Goal: Task Accomplishment & Management: Use online tool/utility

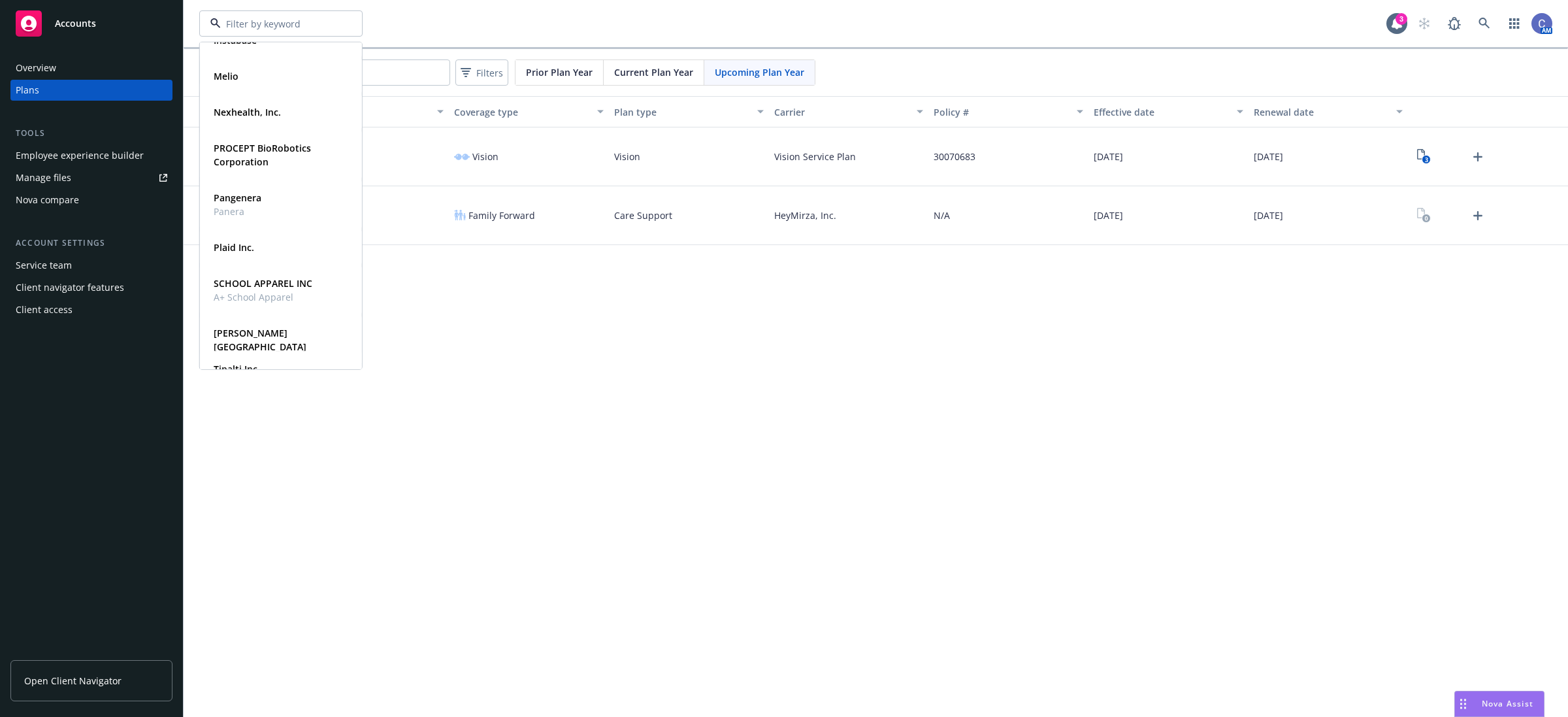
scroll to position [281, 0]
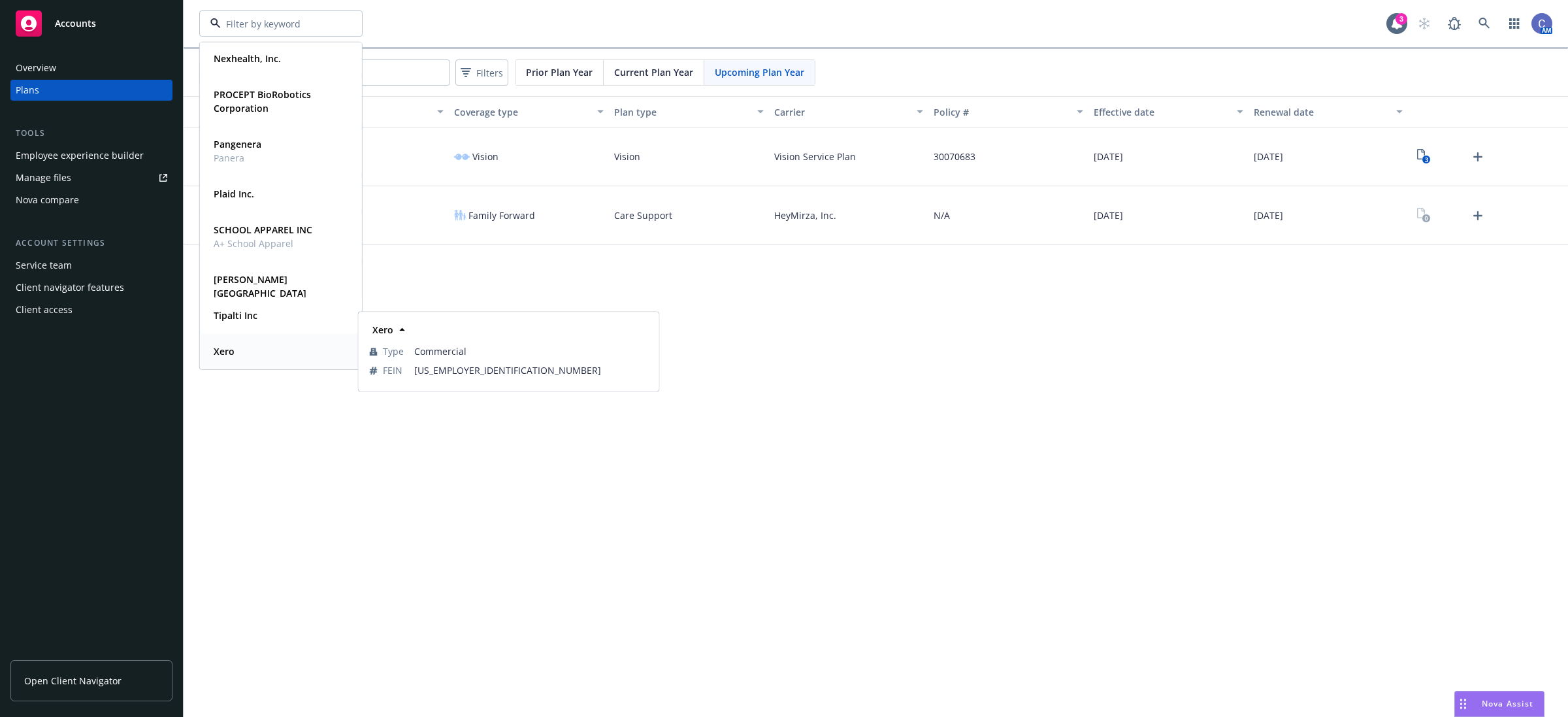
click at [234, 348] on strong "Xero" at bounding box center [224, 351] width 21 height 13
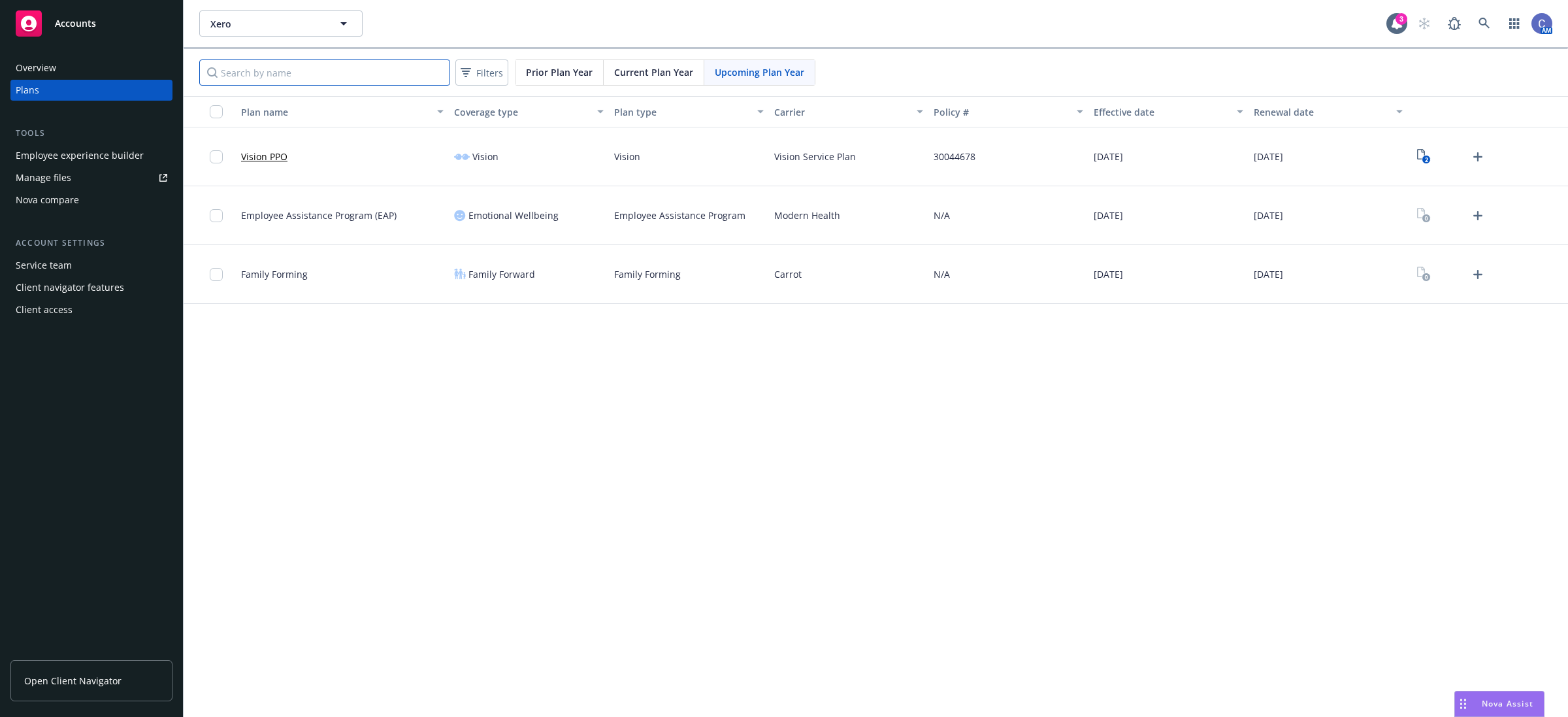
click at [416, 76] on input "Search by name" at bounding box center [325, 73] width 251 height 26
click at [682, 72] on span "Current Plan Year" at bounding box center [654, 72] width 79 height 13
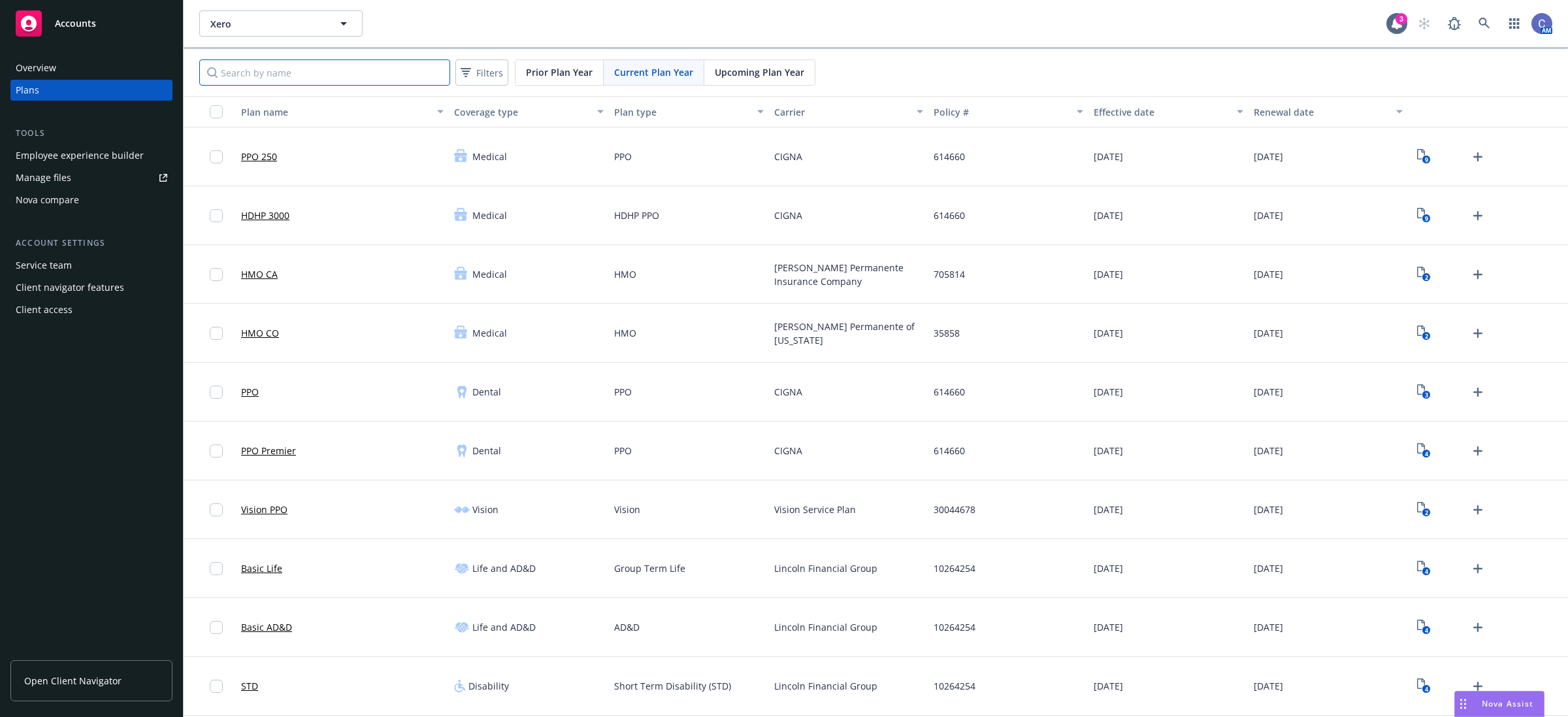
click at [256, 73] on input "Search by name" at bounding box center [325, 73] width 251 height 26
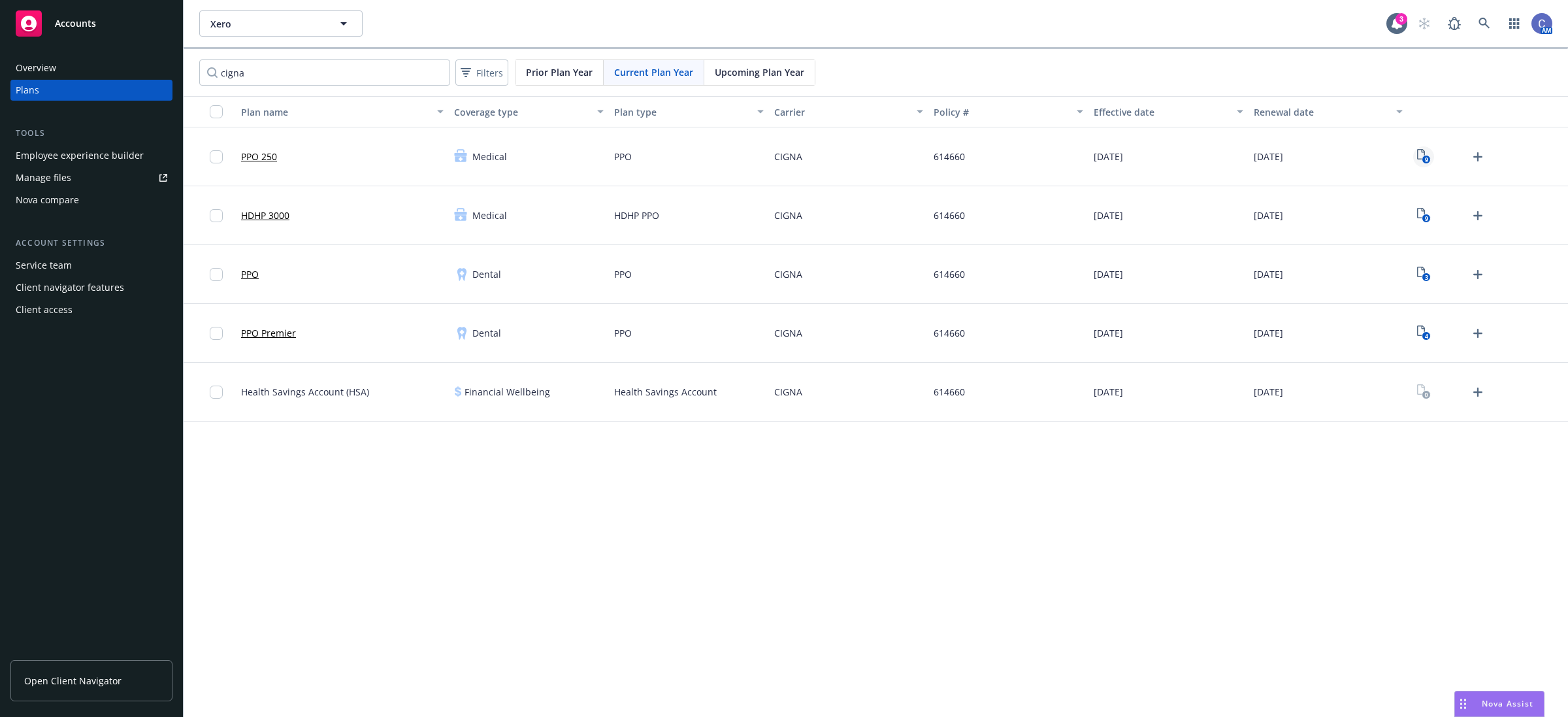
click at [1431, 157] on link "9" at bounding box center [1424, 157] width 21 height 21
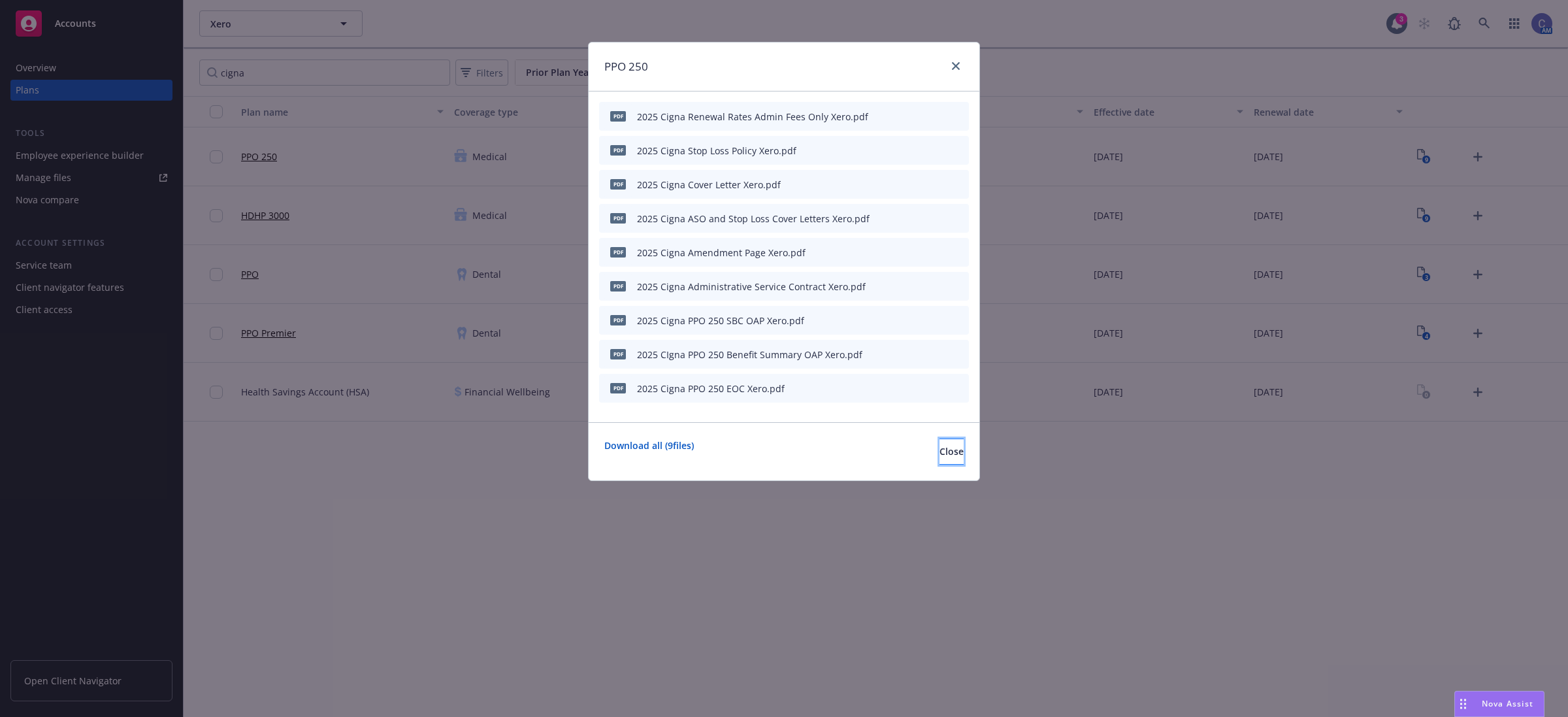
click at [940, 453] on span "Close" at bounding box center [952, 451] width 24 height 13
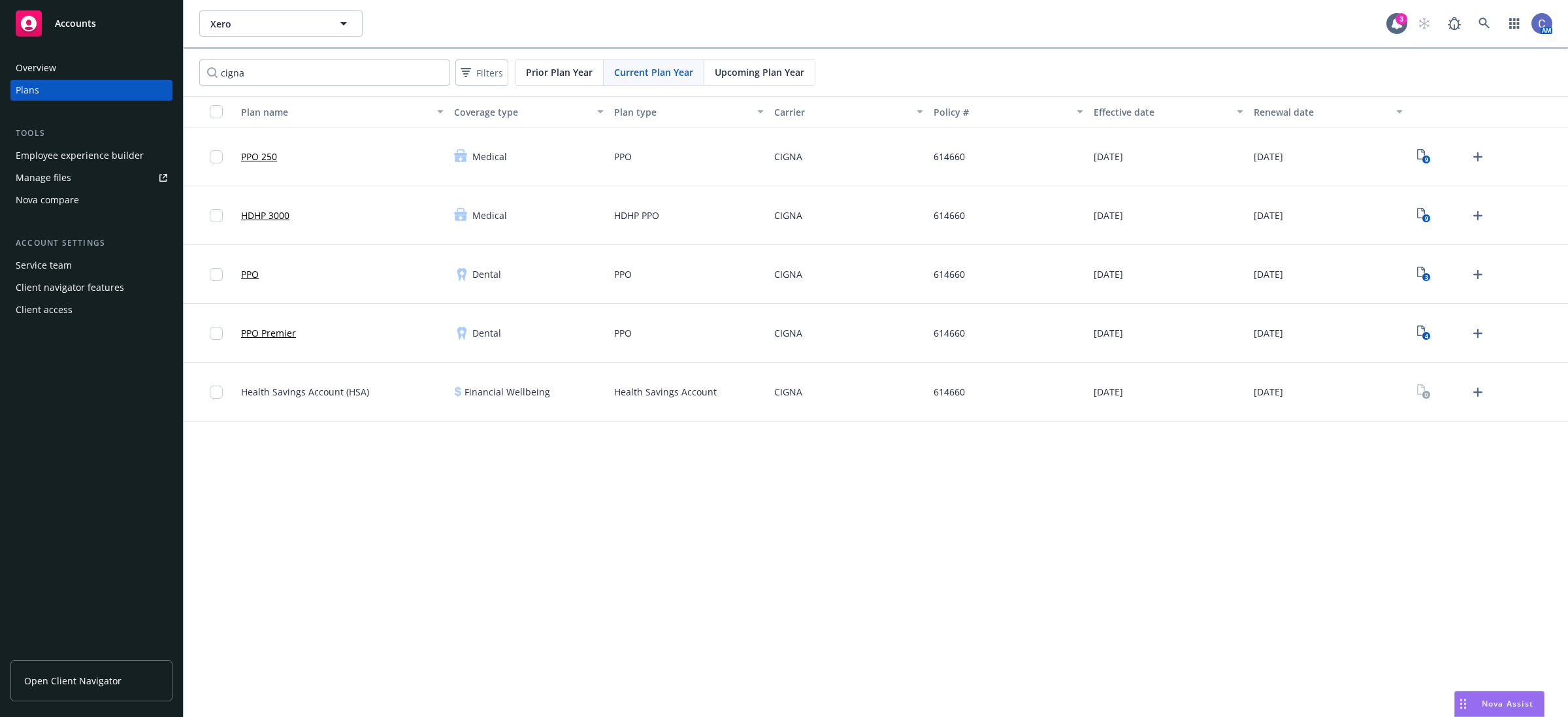
click at [265, 155] on link "PPO 250" at bounding box center [259, 156] width 36 height 13
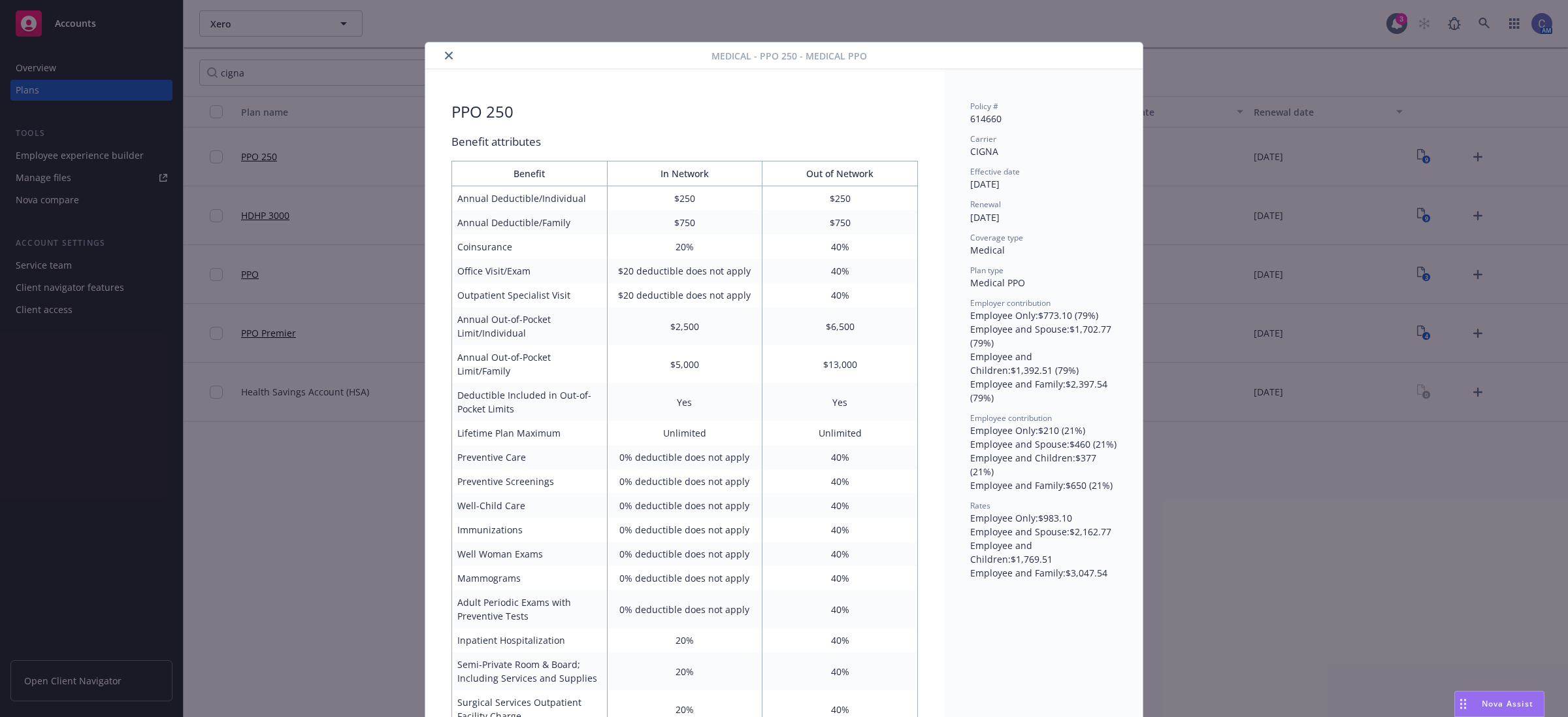
click at [446, 65] on div "Medical - PPO 250 - Medical PPO" at bounding box center [784, 56] width 718 height 27
click at [445, 58] on icon "close" at bounding box center [449, 55] width 7 height 7
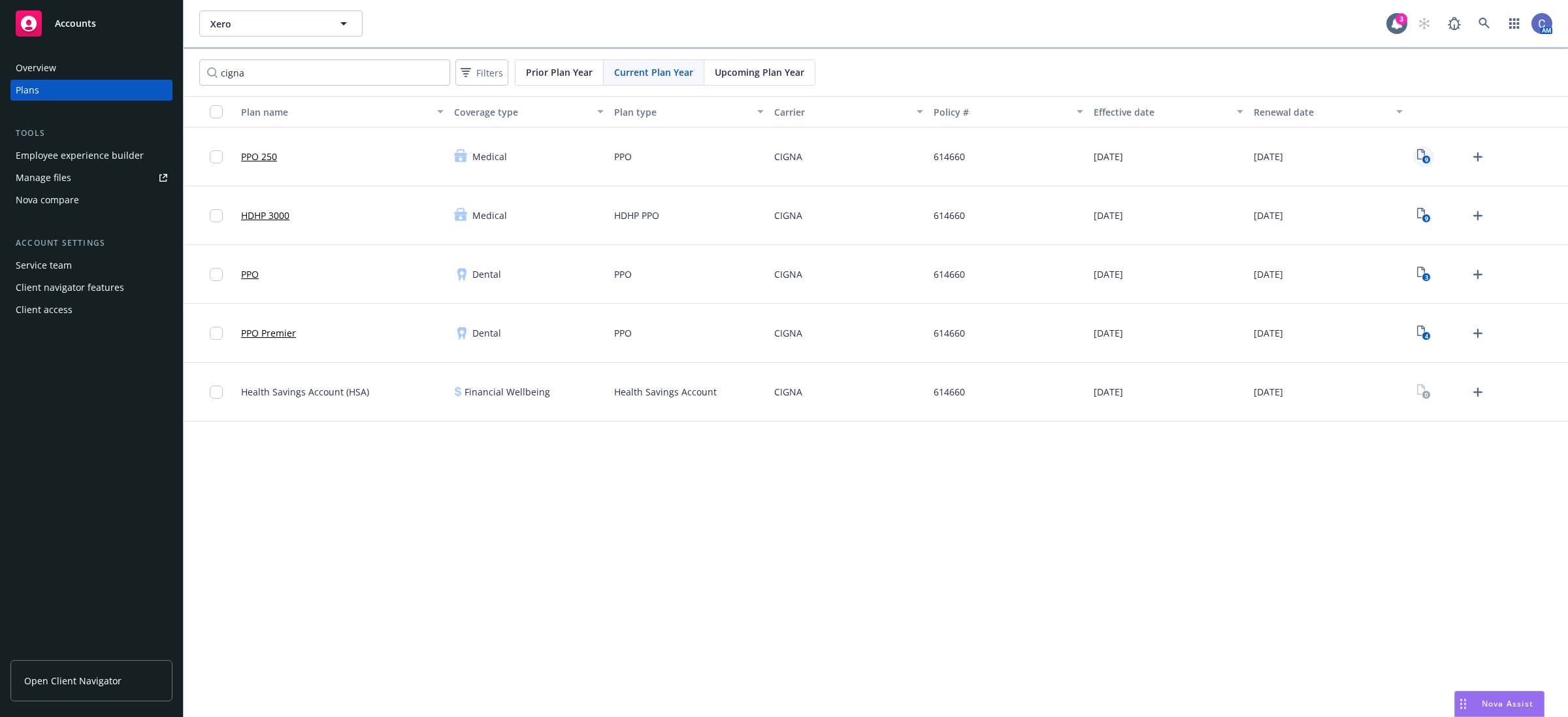
click at [1418, 152] on icon "9" at bounding box center [1424, 156] width 13 height 15
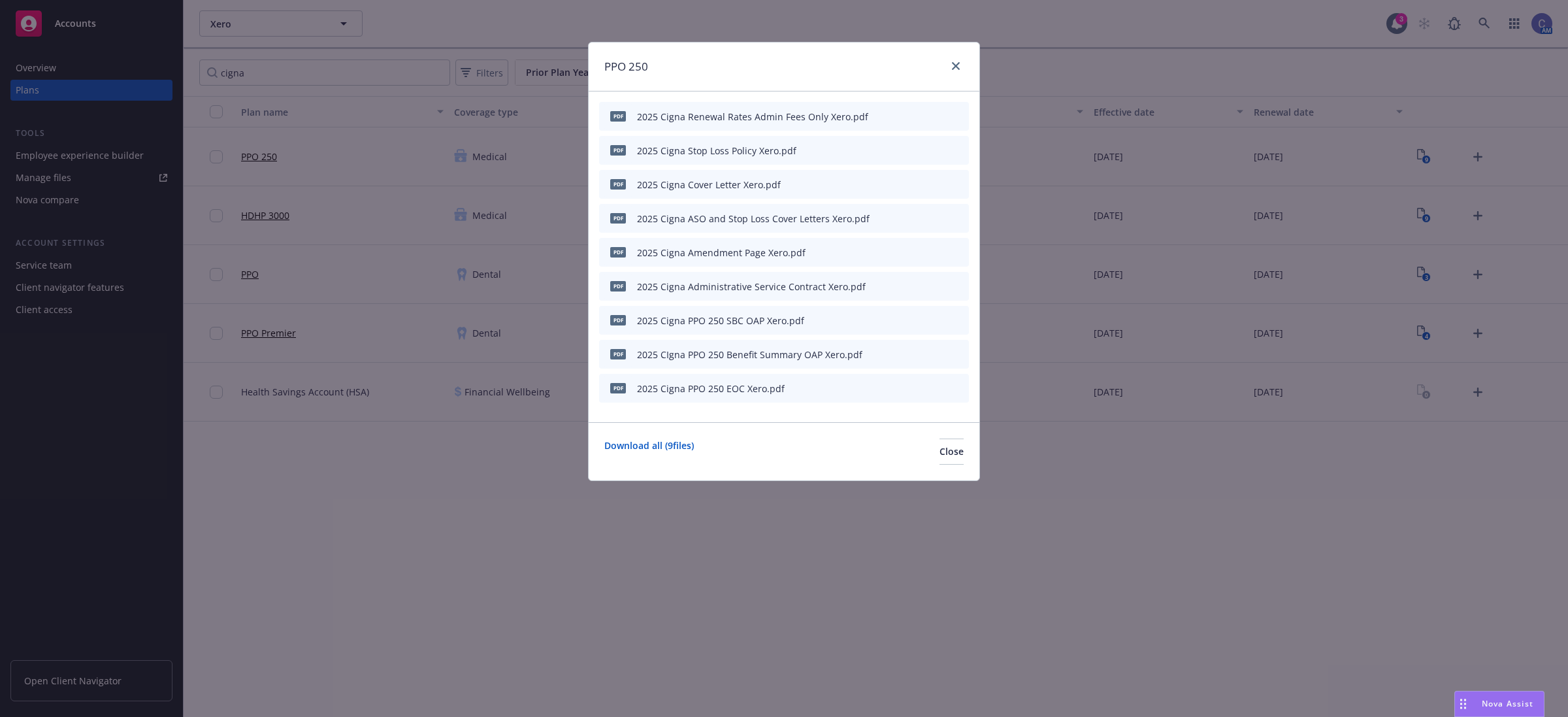
click at [939, 355] on icon "preview file" at bounding box center [936, 354] width 12 height 9
click at [941, 317] on icon "preview file" at bounding box center [936, 319] width 12 height 9
click at [932, 469] on div "Download all ( 9 files) Close" at bounding box center [784, 452] width 391 height 58
click at [940, 458] on button "Close" at bounding box center [952, 451] width 24 height 26
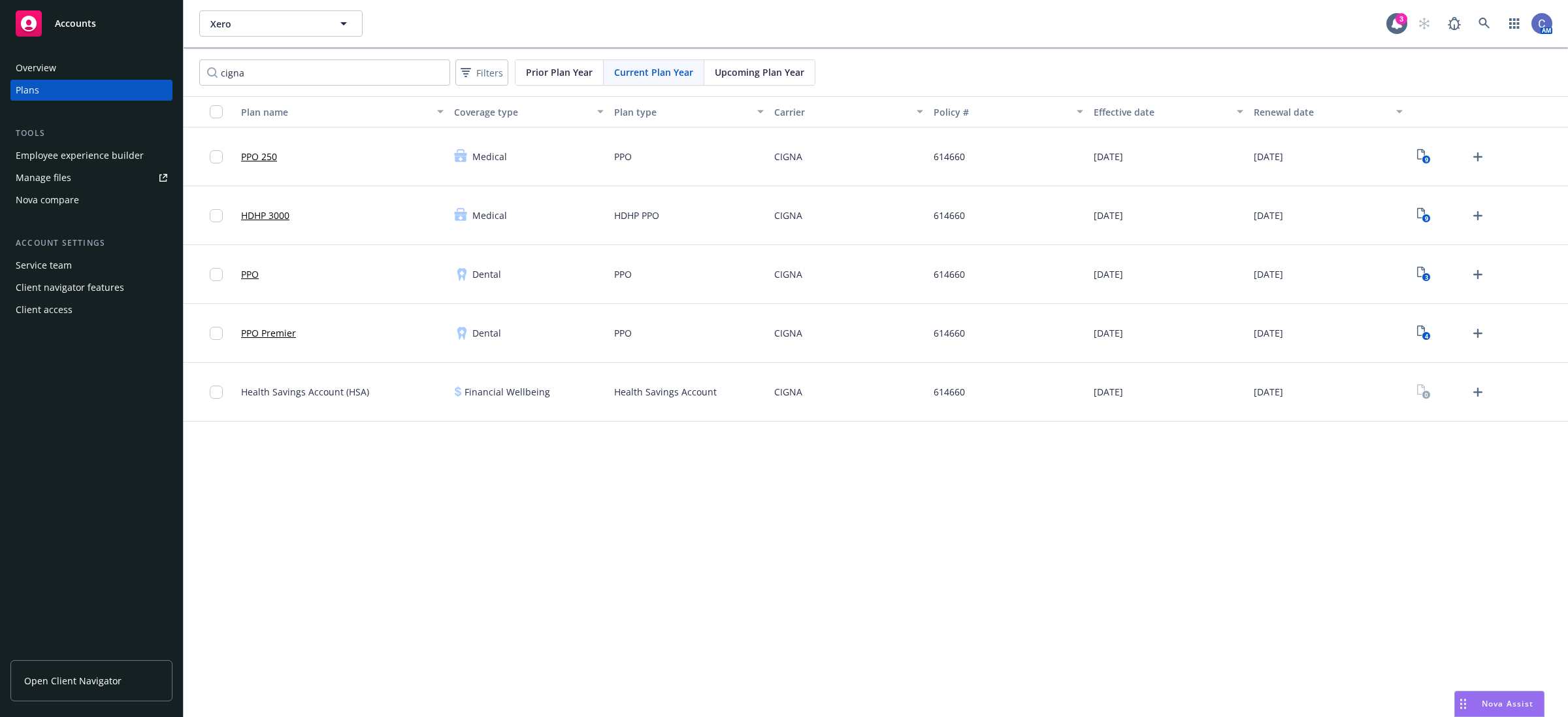
click at [271, 154] on link "PPO 250" at bounding box center [259, 156] width 36 height 13
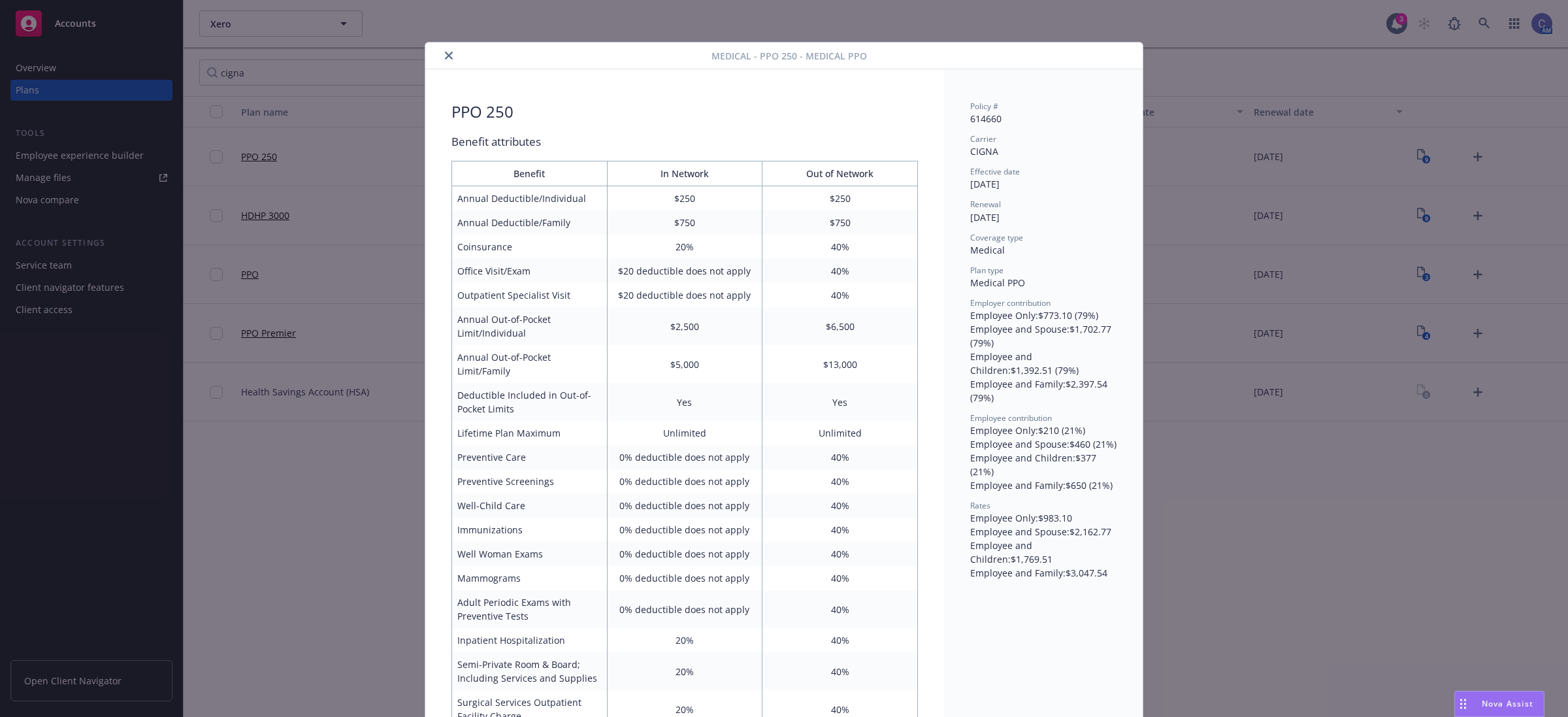
click at [448, 49] on button "close" at bounding box center [449, 55] width 16 height 16
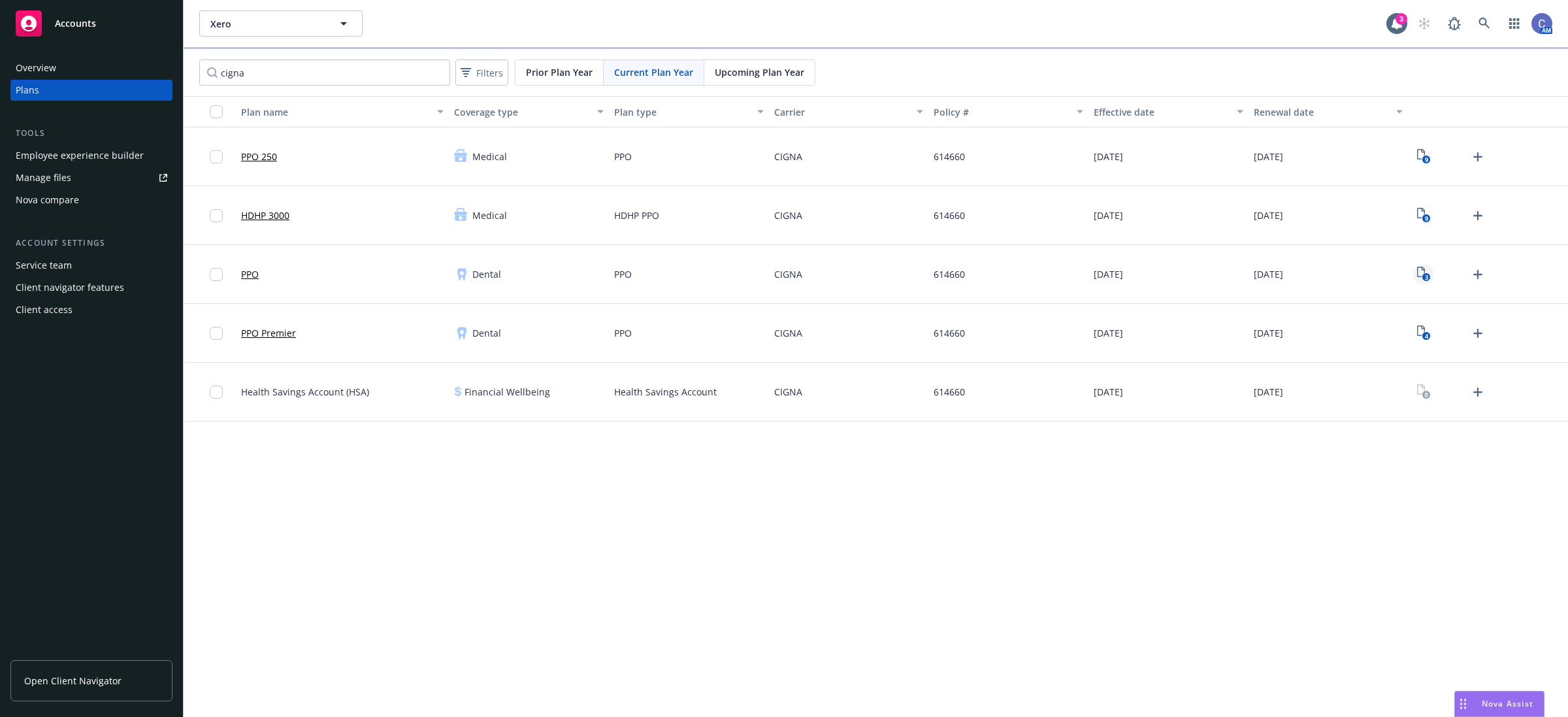
click at [1424, 275] on text "3" at bounding box center [1426, 277] width 3 height 8
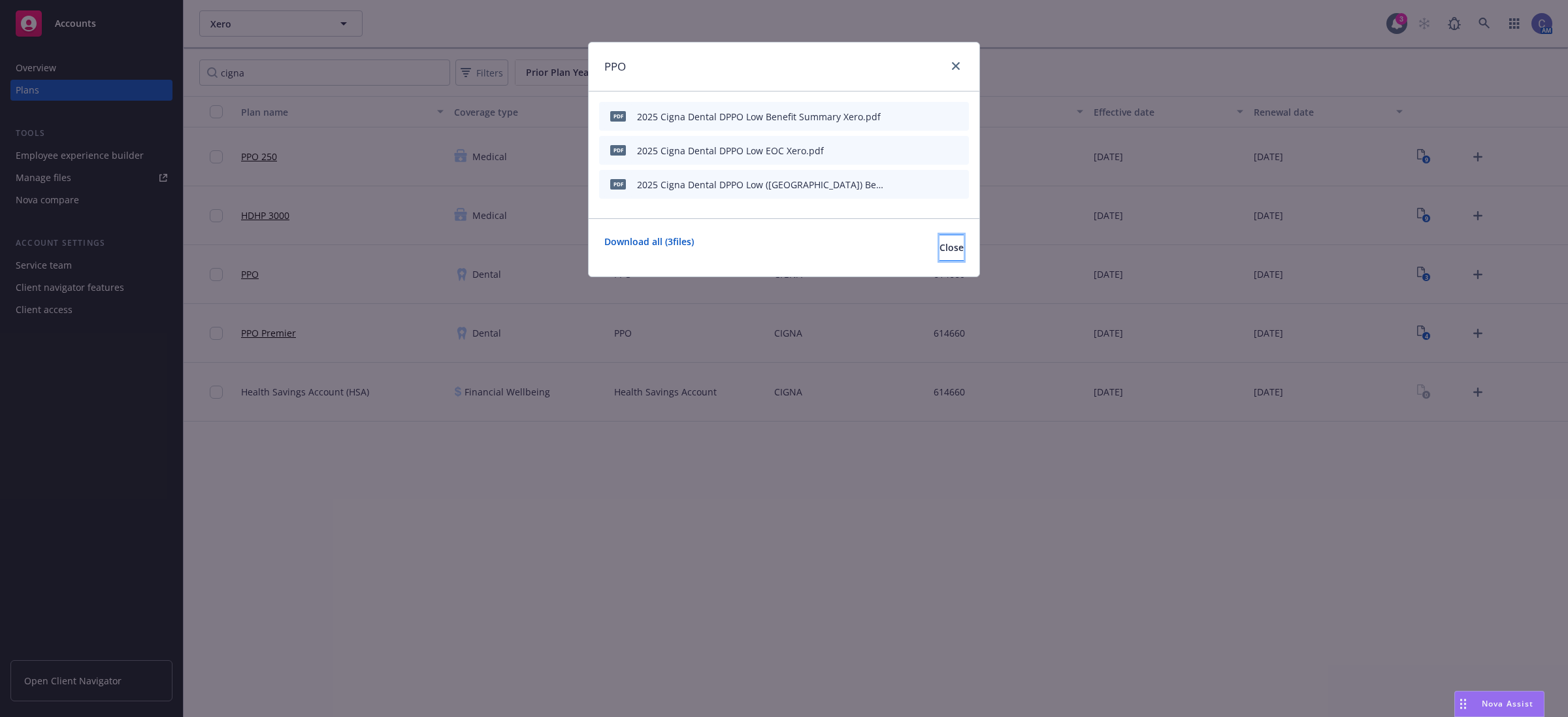
click at [940, 249] on span "Close" at bounding box center [952, 247] width 24 height 13
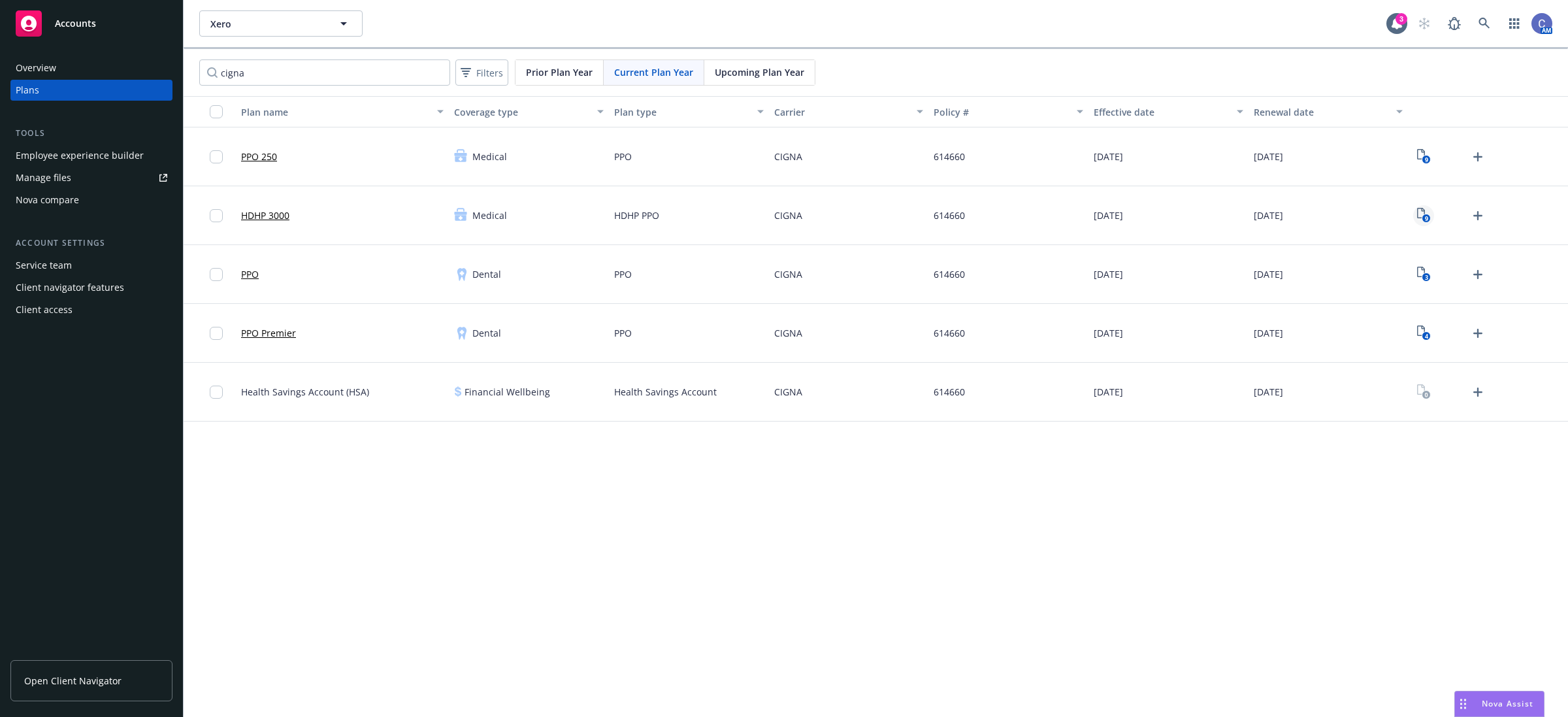
click at [1423, 217] on rect "View Plan Documents" at bounding box center [1426, 218] width 8 height 8
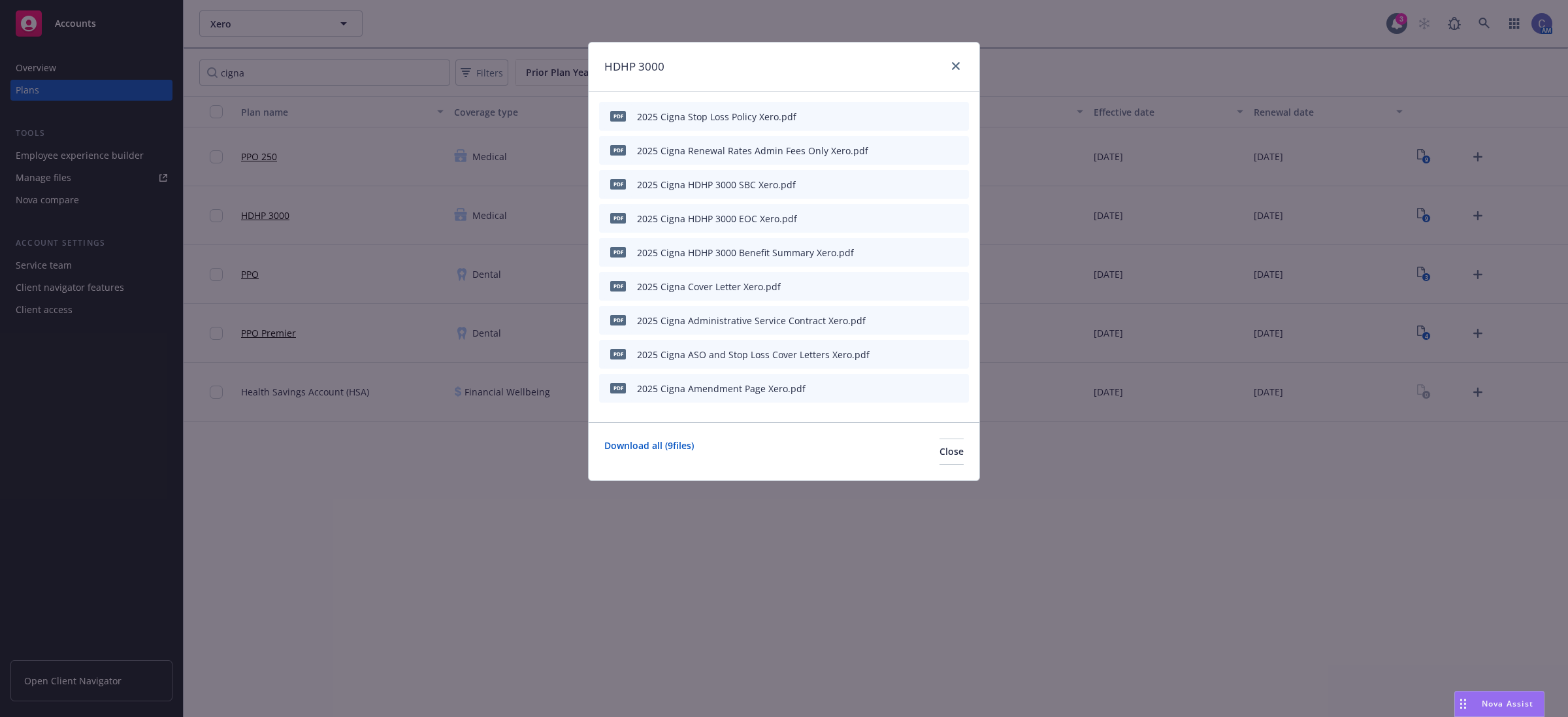
click at [932, 182] on icon "preview file" at bounding box center [936, 183] width 12 height 9
click at [940, 449] on span "Close" at bounding box center [952, 451] width 24 height 13
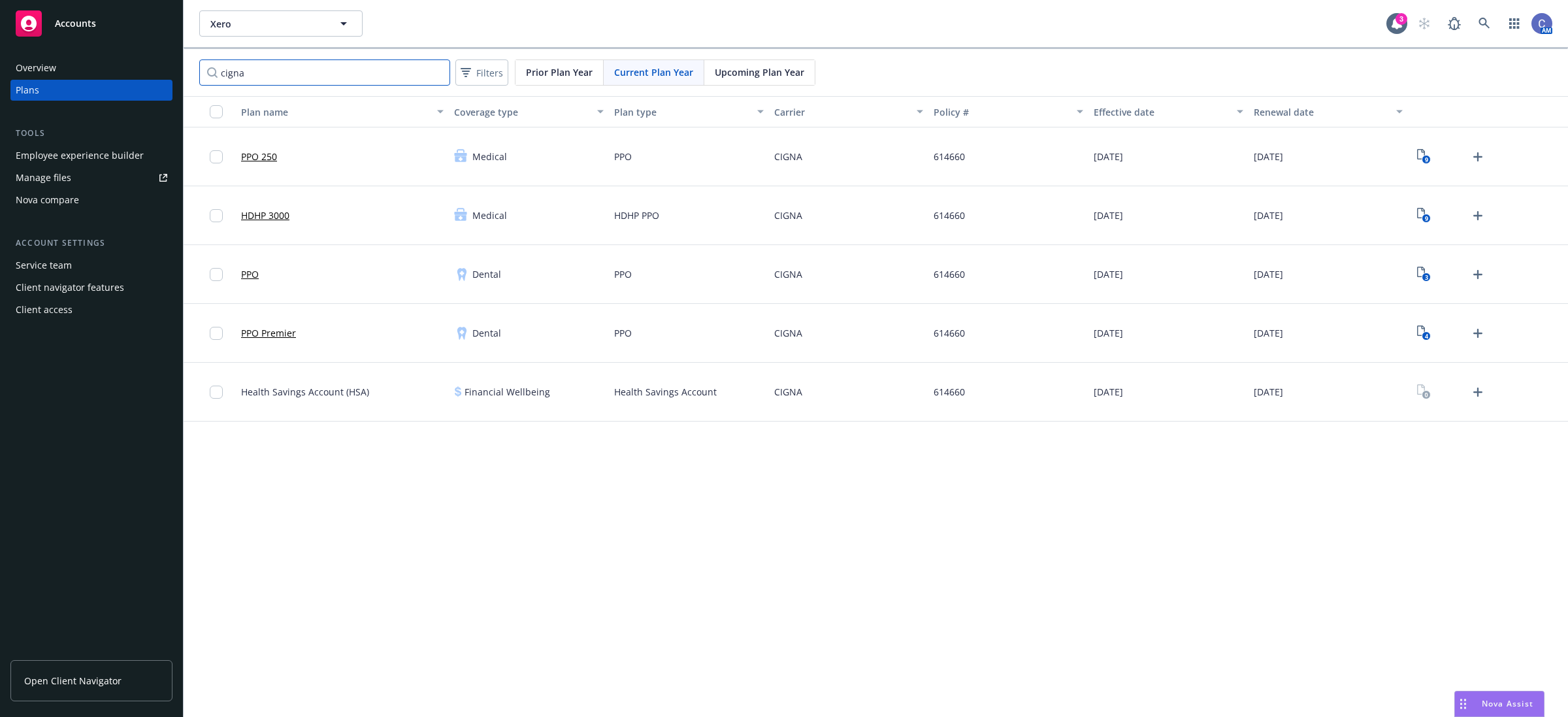
click at [277, 67] on input "cigna" at bounding box center [325, 73] width 251 height 26
drag, startPoint x: 276, startPoint y: 70, endPoint x: 72, endPoint y: 70, distance: 204.0
click at [72, 70] on div "Accounts Overview Plans Tools Employee experience builder Manage files Nova com…" at bounding box center [784, 358] width 1568 height 717
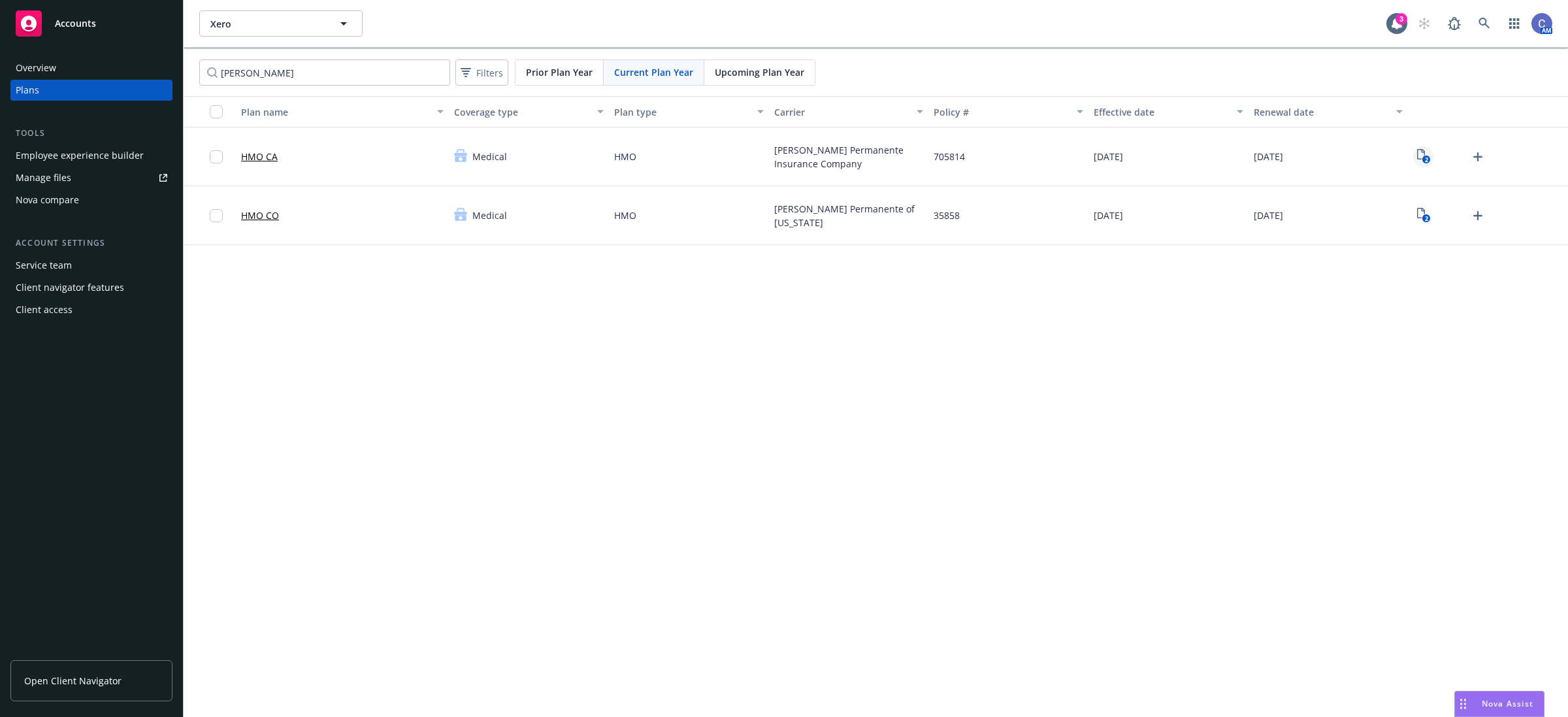
click at [1419, 159] on icon "View Plan Documents" at bounding box center [1421, 154] width 7 height 10
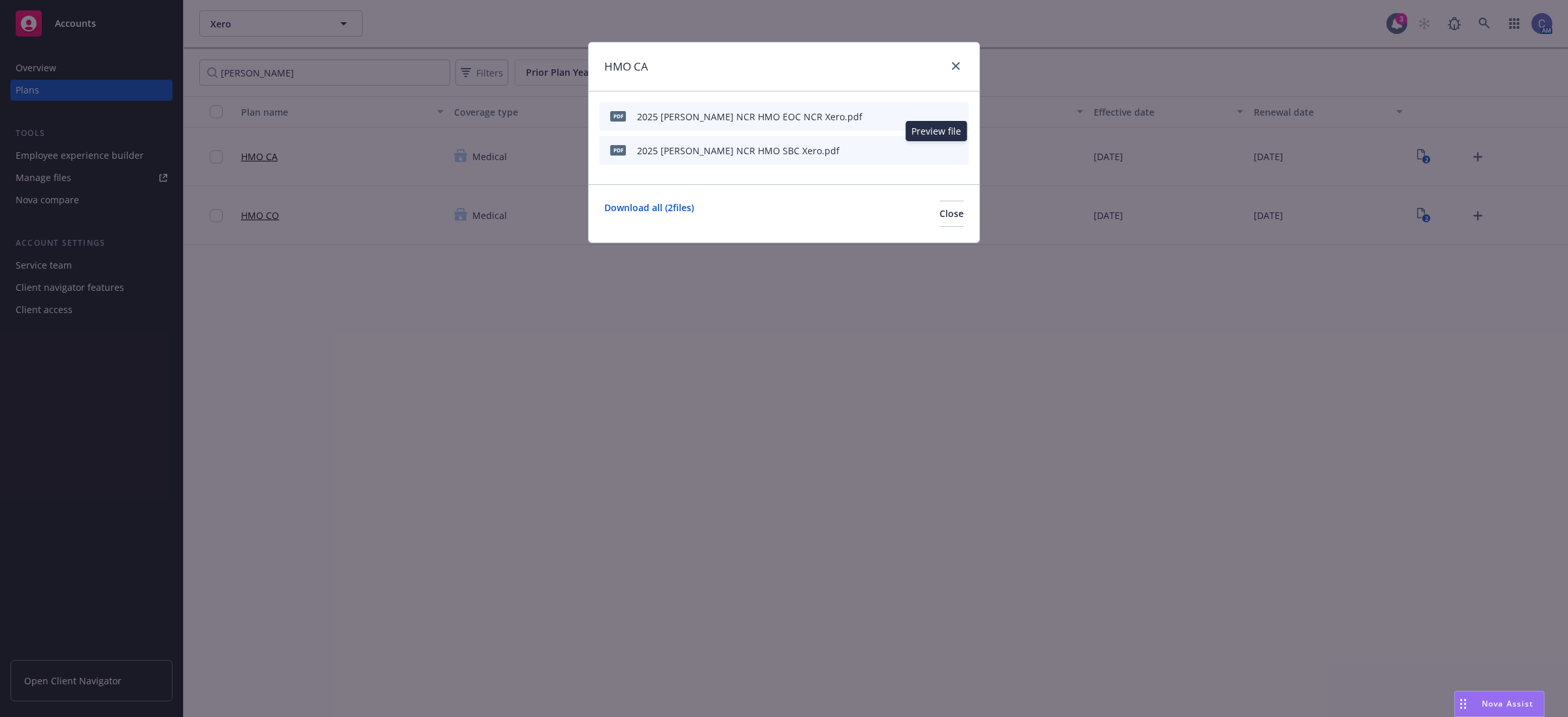
click at [938, 153] on icon "preview file" at bounding box center [936, 150] width 12 height 9
click at [940, 216] on span "Close" at bounding box center [952, 213] width 24 height 13
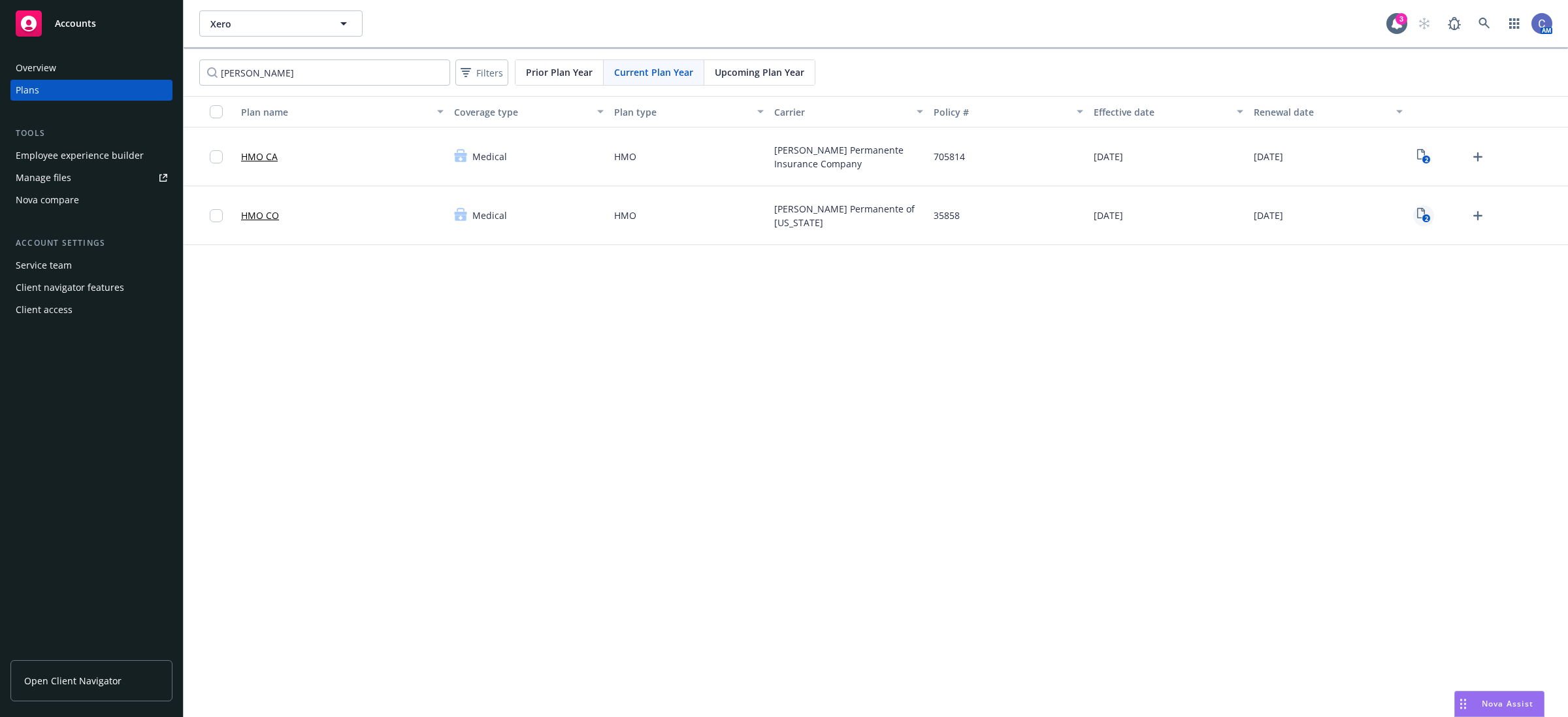
click at [1427, 215] on text "2" at bounding box center [1426, 218] width 3 height 8
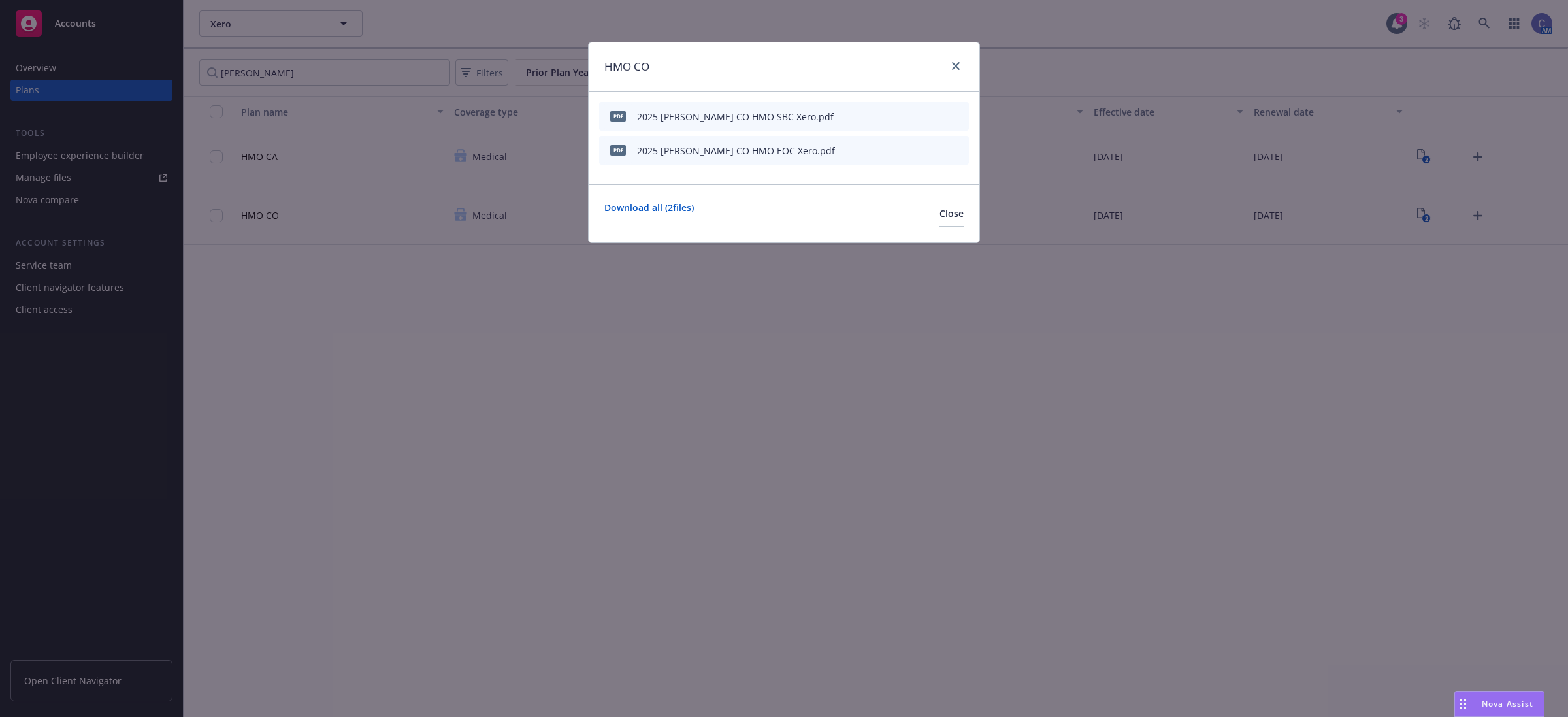
click at [938, 113] on icon "preview file" at bounding box center [936, 116] width 12 height 9
click at [940, 218] on span "Close" at bounding box center [952, 213] width 24 height 13
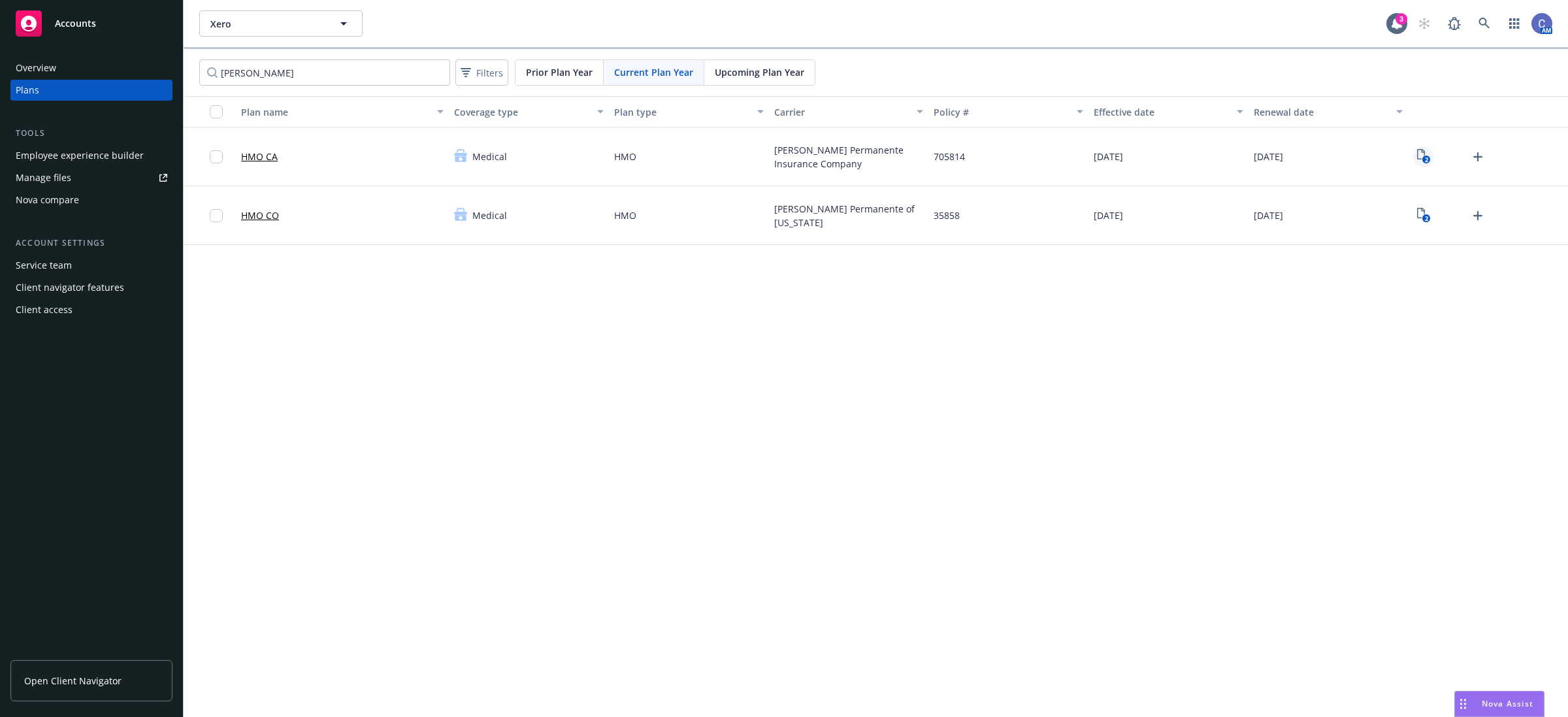
click at [1420, 159] on icon "View Plan Documents" at bounding box center [1421, 154] width 7 height 10
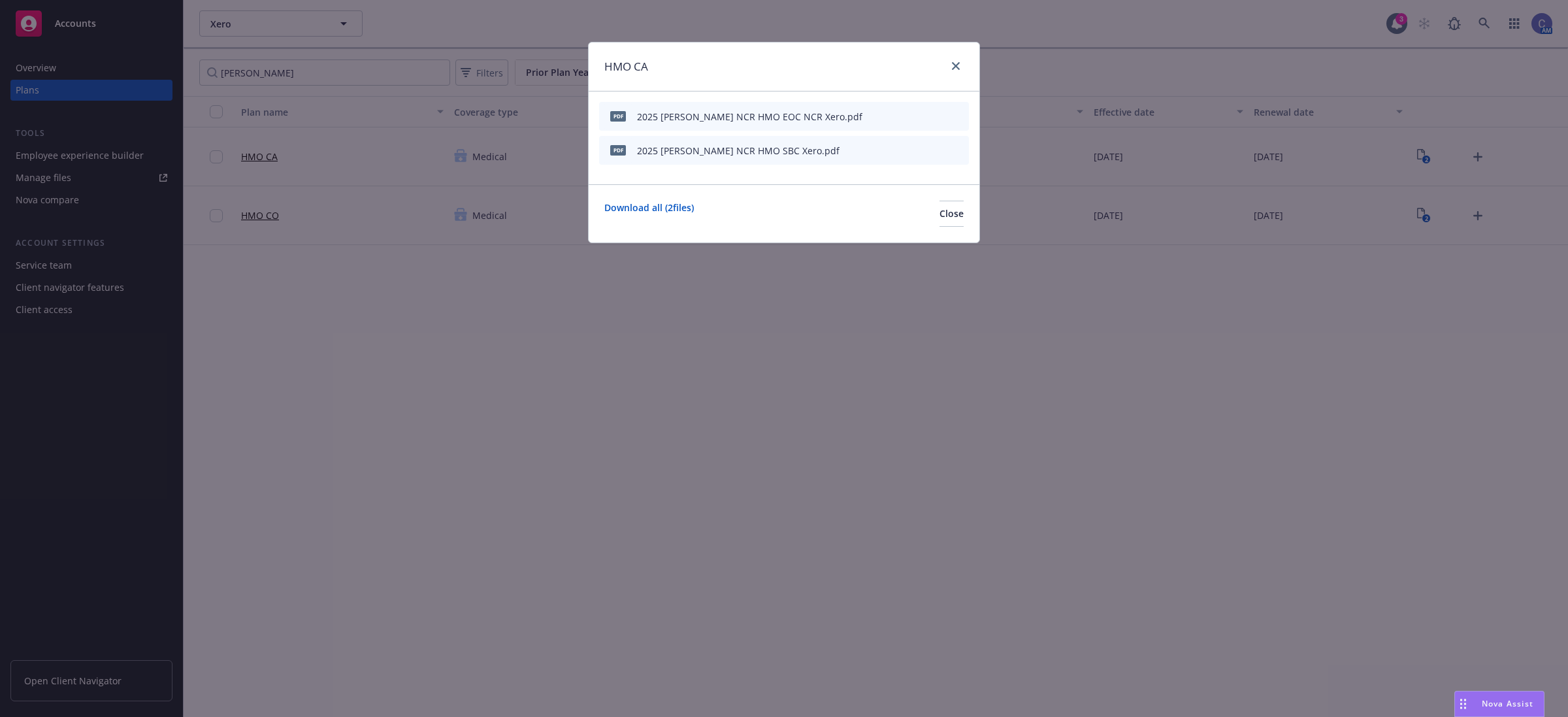
click at [935, 148] on icon "preview file" at bounding box center [936, 150] width 12 height 9
click at [940, 221] on button "Close" at bounding box center [952, 213] width 24 height 26
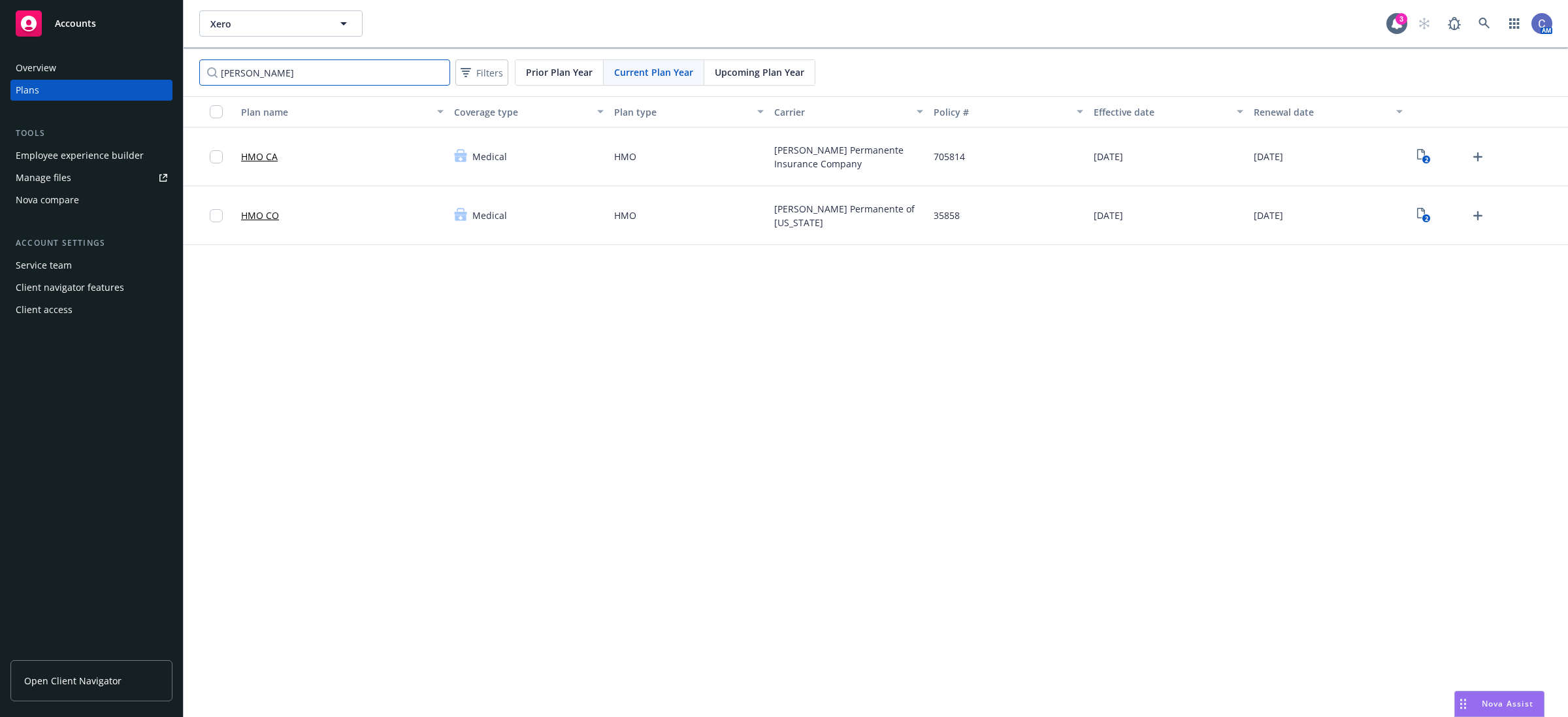
click at [285, 73] on input "[PERSON_NAME]" at bounding box center [325, 73] width 251 height 26
drag, startPoint x: 285, startPoint y: 73, endPoint x: 85, endPoint y: 55, distance: 200.8
click at [85, 55] on div "Accounts Overview Plans Tools Employee experience builder Manage files Nova com…" at bounding box center [784, 358] width 1568 height 717
type input "dental"
click at [1418, 157] on icon "View Plan Documents" at bounding box center [1421, 154] width 7 height 10
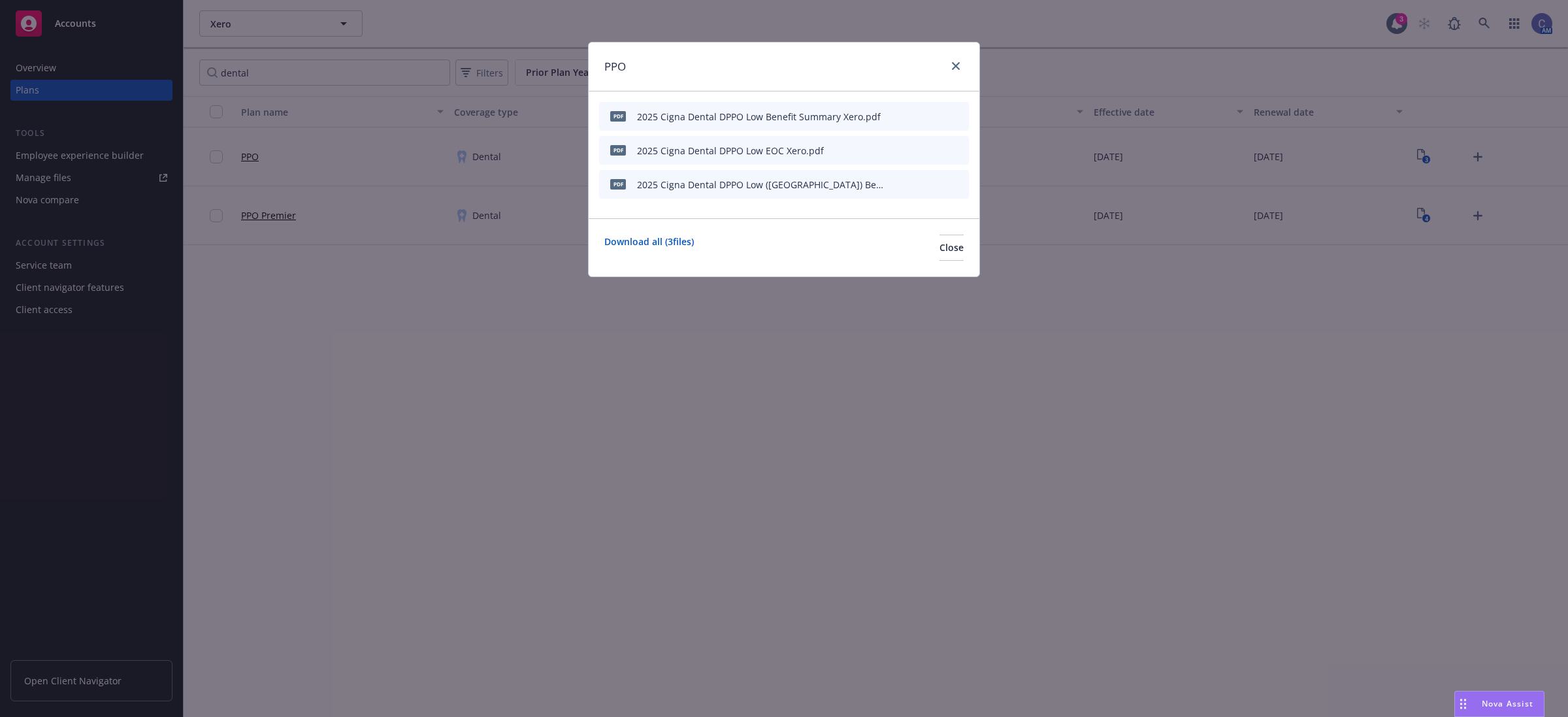
click at [891, 113] on icon "button" at bounding box center [894, 116] width 7 height 7
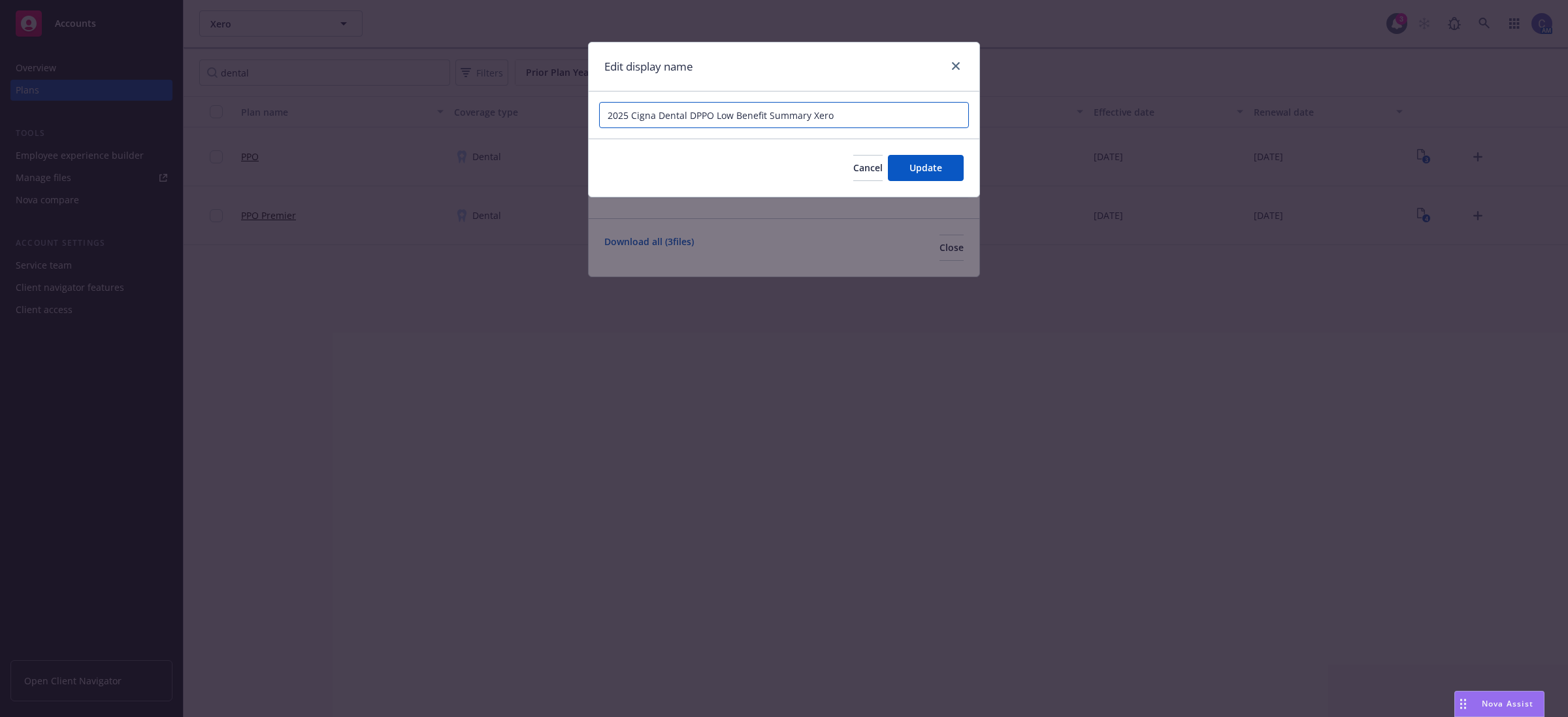
click at [720, 113] on input "2025 Cigna Dental DPPO Low Benefit Summary Xero" at bounding box center [784, 114] width 370 height 26
type input "2025 Cigna Dental DPPO Base Benefit Summary Xero"
click at [925, 172] on span "Update" at bounding box center [926, 167] width 33 height 13
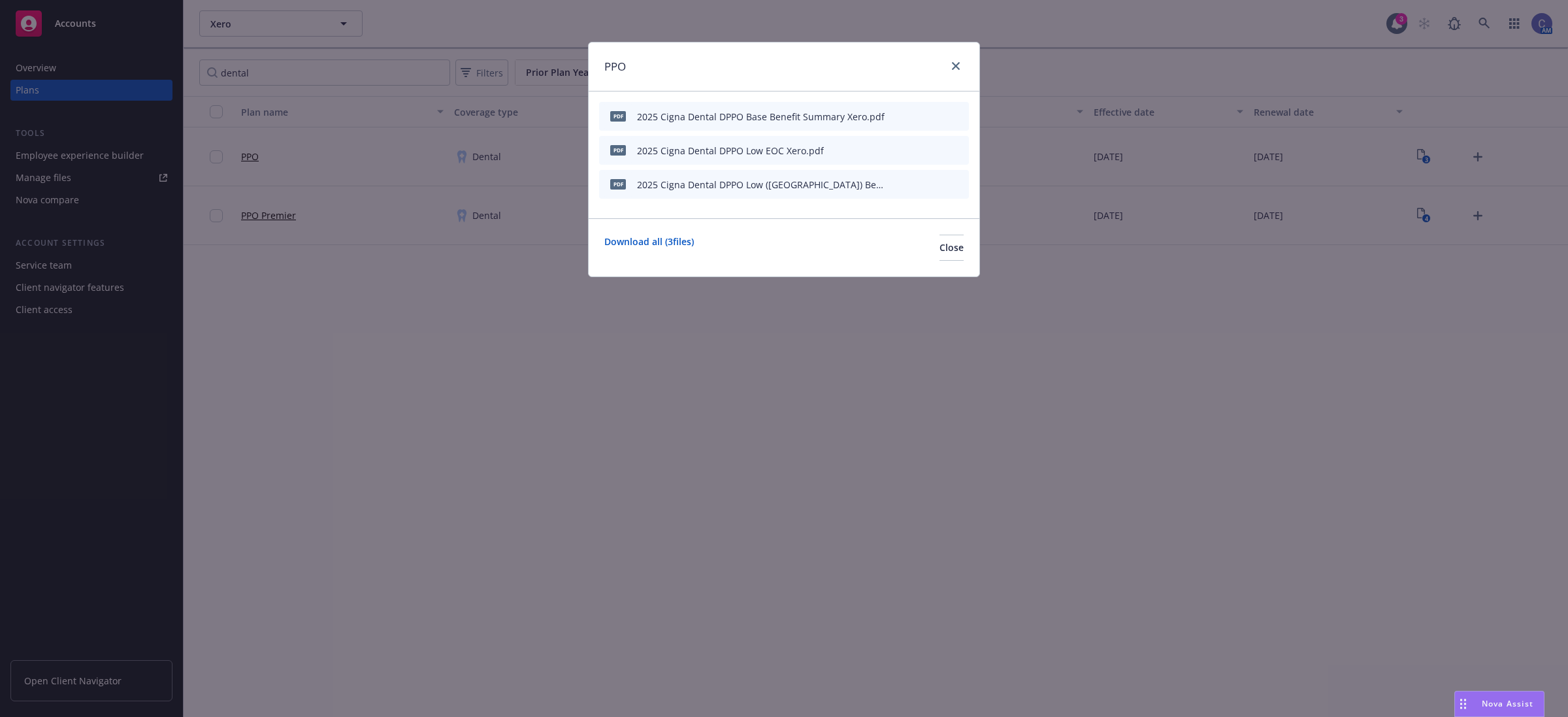
click at [897, 150] on icon "button" at bounding box center [894, 150] width 7 height 7
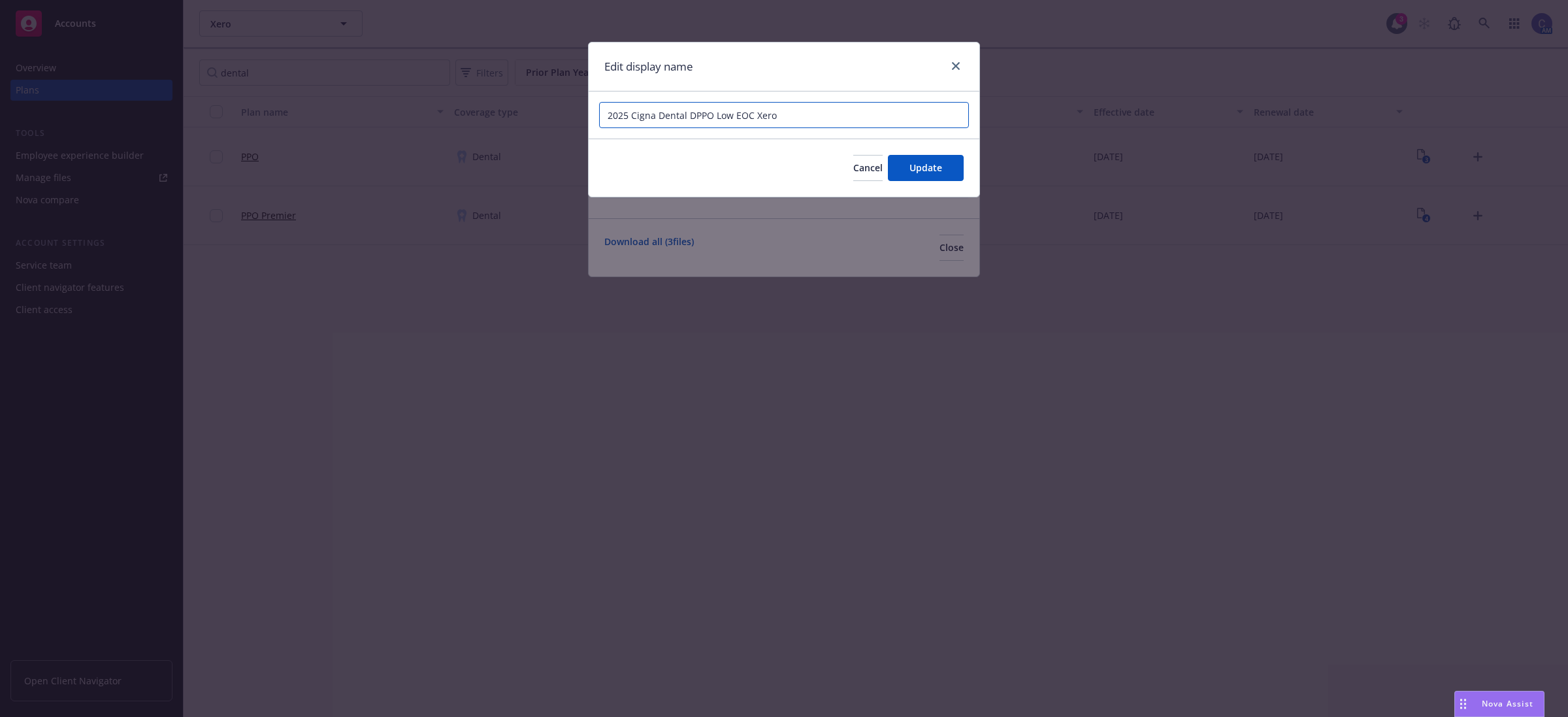
click at [719, 116] on input "2025 Cigna Dental DPPO Low EOC Xero" at bounding box center [784, 114] width 370 height 26
type input "2025 Cigna Dental DPPO Base EOC Xero"
click at [923, 168] on span "Update" at bounding box center [926, 167] width 33 height 13
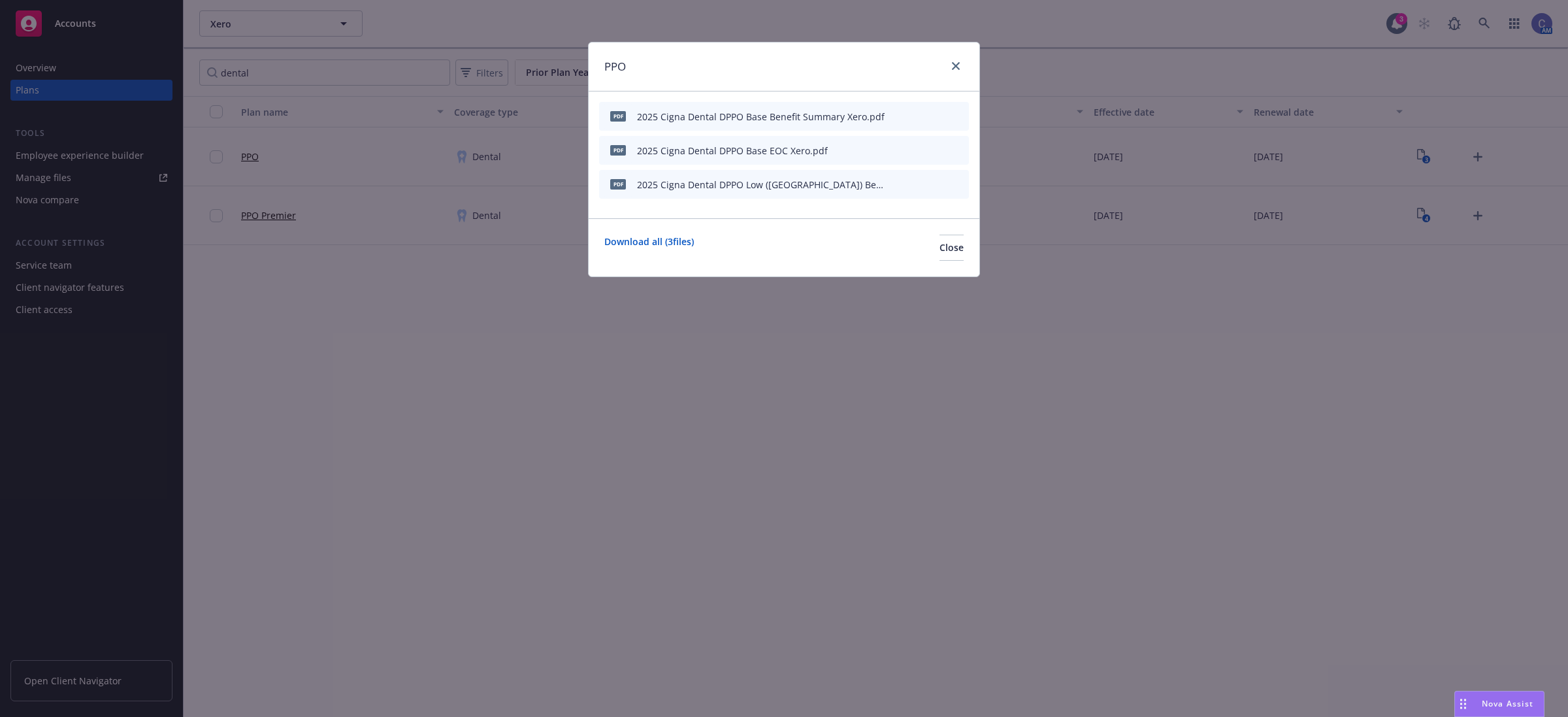
click at [897, 184] on icon "button" at bounding box center [894, 185] width 7 height 7
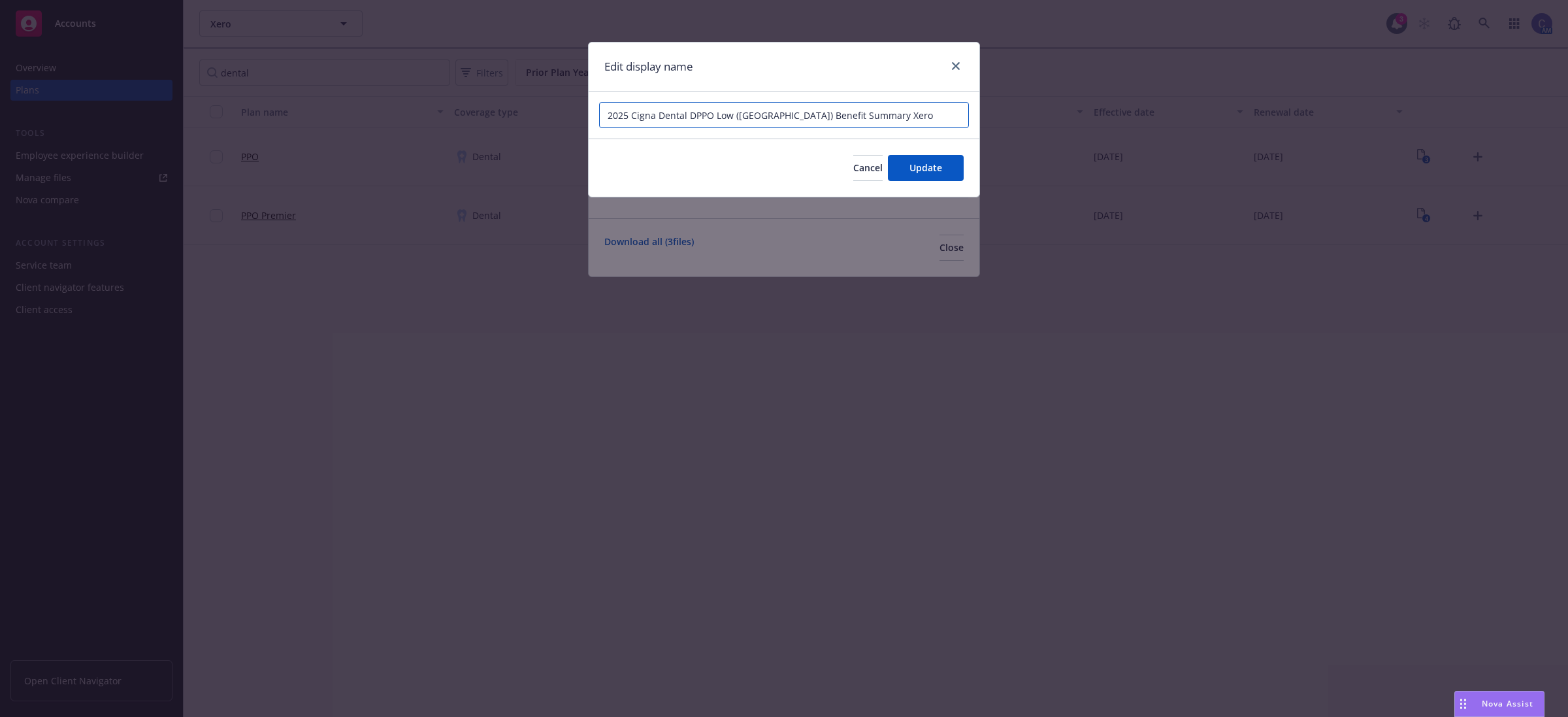
click at [722, 116] on input "2025 Cigna Dental DPPO Low ([GEOGRAPHIC_DATA]) Benefit Summary Xero" at bounding box center [784, 114] width 370 height 26
type input "2025 Cigna Dental DPPO Base ([GEOGRAPHIC_DATA]) Benefit Summary Xero"
click at [913, 170] on span "Update" at bounding box center [926, 167] width 33 height 13
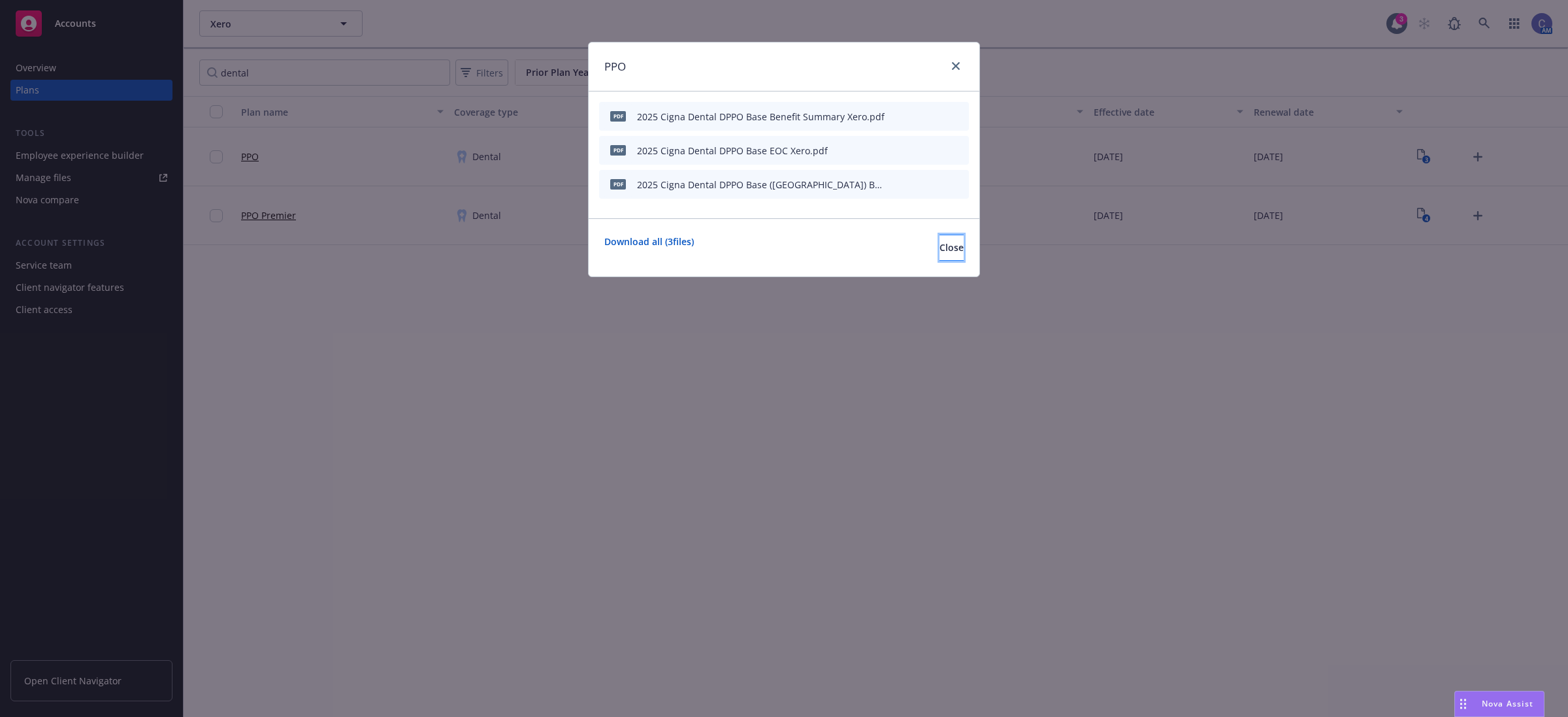
click at [951, 250] on button "Close" at bounding box center [952, 247] width 24 height 26
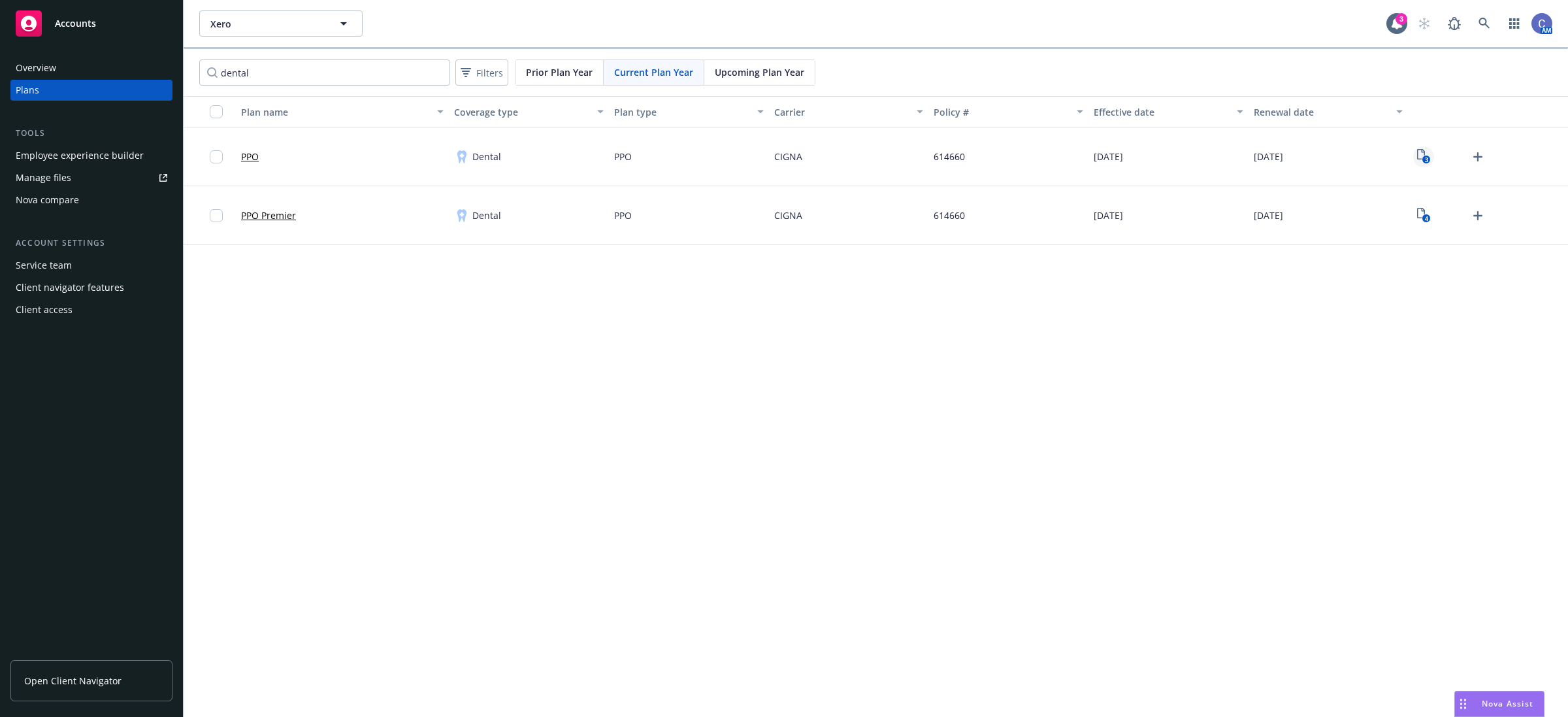
click at [1428, 161] on text "3" at bounding box center [1426, 159] width 3 height 8
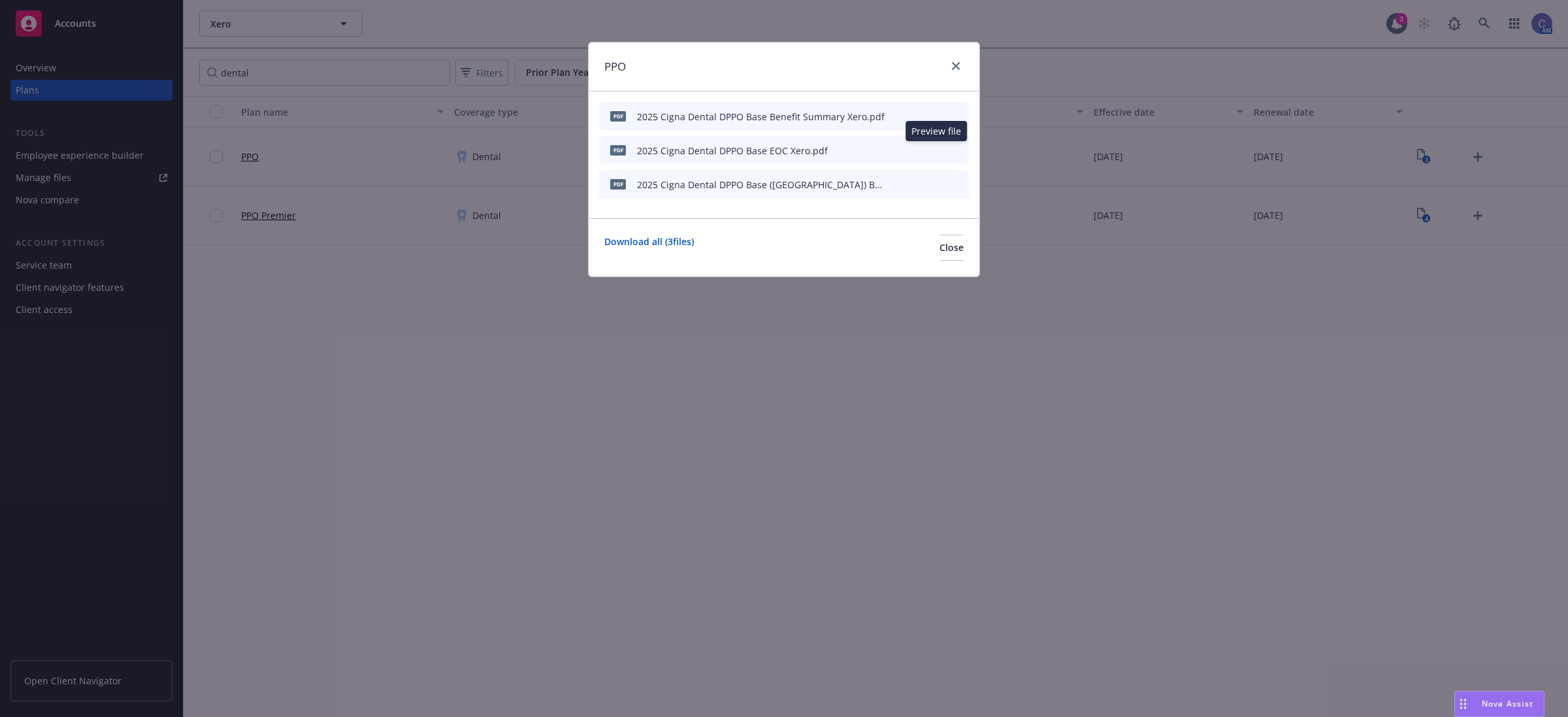
click at [939, 152] on icon "preview file" at bounding box center [936, 150] width 12 height 9
click at [932, 117] on icon "preview file" at bounding box center [936, 116] width 12 height 9
click at [935, 184] on icon "preview file" at bounding box center [936, 183] width 12 height 9
click at [940, 242] on button "Close" at bounding box center [952, 247] width 24 height 26
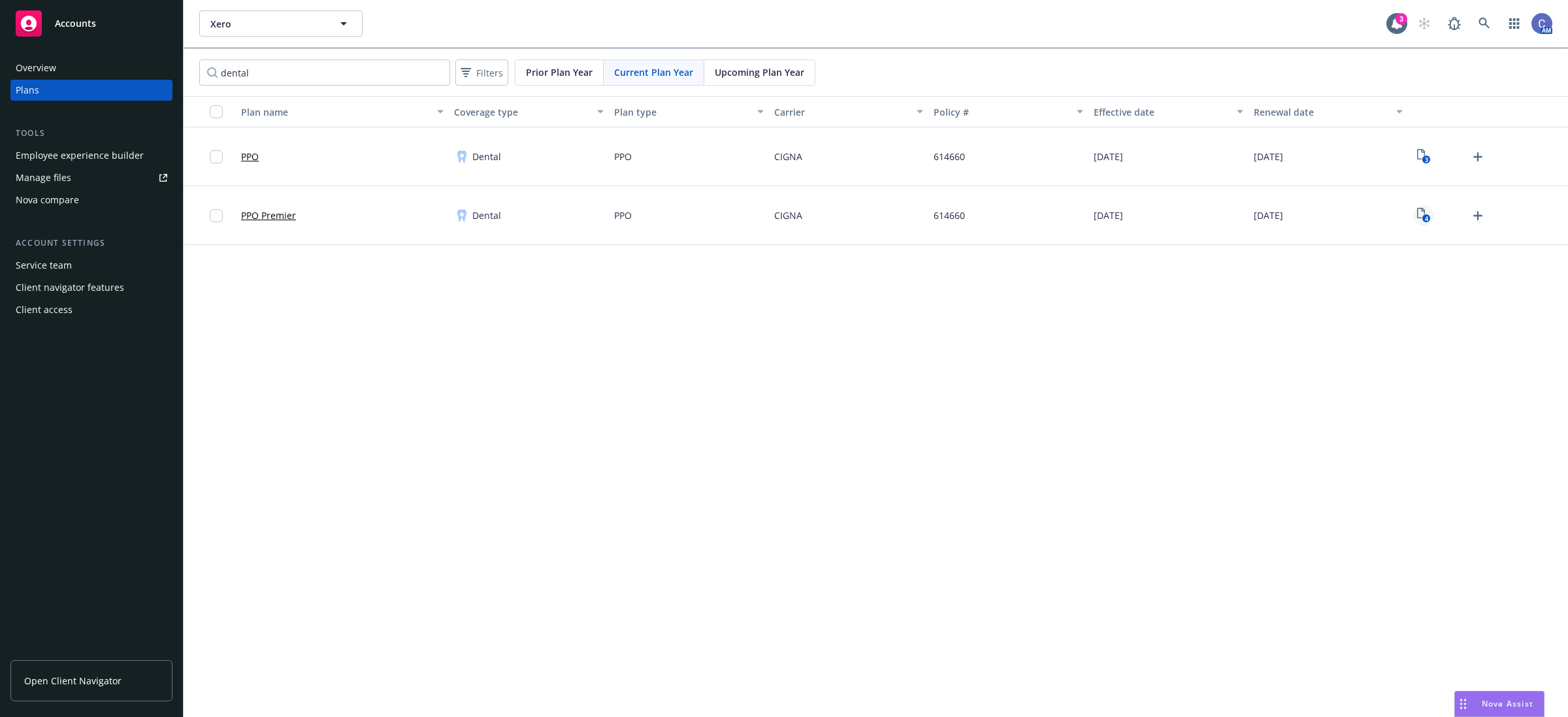
click at [1420, 223] on icon "4" at bounding box center [1424, 215] width 13 height 15
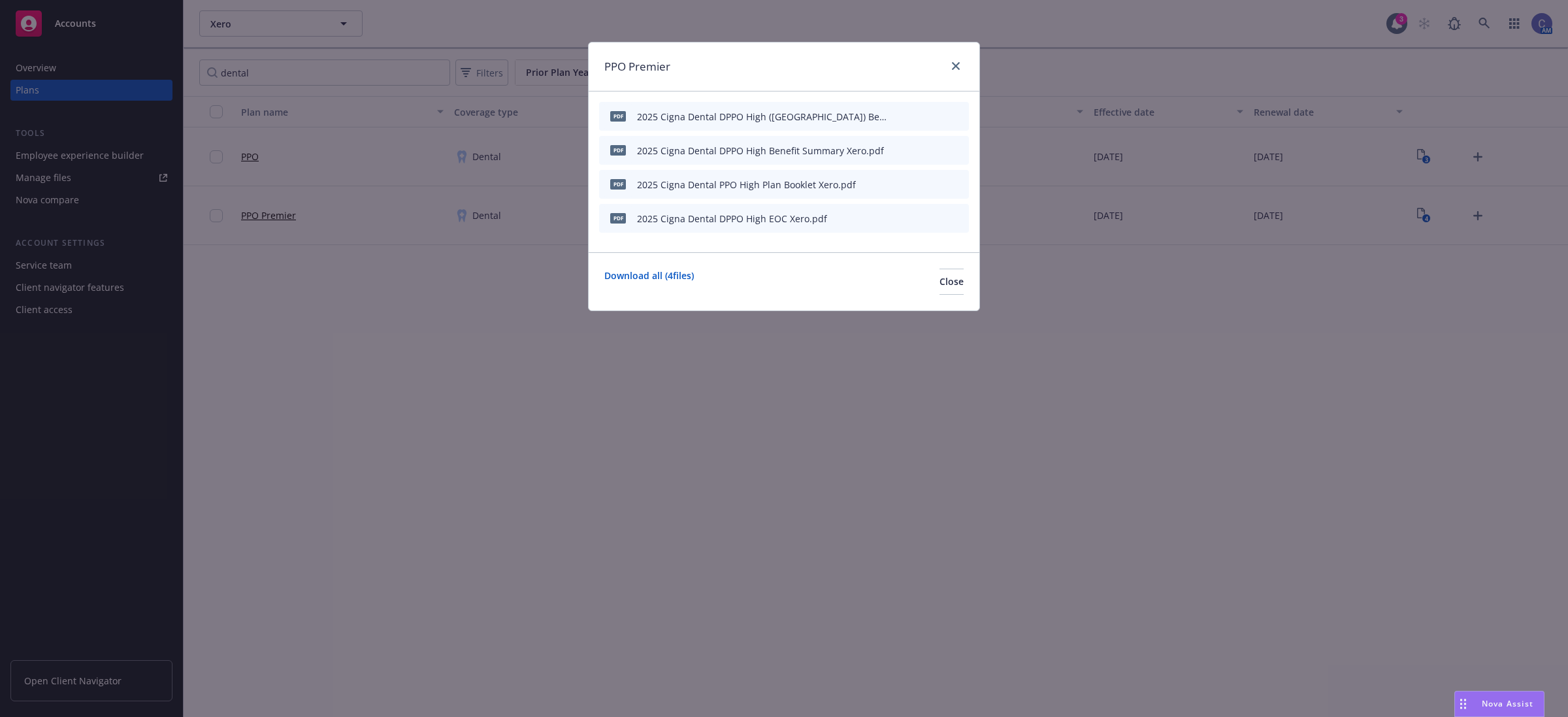
drag, startPoint x: 939, startPoint y: 147, endPoint x: 902, endPoint y: 158, distance: 38.6
click at [902, 158] on div "pdf 2025 Cigna Dental DPPO High Benefit Summary Xero.pdf" at bounding box center [784, 150] width 370 height 28
click at [890, 114] on div "pdf 2025 Cigna Dental DPPO High ([GEOGRAPHIC_DATA]) Benefit Summary Xero.pdf" at bounding box center [784, 116] width 370 height 28
click at [893, 113] on icon "button" at bounding box center [894, 116] width 7 height 7
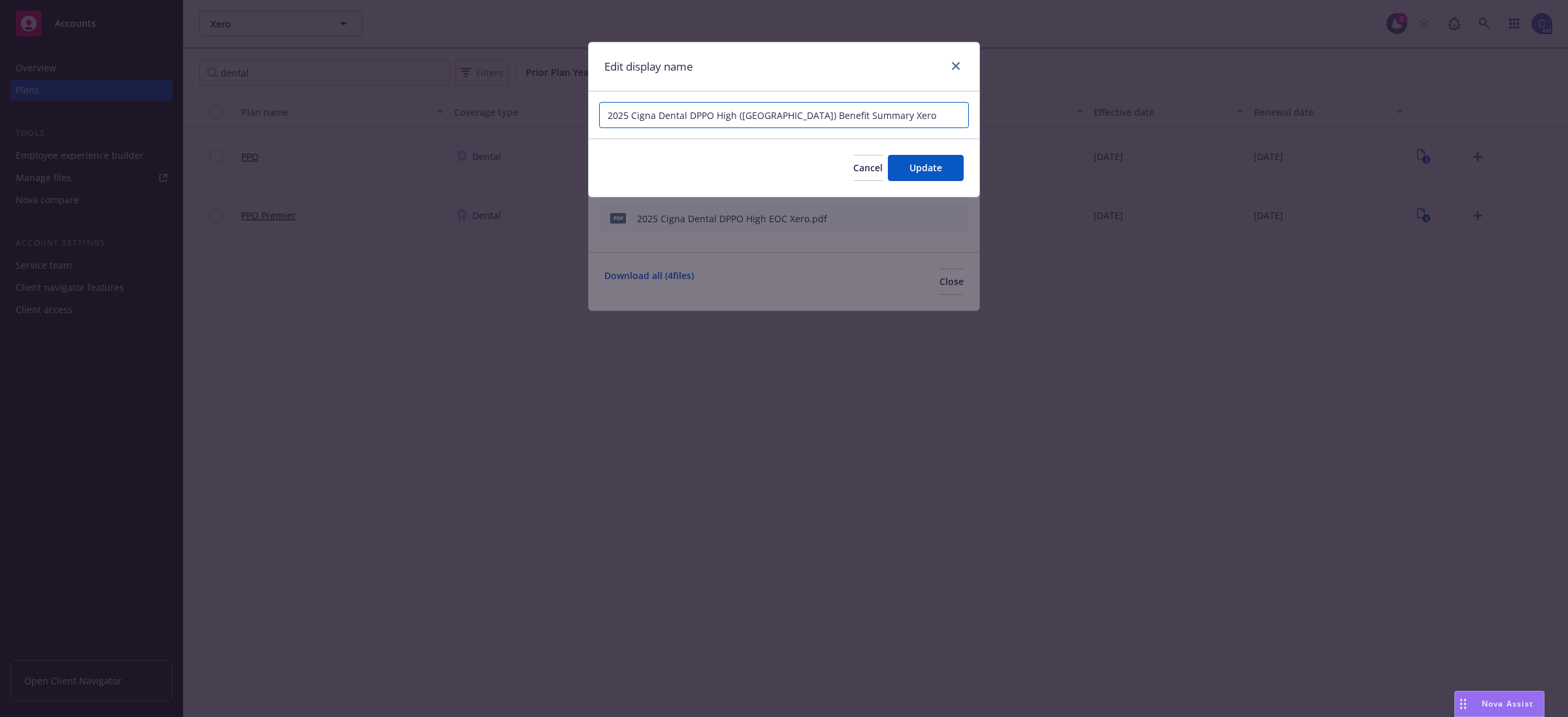
click at [718, 114] on input "2025 Cigna Dental DPPO High ([GEOGRAPHIC_DATA]) Benefit Summary Xero" at bounding box center [784, 114] width 370 height 26
click at [716, 114] on input "2025 Cigna Dental DPPO High ([GEOGRAPHIC_DATA]) Benefit Summary Xero" at bounding box center [784, 114] width 370 height 26
click at [730, 122] on input "2025 Cigna Dental DPPO Premier ([GEOGRAPHIC_DATA]) Benefit Summary Xero" at bounding box center [784, 114] width 370 height 26
type input "2025 Cigna Dental DPPO Premier ([GEOGRAPHIC_DATA]) Benefit Summary Xero"
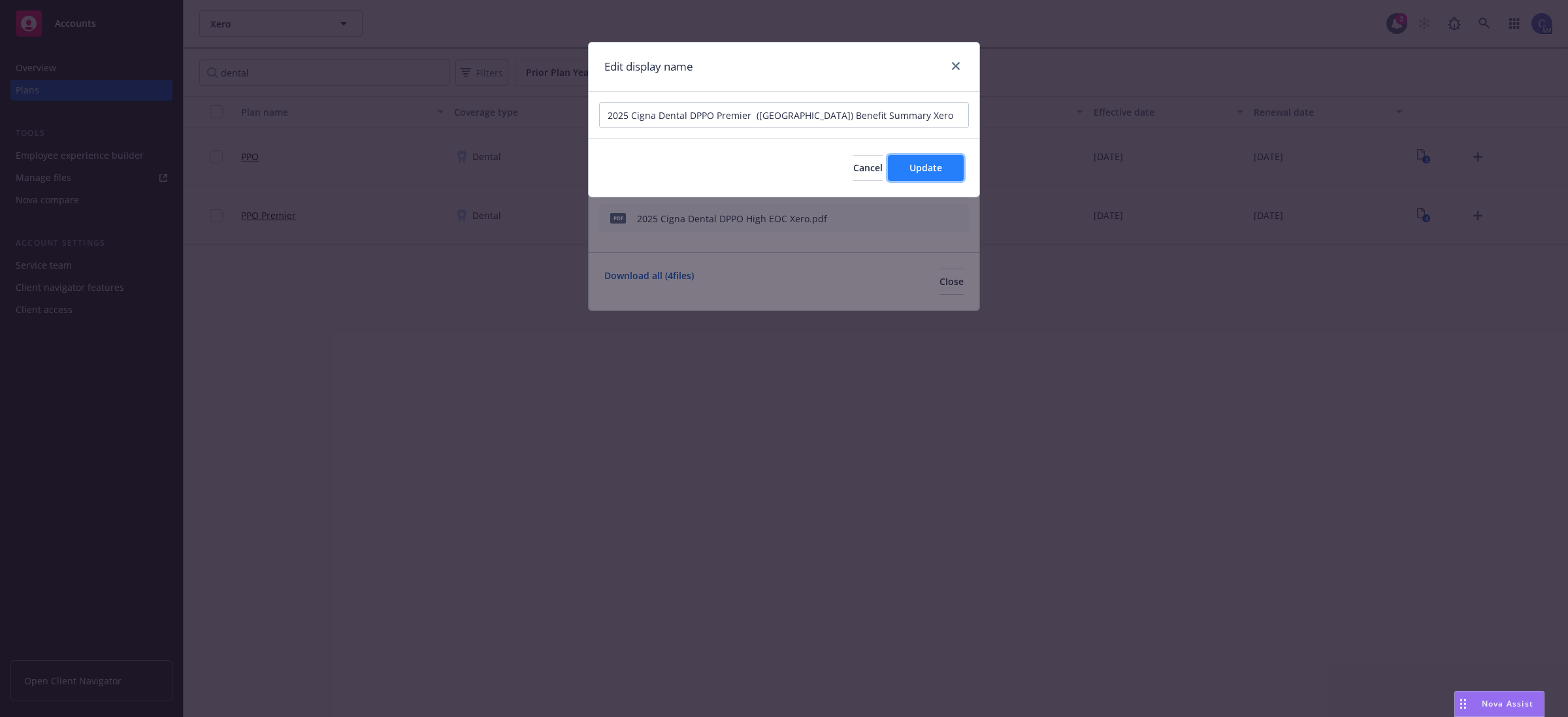
click at [940, 180] on button "Update" at bounding box center [926, 167] width 76 height 26
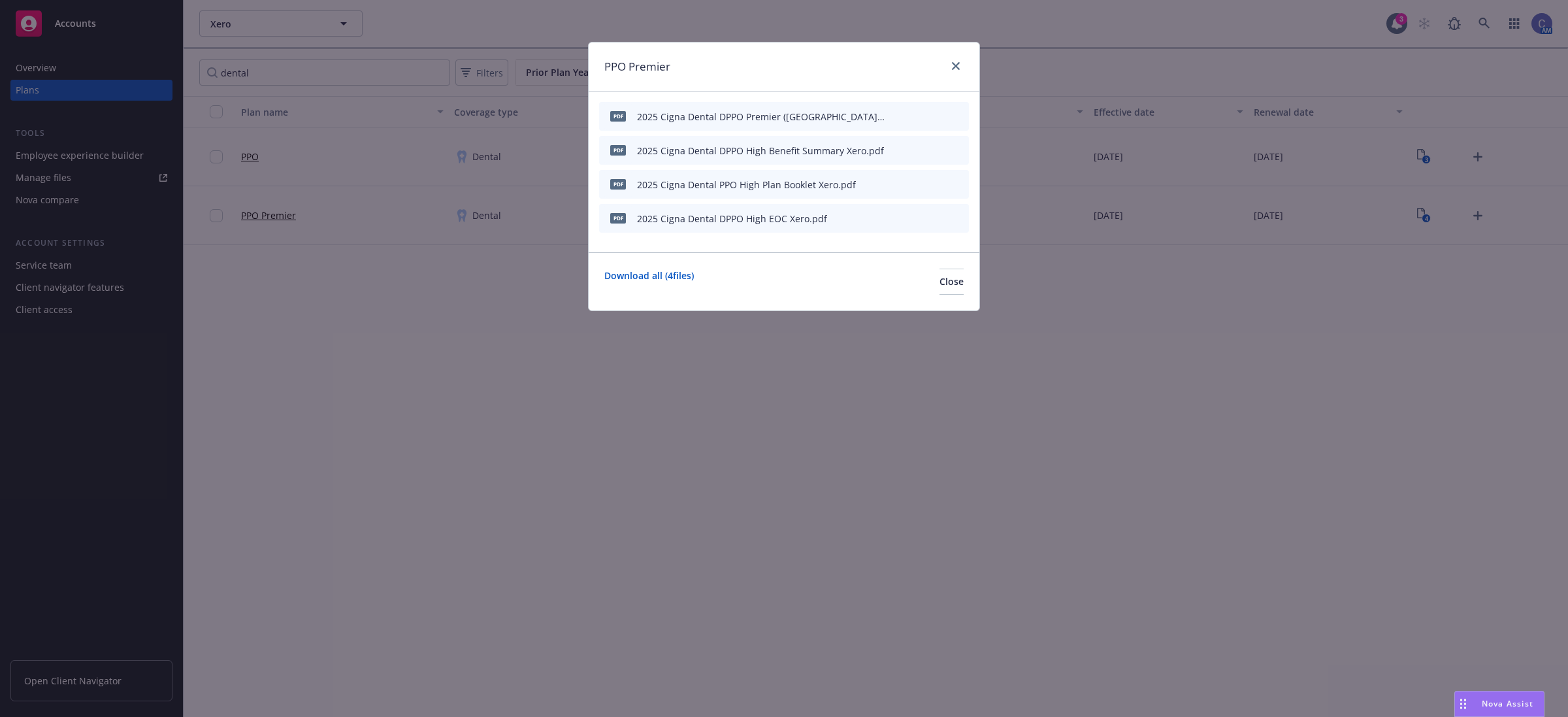
click at [894, 150] on icon "button" at bounding box center [894, 151] width 7 height 7
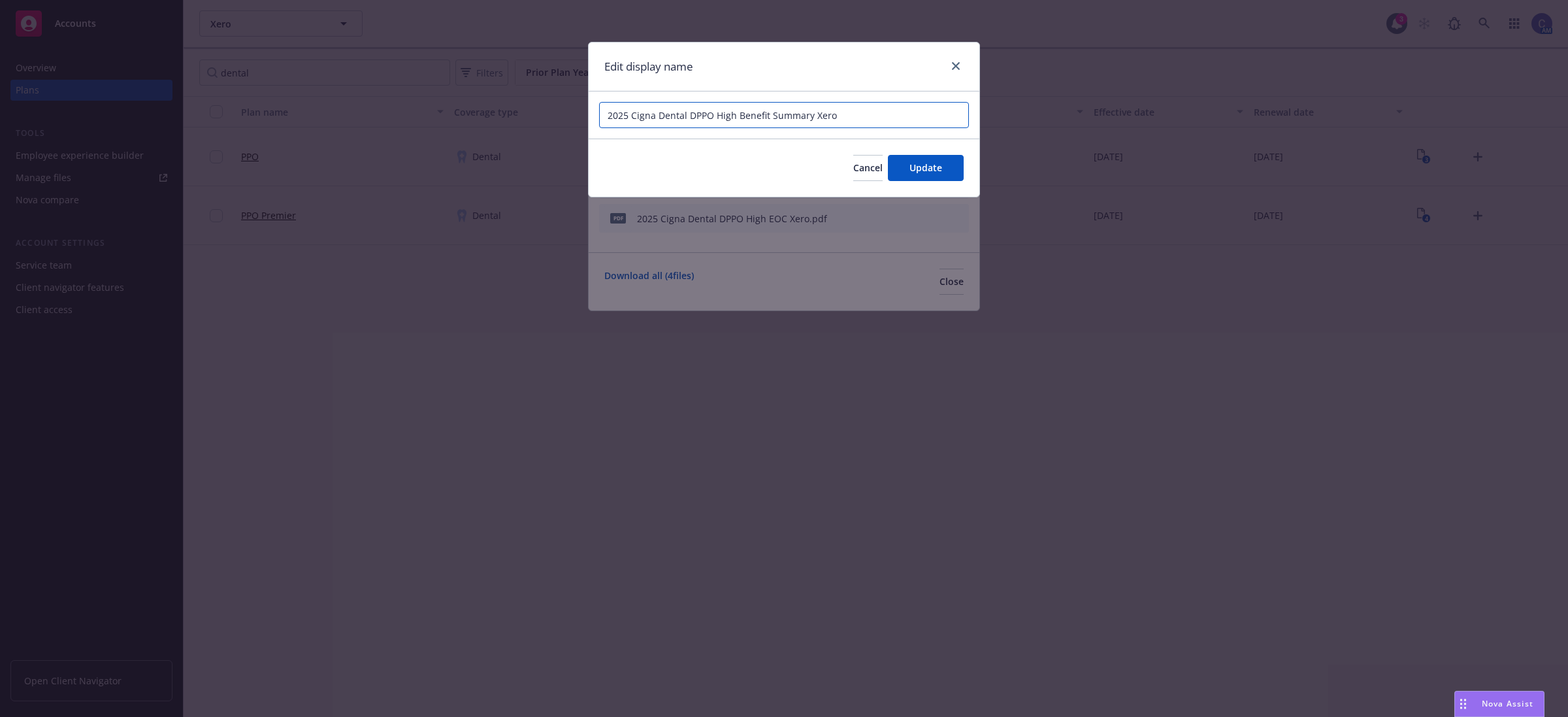
click at [720, 114] on input "2025 Cigna Dental DPPO High Benefit Summary Xero" at bounding box center [784, 114] width 370 height 26
paste input "Premier"
type input "2025 Cigna Dental DPPO Premier Benefit Summary Xero"
click at [893, 161] on button "Update" at bounding box center [926, 167] width 76 height 26
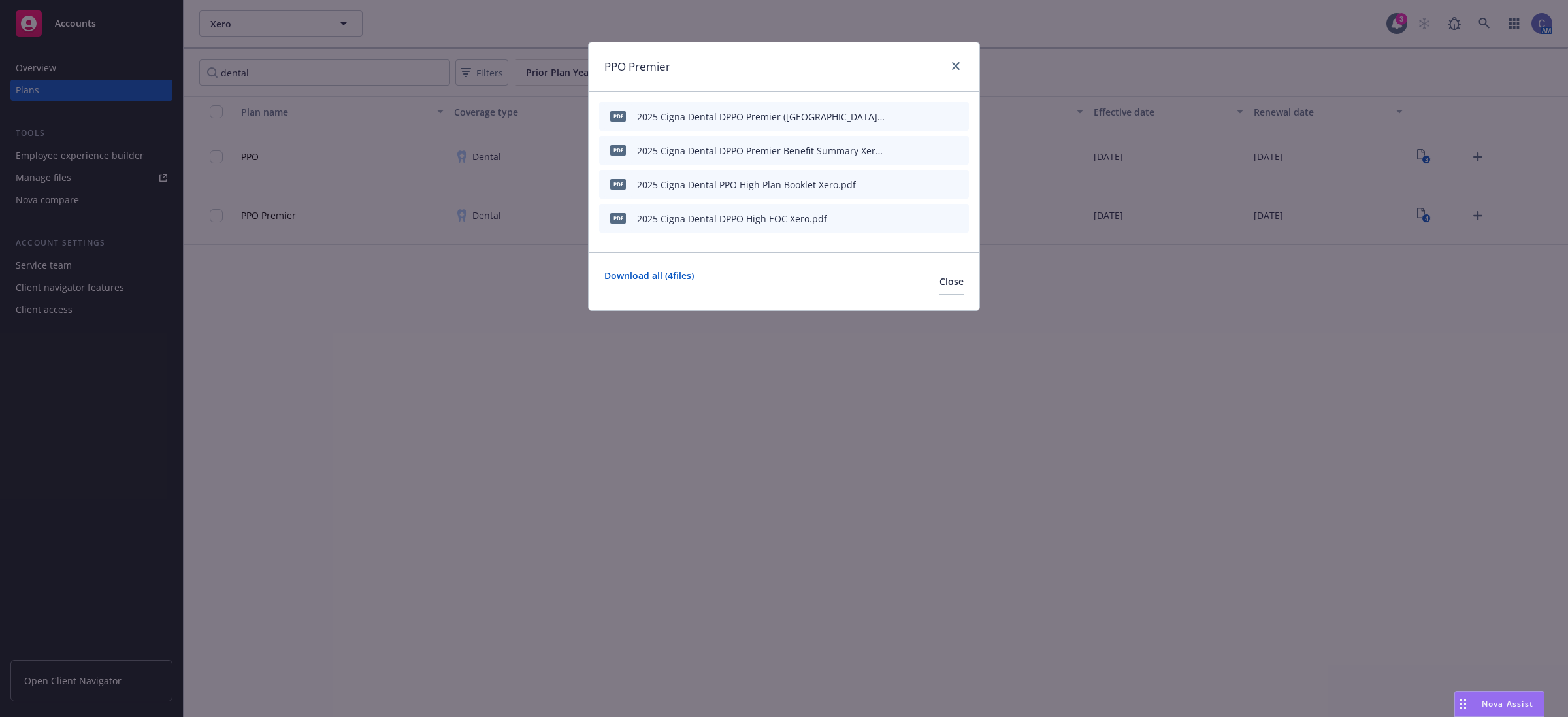
click at [894, 184] on icon "button" at bounding box center [894, 185] width 7 height 7
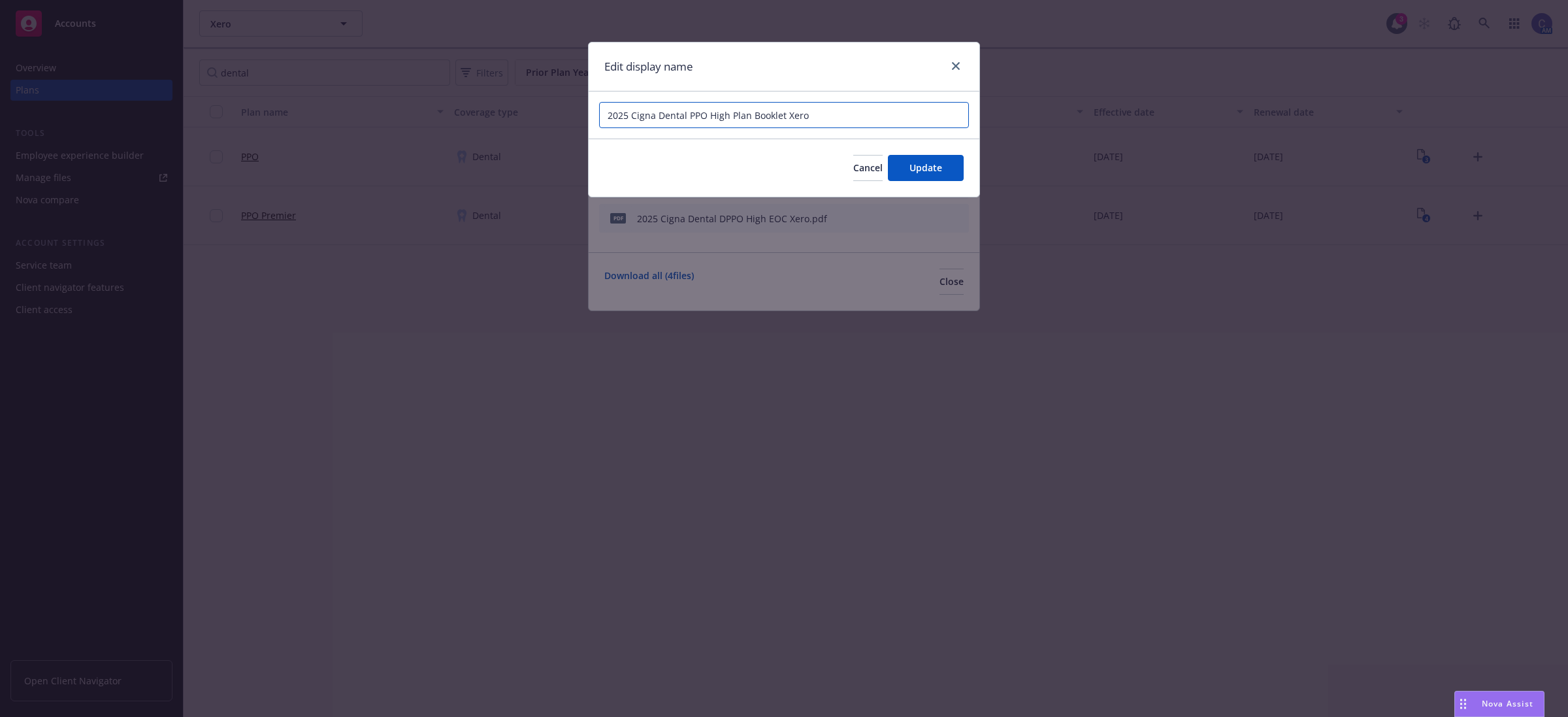
click at [734, 121] on input "2025 Cigna Dental PPO High Plan Booklet Xero" at bounding box center [784, 114] width 370 height 26
paste input "remier"
type input "2025 Cigna Dental PPO High Premier Booklet Xero"
click at [916, 164] on span "Update" at bounding box center [926, 167] width 33 height 13
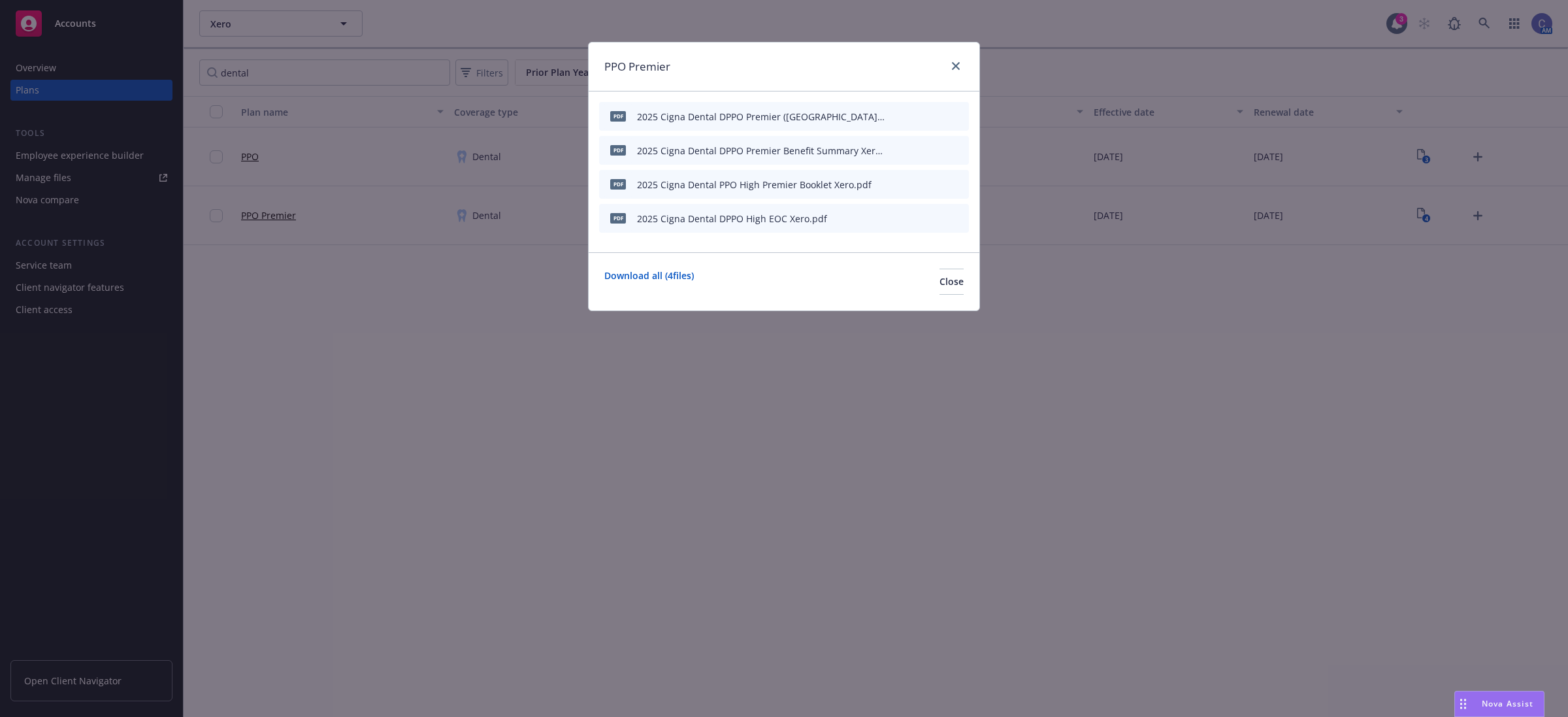
click at [897, 218] on icon "button" at bounding box center [894, 218] width 7 height 7
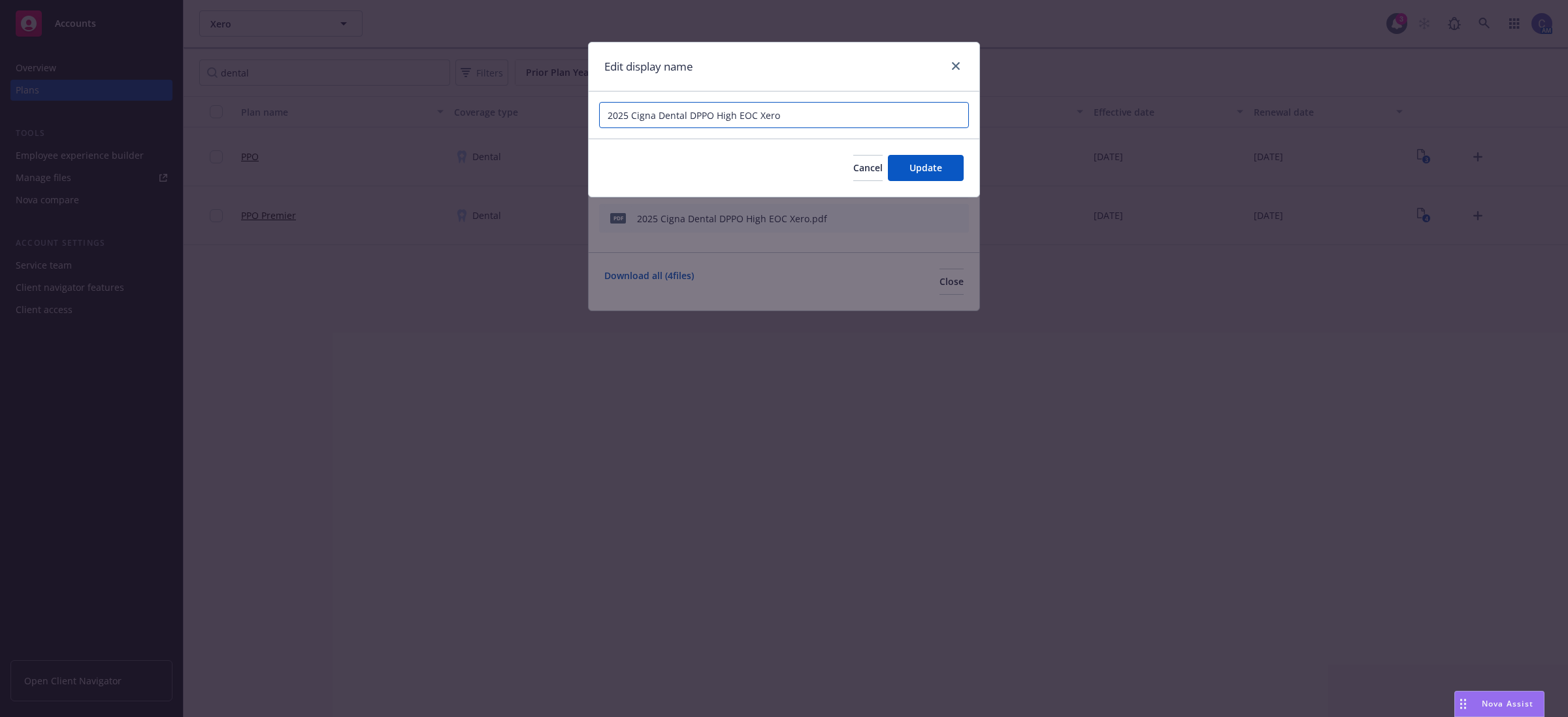
click at [728, 113] on input "2025 Cigna Dental DPPO High EOC Xero" at bounding box center [784, 114] width 370 height 26
paste input "Premier"
type input "2025 Cigna Dental DPPO Premier EOC Xero"
click at [908, 164] on button "Update" at bounding box center [926, 167] width 76 height 26
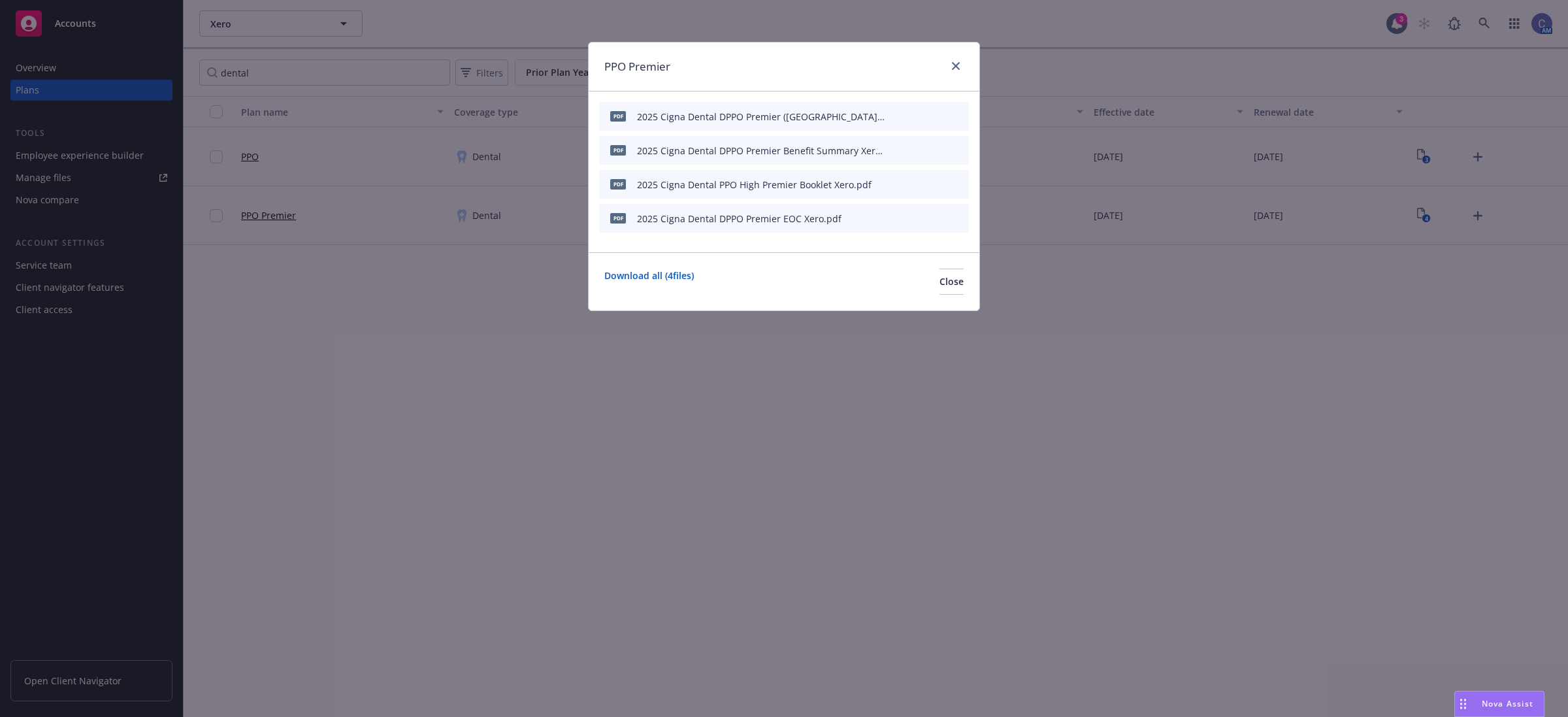
click at [962, 295] on div "Download all ( 4 files) Close" at bounding box center [784, 281] width 391 height 58
click at [954, 291] on button "Close" at bounding box center [952, 281] width 24 height 26
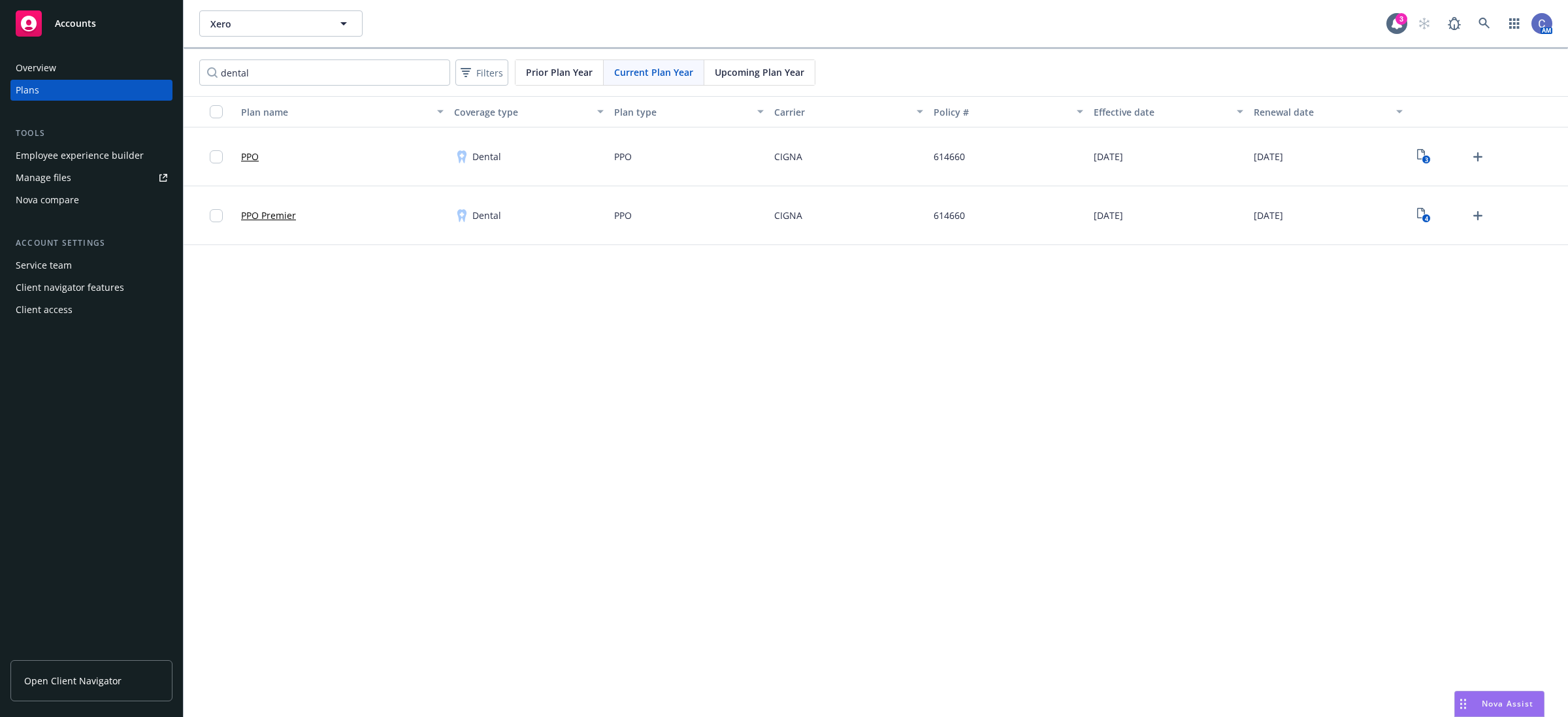
click at [1439, 217] on div "4" at bounding box center [1451, 215] width 75 height 21
click at [1429, 217] on rect "View Plan Documents" at bounding box center [1426, 218] width 8 height 8
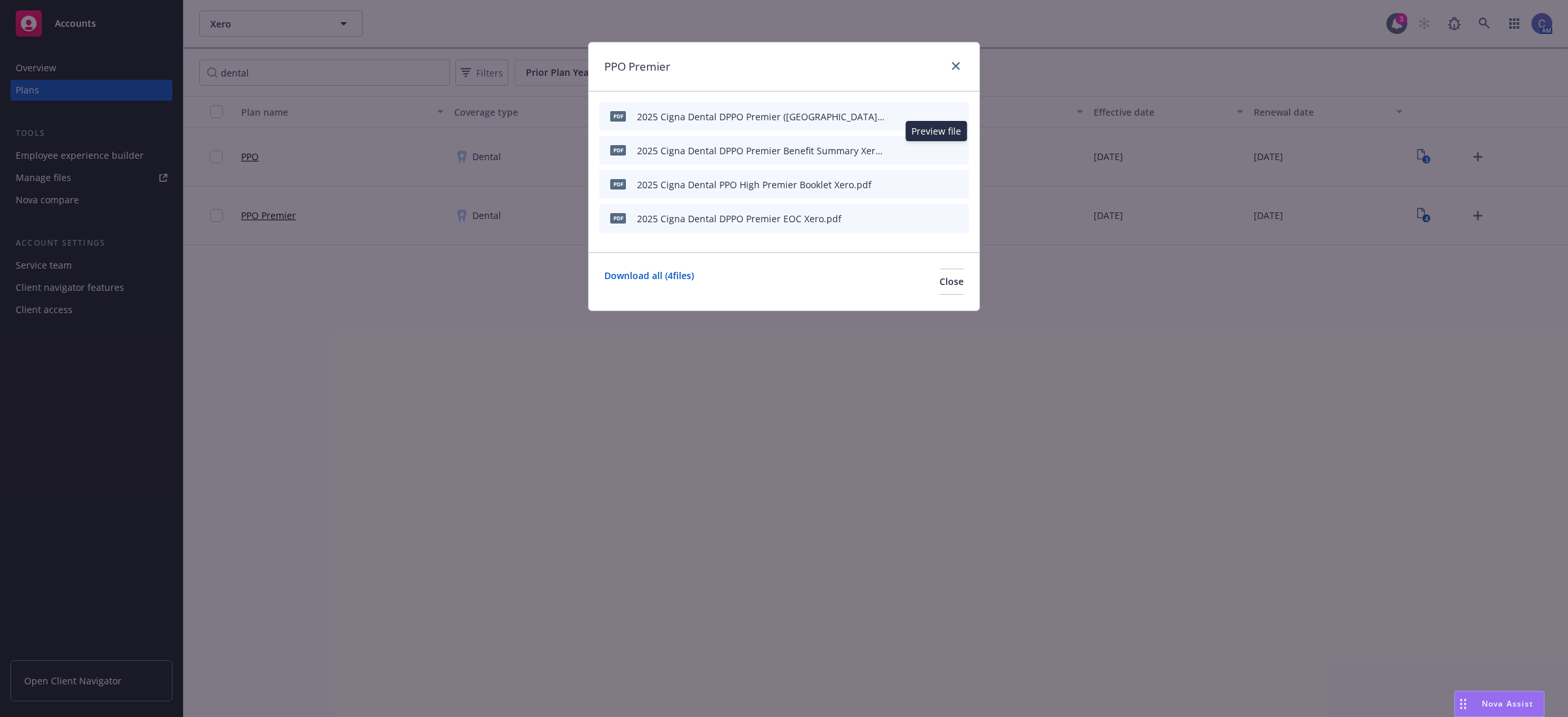
drag, startPoint x: 935, startPoint y: 152, endPoint x: 935, endPoint y: 163, distance: 11.0
click at [935, 163] on div "pdf 2025 Cigna Dental DPPO Premier Benefit Summary Xero.pdf Preview file Previe…" at bounding box center [784, 150] width 370 height 28
click at [940, 148] on icon "preview file" at bounding box center [936, 150] width 12 height 9
click at [940, 280] on span "Close" at bounding box center [952, 281] width 24 height 13
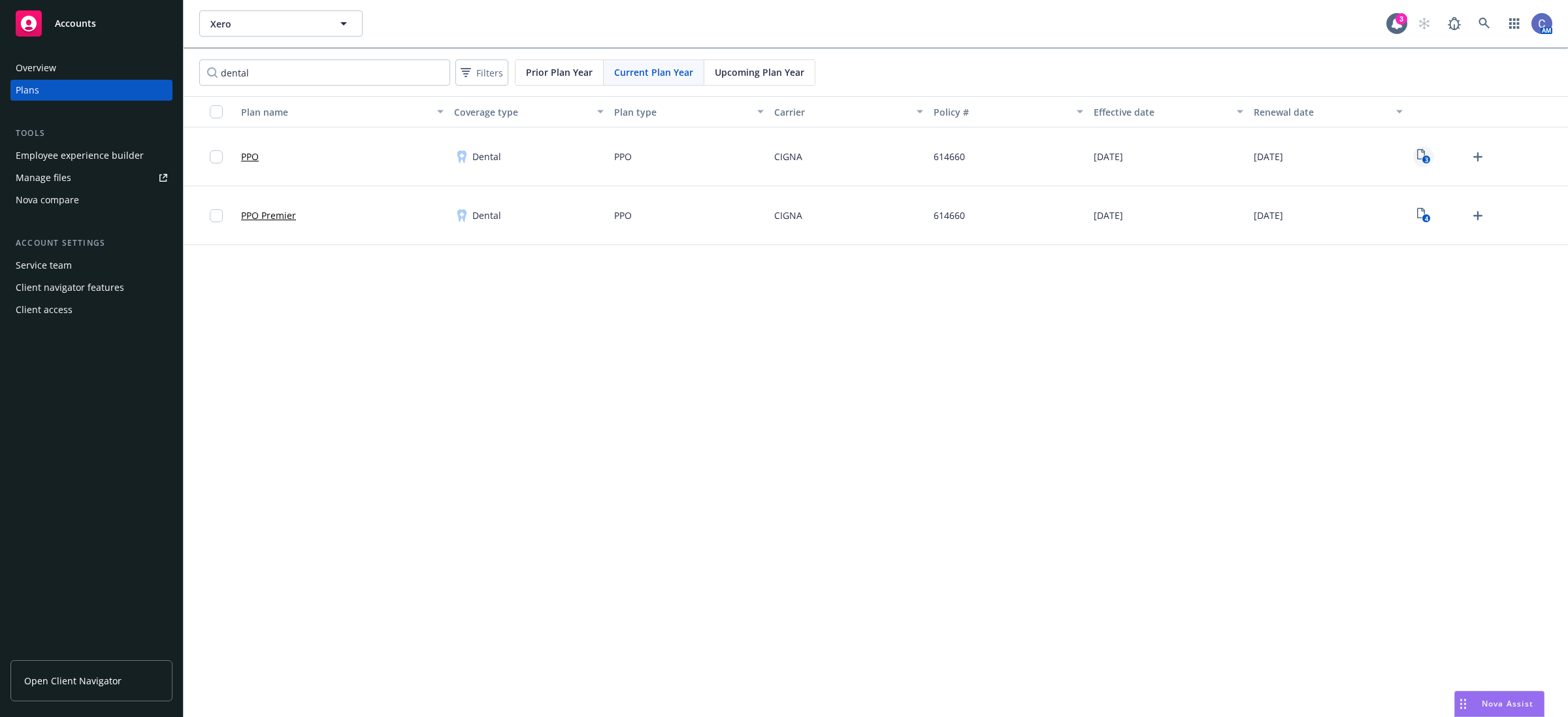
click at [1416, 157] on link "3" at bounding box center [1424, 157] width 21 height 21
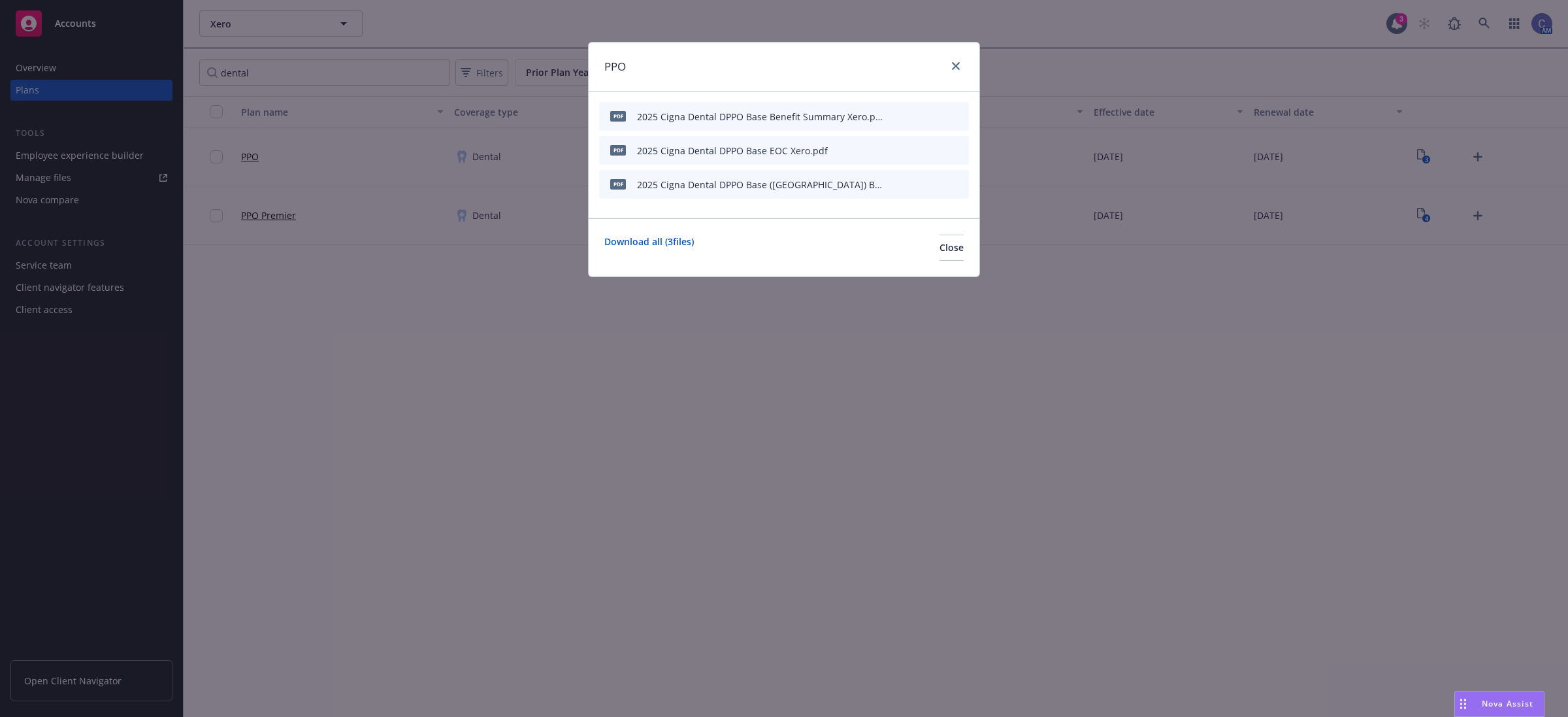
click at [939, 117] on icon "preview file" at bounding box center [936, 116] width 12 height 9
click at [940, 256] on button "Close" at bounding box center [952, 247] width 24 height 26
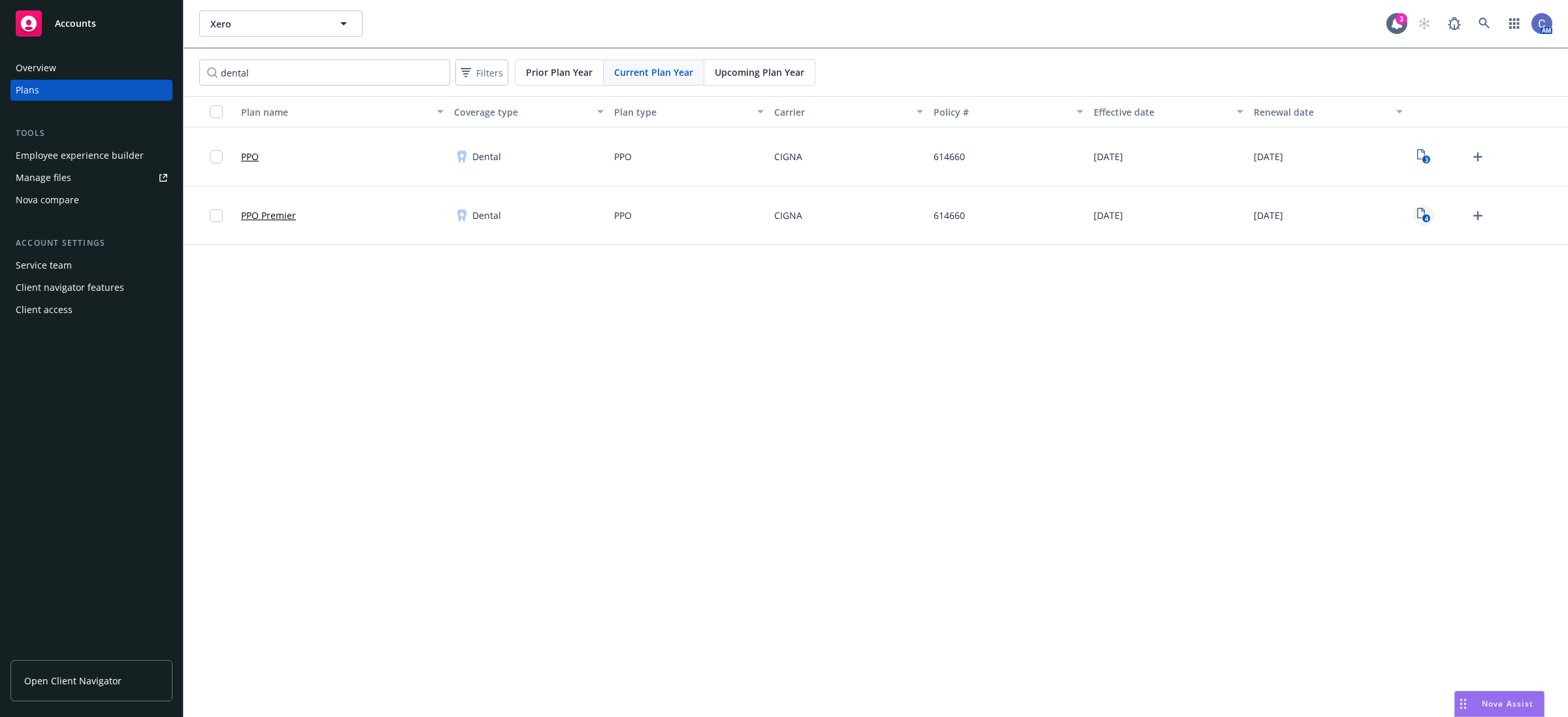
click at [1422, 215] on icon "4" at bounding box center [1424, 215] width 13 height 15
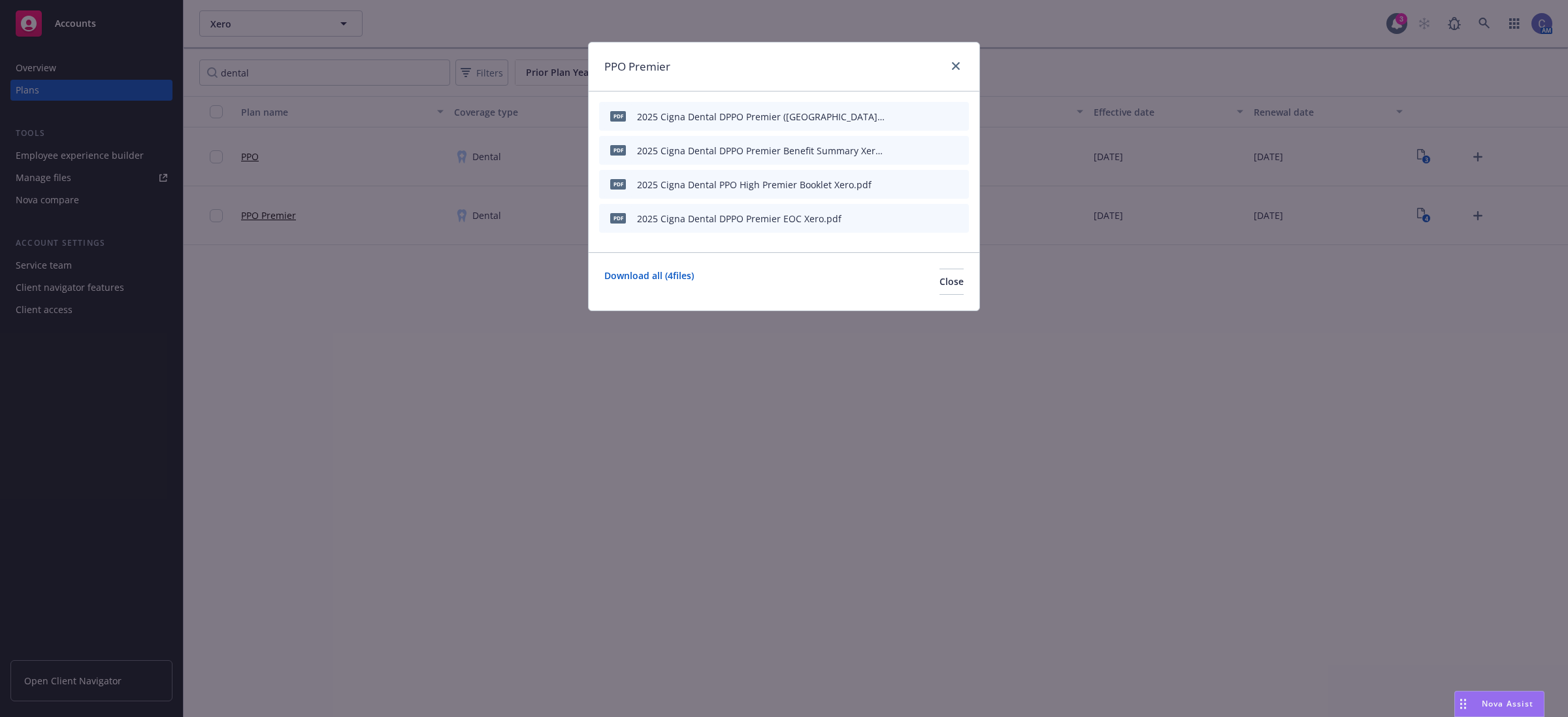
click at [941, 153] on icon "preview file" at bounding box center [936, 150] width 12 height 9
click at [946, 291] on button "Close" at bounding box center [952, 281] width 24 height 26
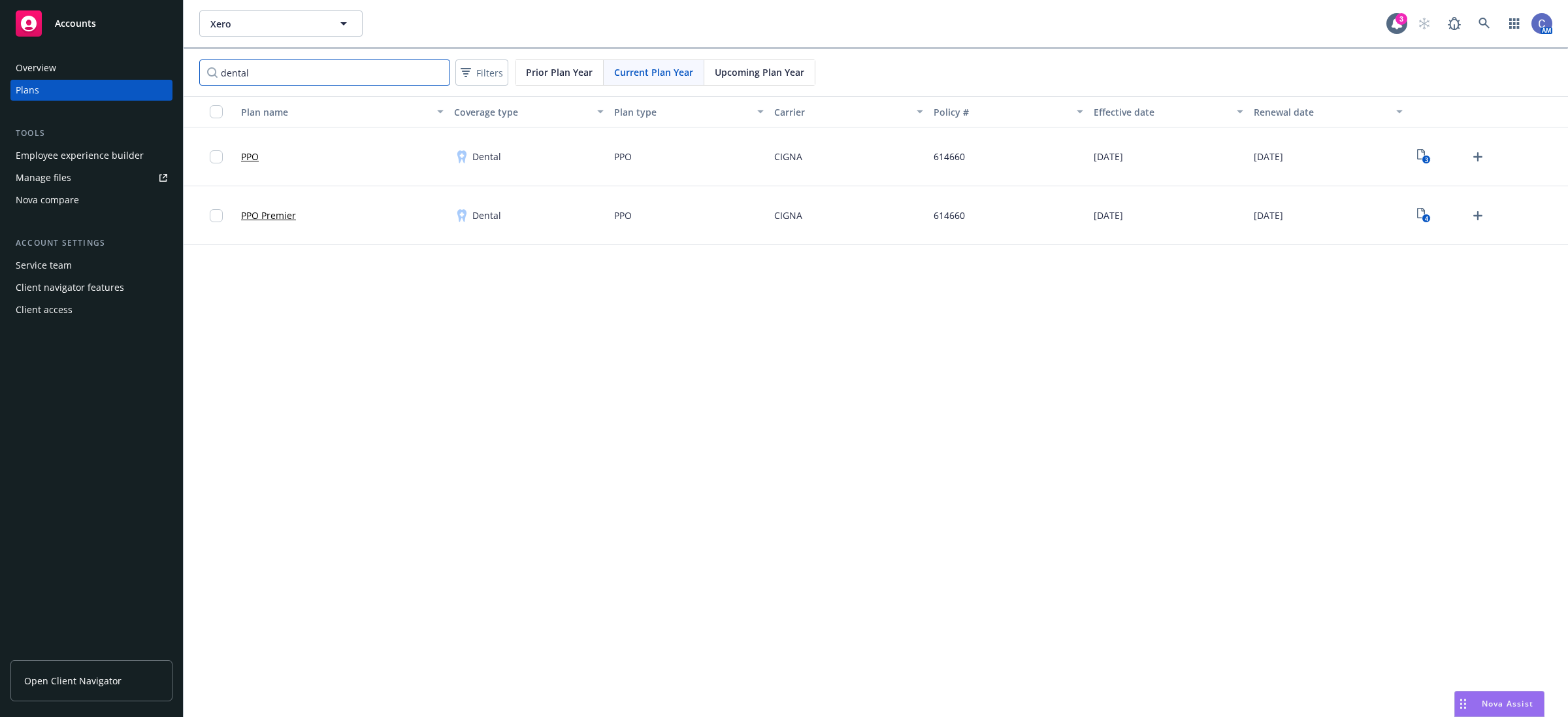
drag, startPoint x: 266, startPoint y: 73, endPoint x: 122, endPoint y: 55, distance: 145.1
click at [122, 55] on div "Accounts Overview Plans Tools Employee experience builder Manage files Nova com…" at bounding box center [784, 358] width 1568 height 717
click at [1426, 168] on div "2" at bounding box center [1488, 156] width 160 height 59
click at [1426, 161] on text "2" at bounding box center [1426, 159] width 3 height 8
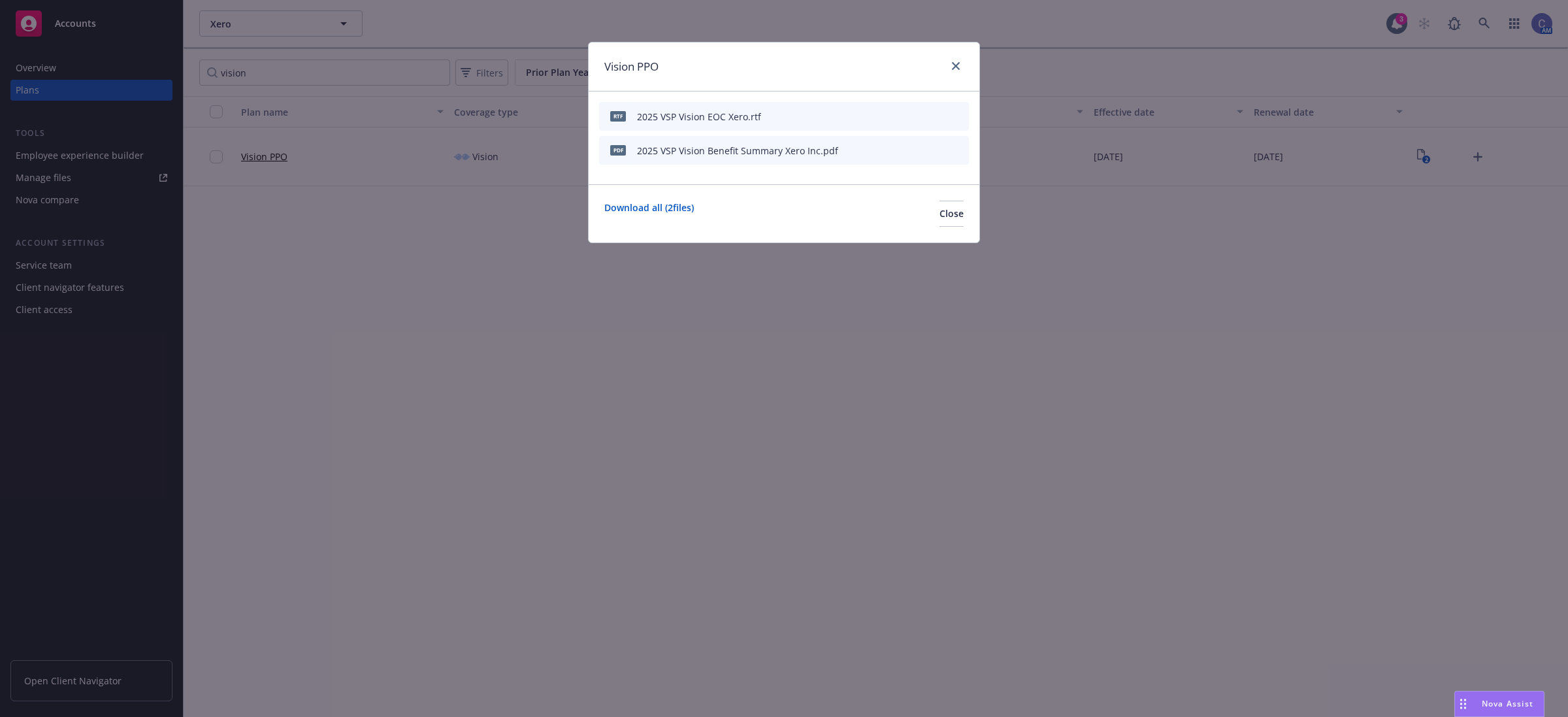
click at [932, 152] on icon "preview file" at bounding box center [936, 150] width 12 height 9
click at [932, 116] on icon "preview file" at bounding box center [936, 116] width 12 height 9
click at [940, 214] on span "Close" at bounding box center [952, 213] width 24 height 13
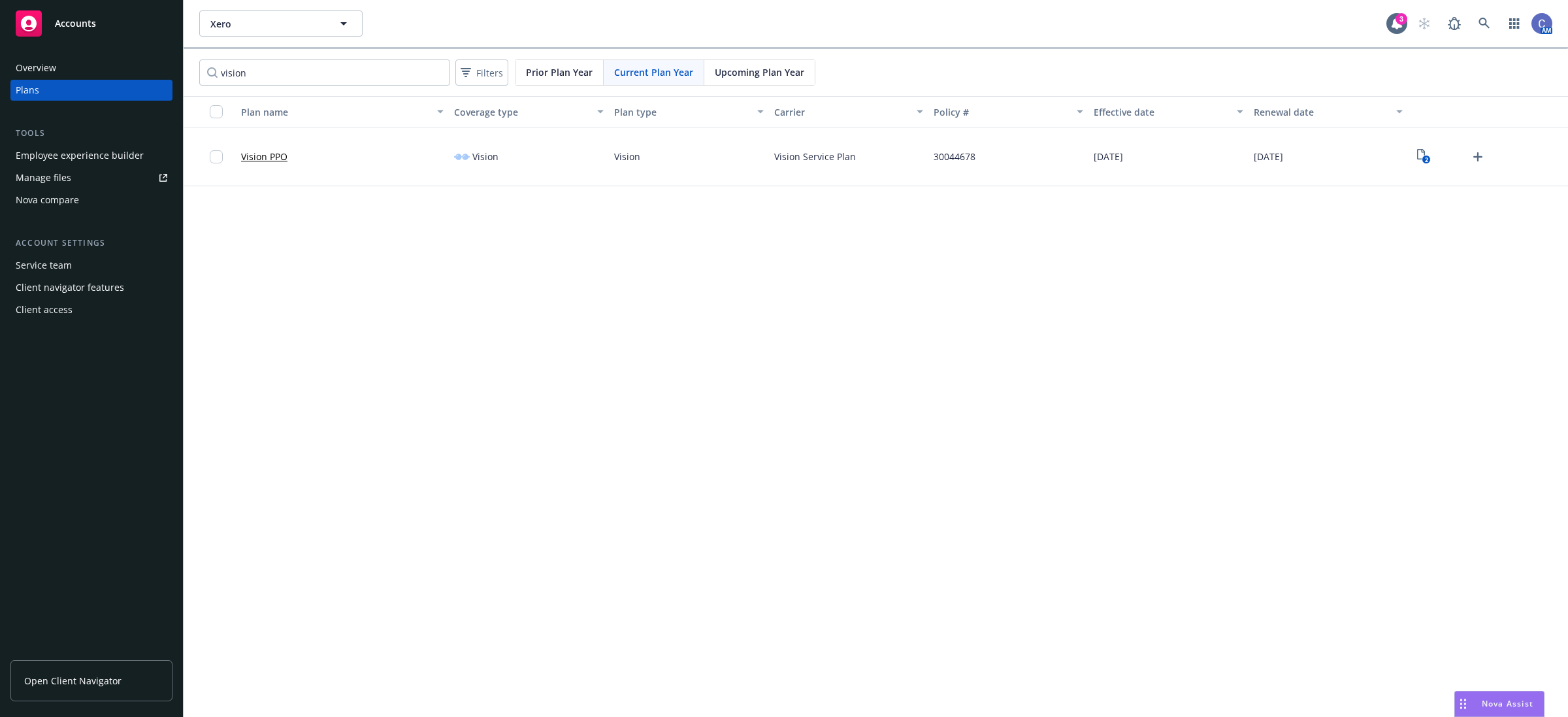
click at [292, 159] on div "Vision PPO" at bounding box center [342, 156] width 213 height 59
click at [270, 158] on link "Vision PPO" at bounding box center [264, 156] width 46 height 13
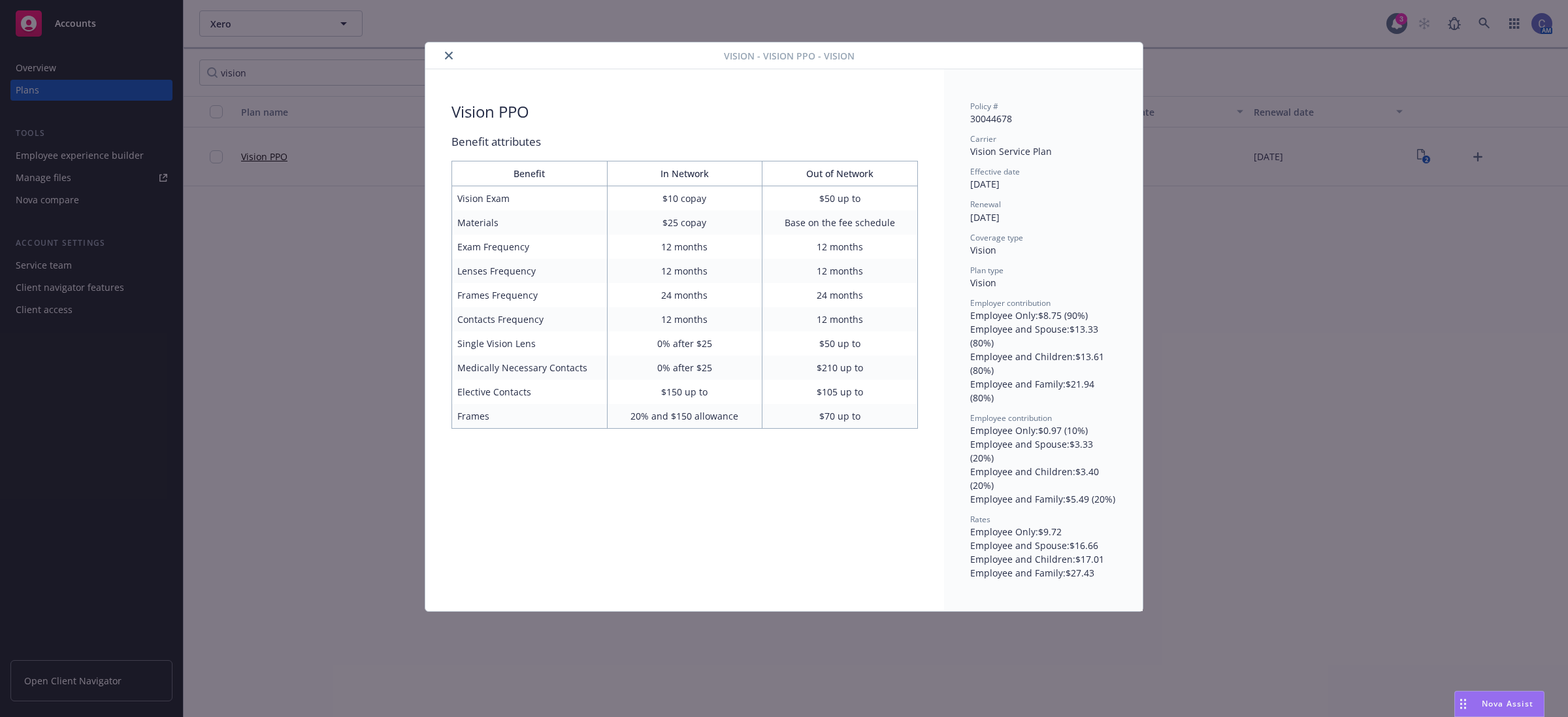
click at [445, 52] on icon "close" at bounding box center [449, 55] width 7 height 7
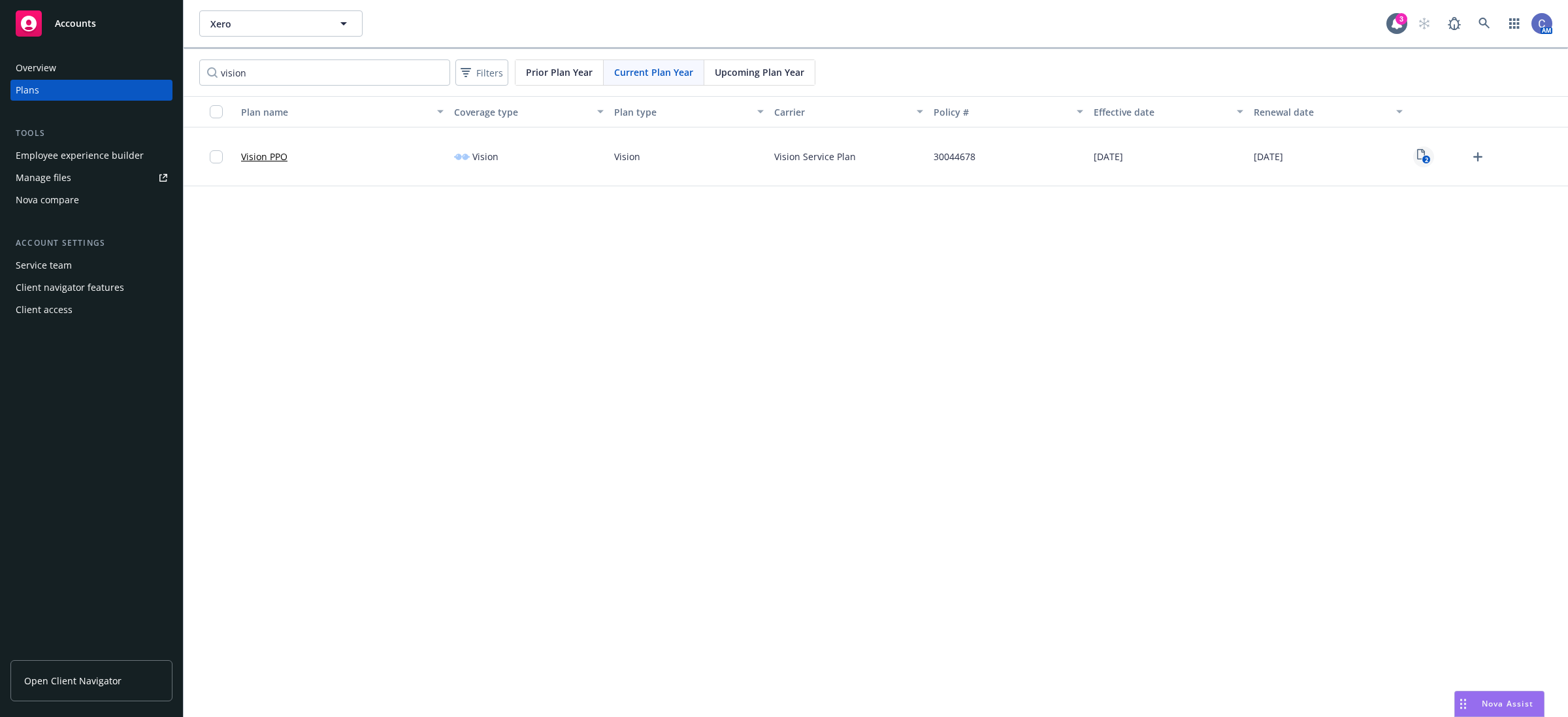
click at [1424, 152] on icon "View Plan Documents" at bounding box center [1421, 154] width 7 height 10
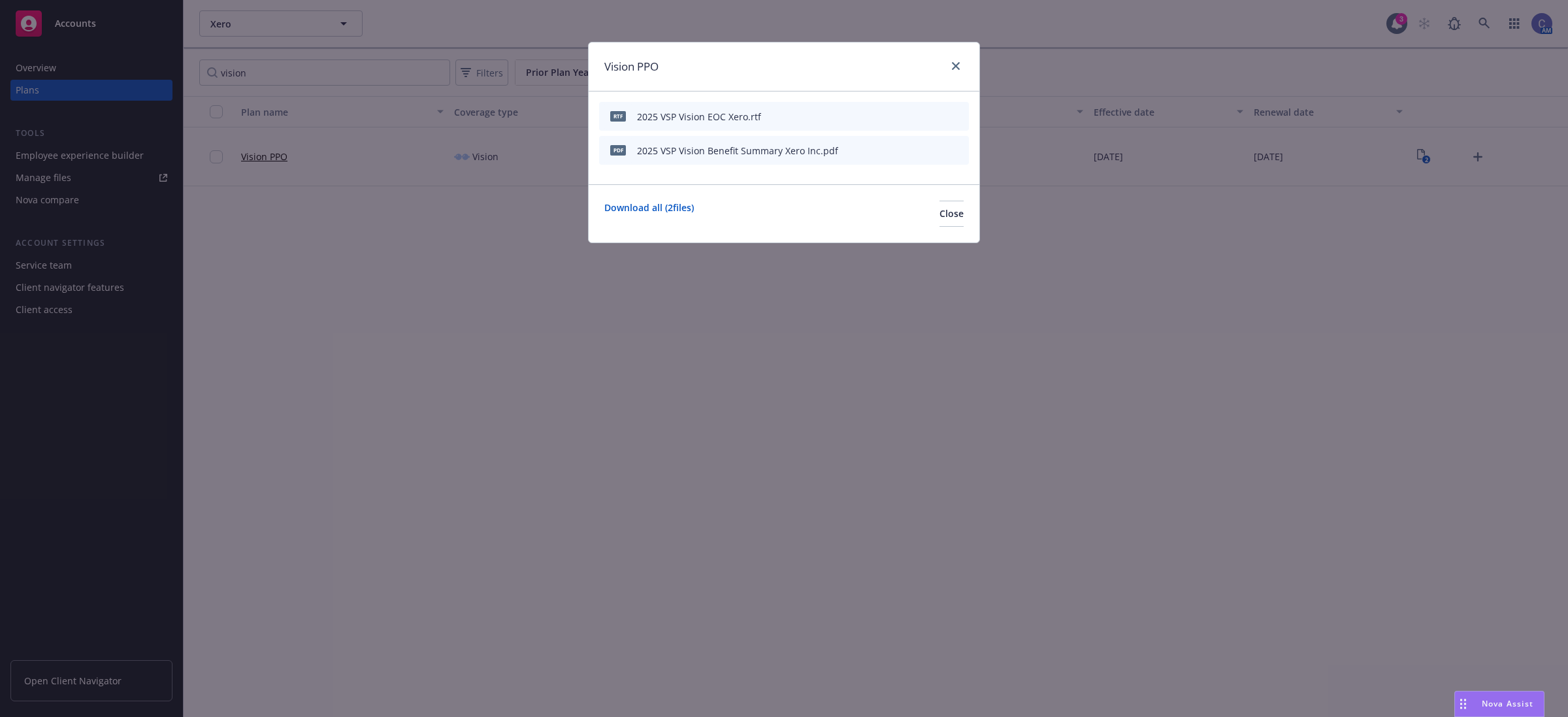
click at [958, 112] on icon "archive file" at bounding box center [957, 116] width 9 height 10
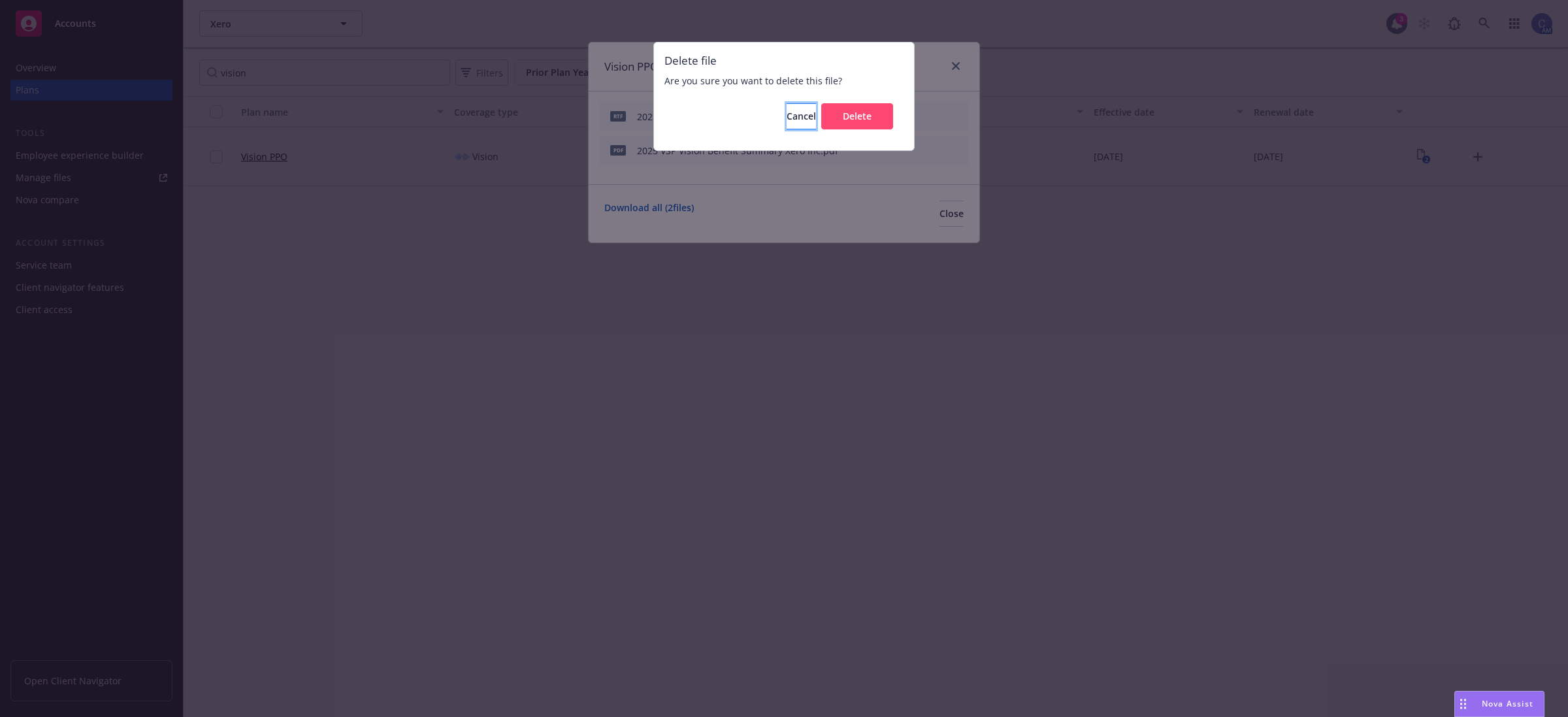
click at [801, 117] on button "Cancel" at bounding box center [801, 116] width 29 height 26
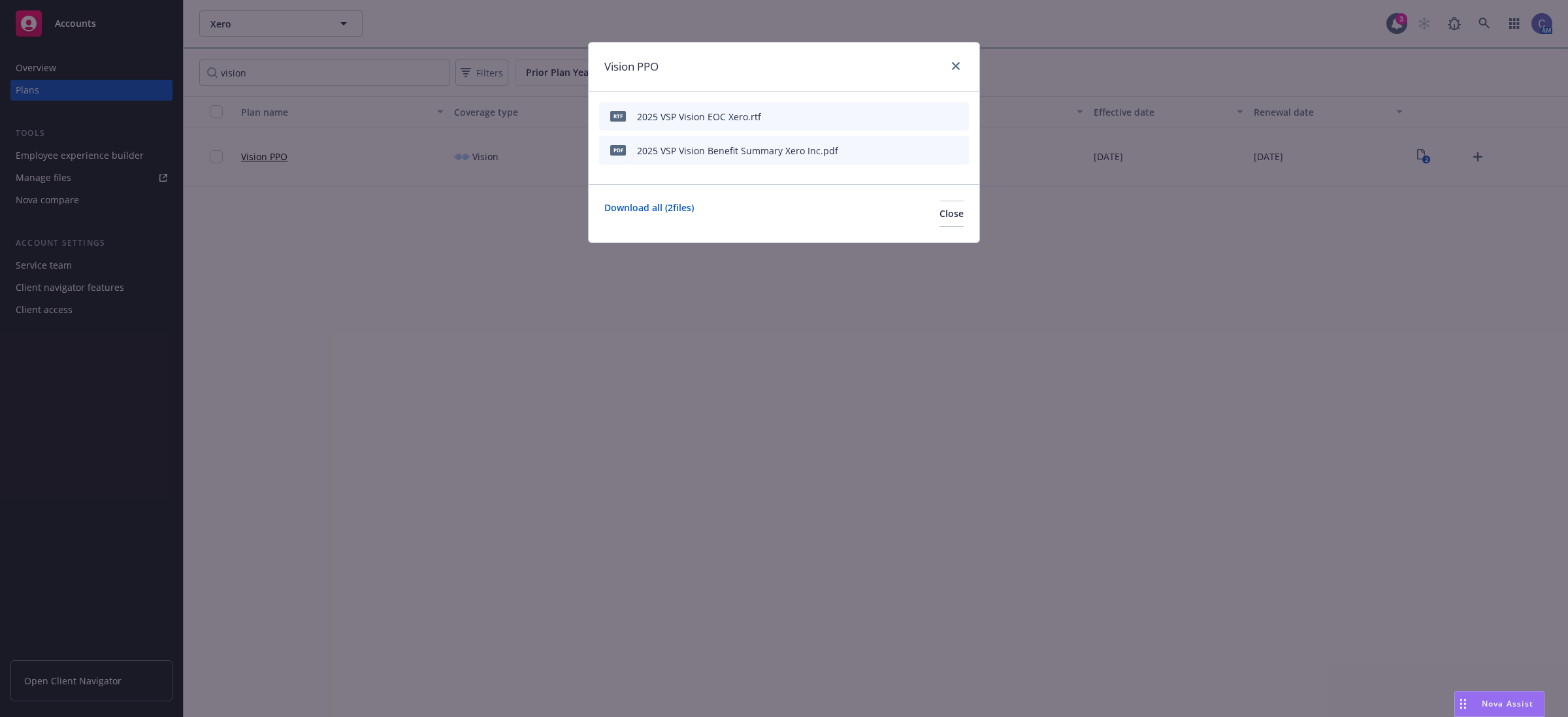
click at [915, 111] on icon "download file" at bounding box center [914, 116] width 10 height 10
click at [958, 115] on icon "archive file" at bounding box center [957, 116] width 9 height 10
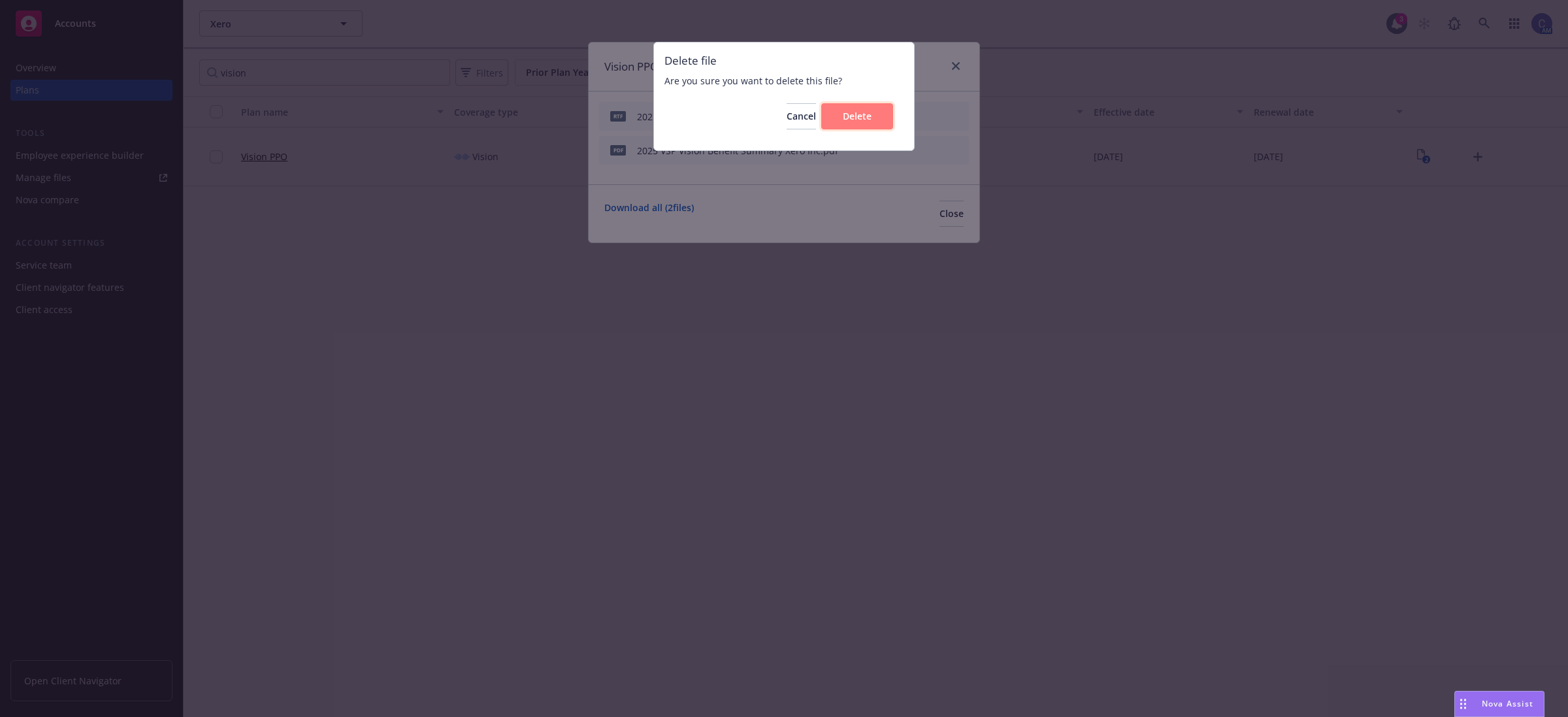
click at [876, 123] on button "Delete" at bounding box center [858, 116] width 72 height 26
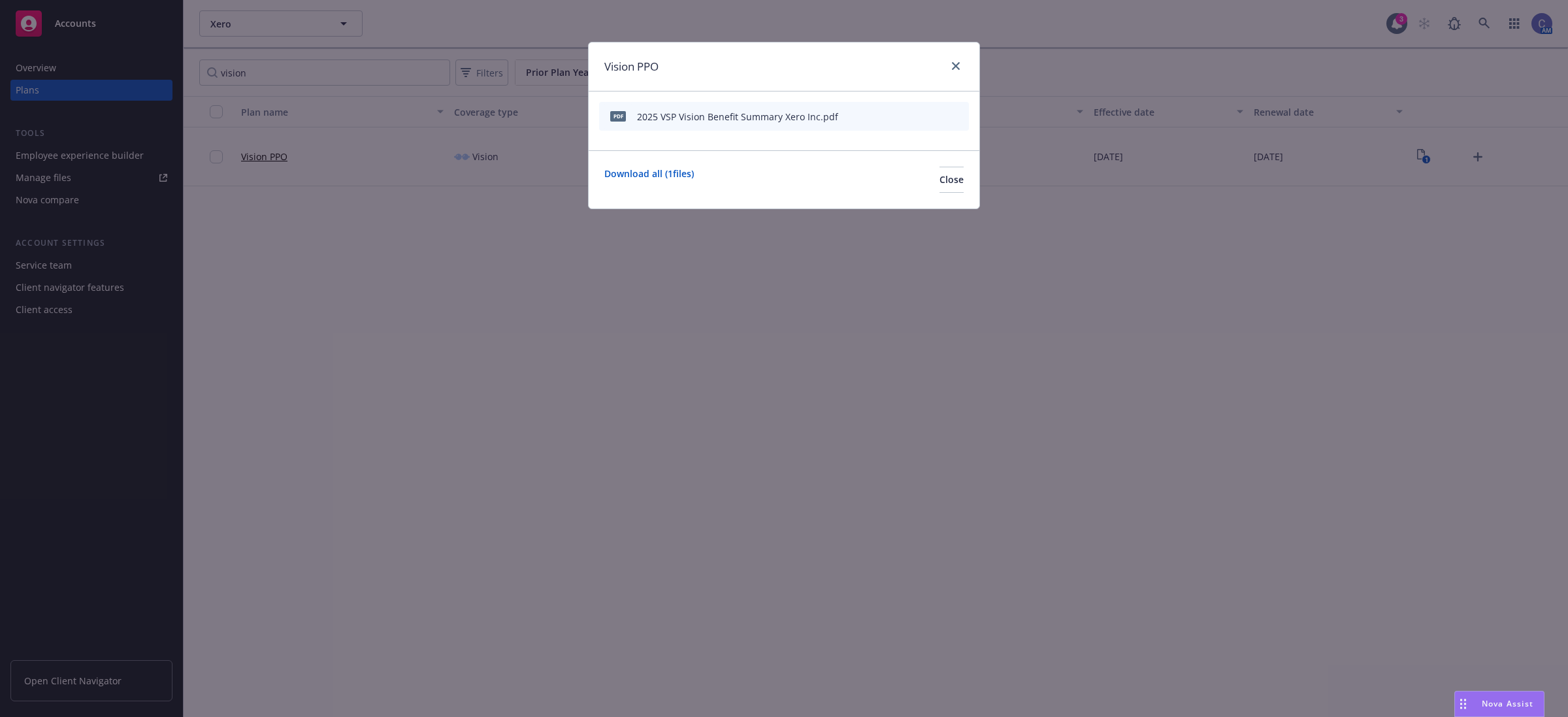
click at [855, 473] on div "Vision PPO pdf 2025 VSP Vision Benefit Summary Xero Inc.pdf Download all ( 1 fi…" at bounding box center [784, 358] width 1568 height 717
click at [940, 179] on span "Close" at bounding box center [952, 179] width 24 height 13
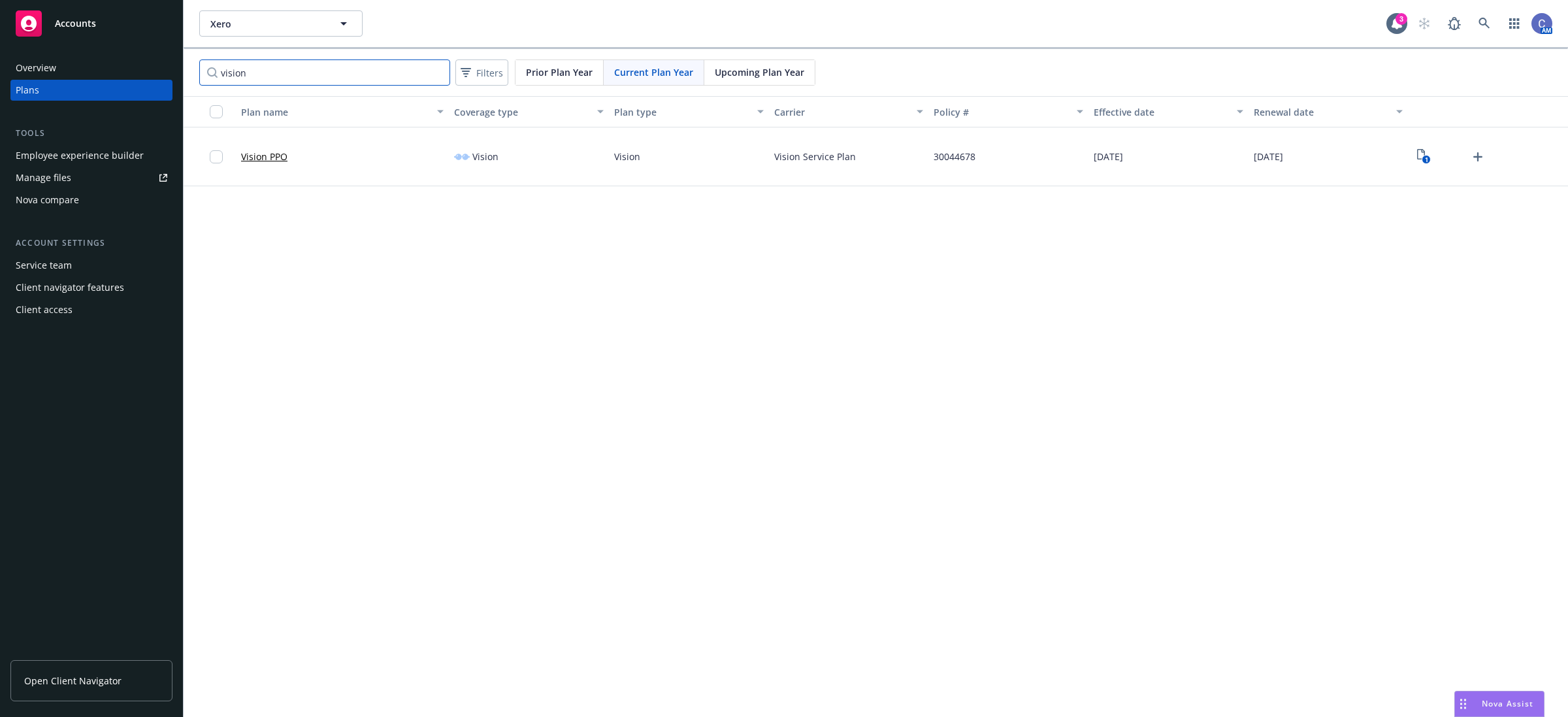
drag, startPoint x: 296, startPoint y: 79, endPoint x: 13, endPoint y: 79, distance: 283.0
click at [13, 79] on div "Accounts Overview Plans Tools Employee experience builder Manage files Nova com…" at bounding box center [784, 358] width 1568 height 717
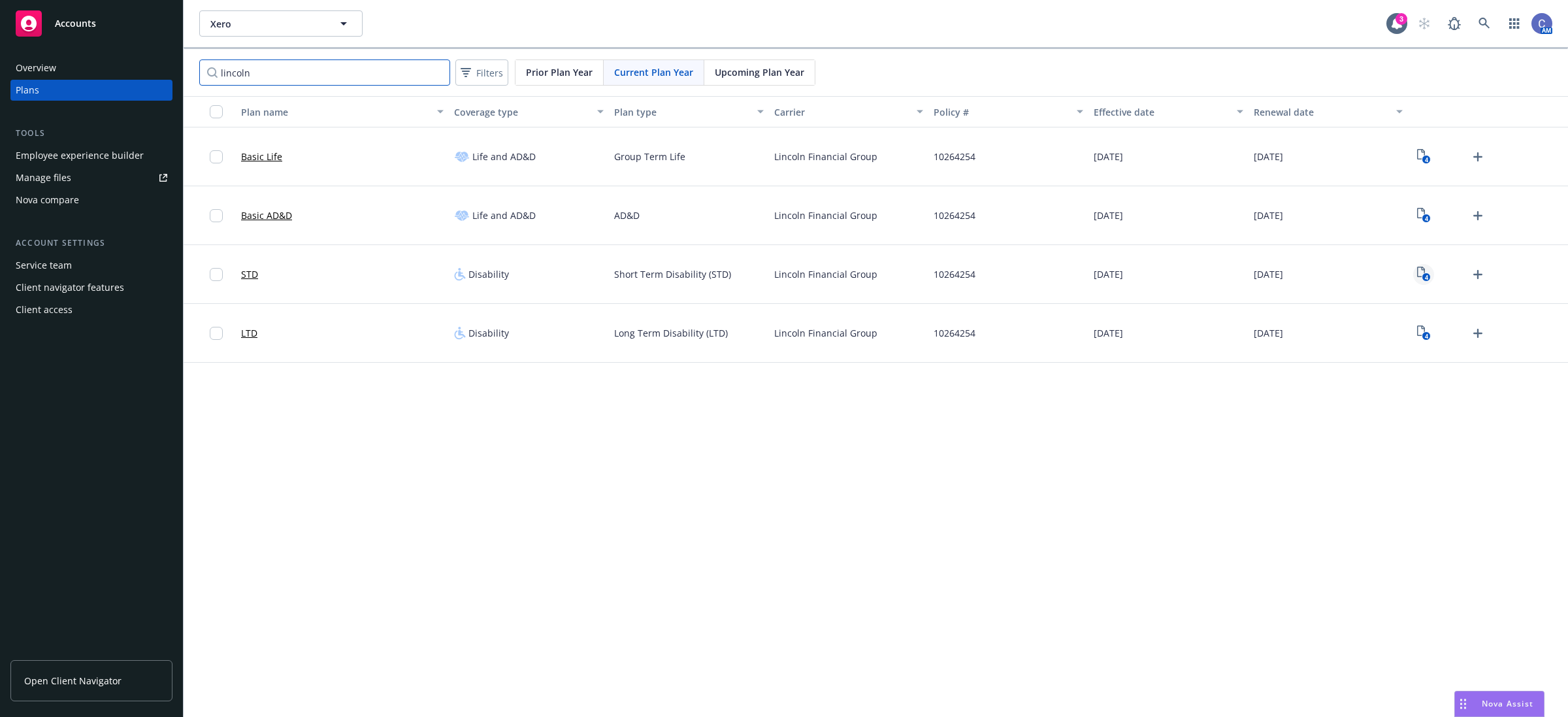
type input "lincoln"
click at [1428, 279] on text "4" at bounding box center [1426, 277] width 3 height 8
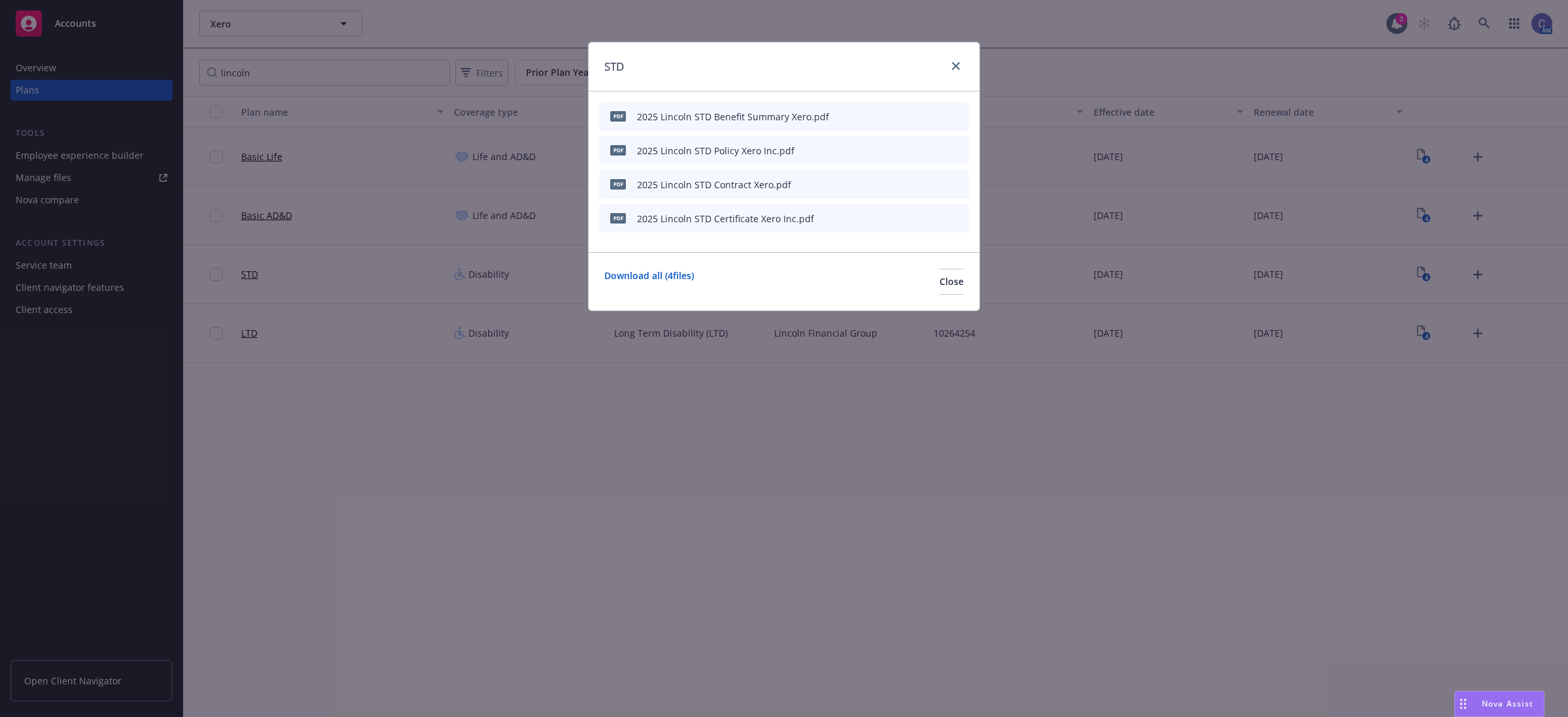
click at [938, 116] on icon "preview file" at bounding box center [936, 116] width 12 height 9
click at [940, 280] on span "Close" at bounding box center [952, 281] width 24 height 13
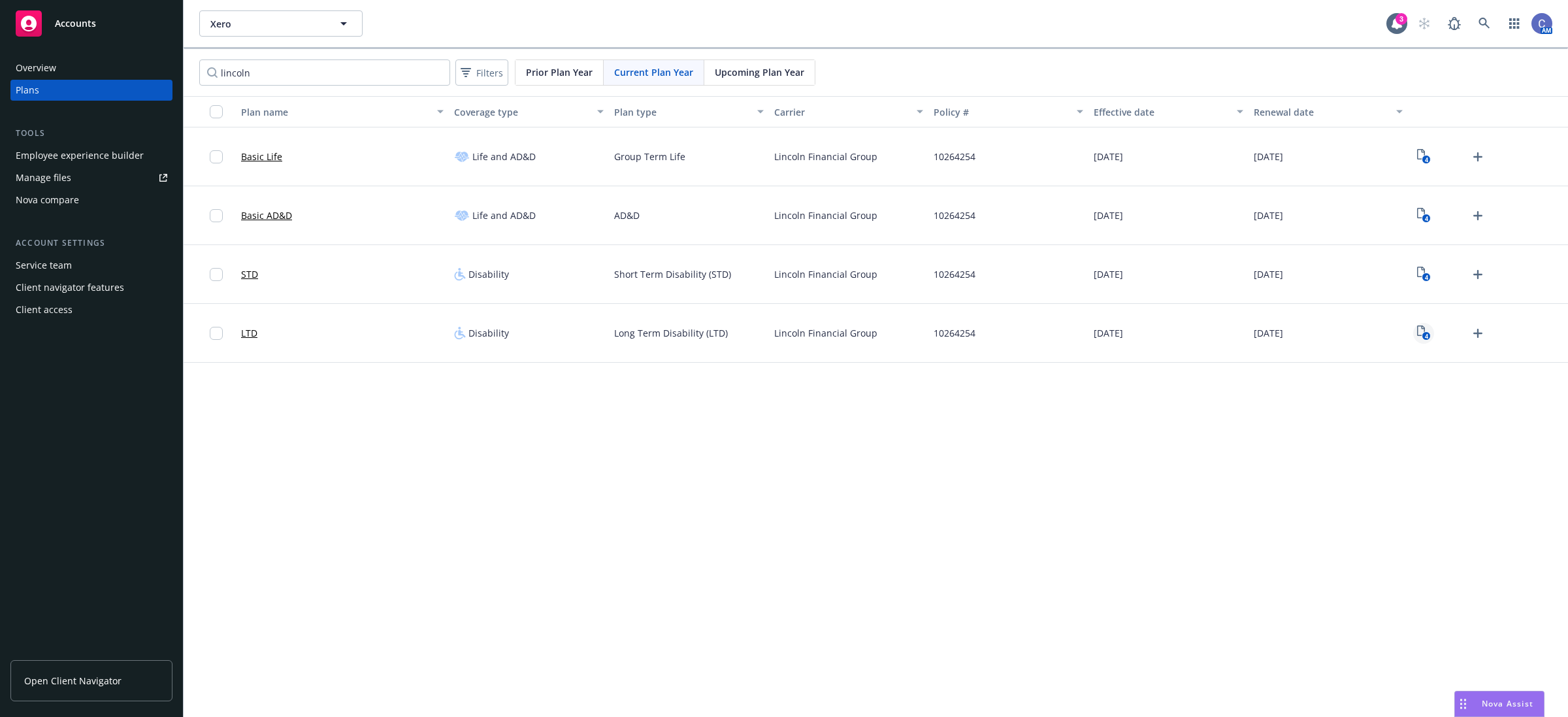
click at [1428, 335] on rect "View Plan Documents" at bounding box center [1426, 336] width 8 height 8
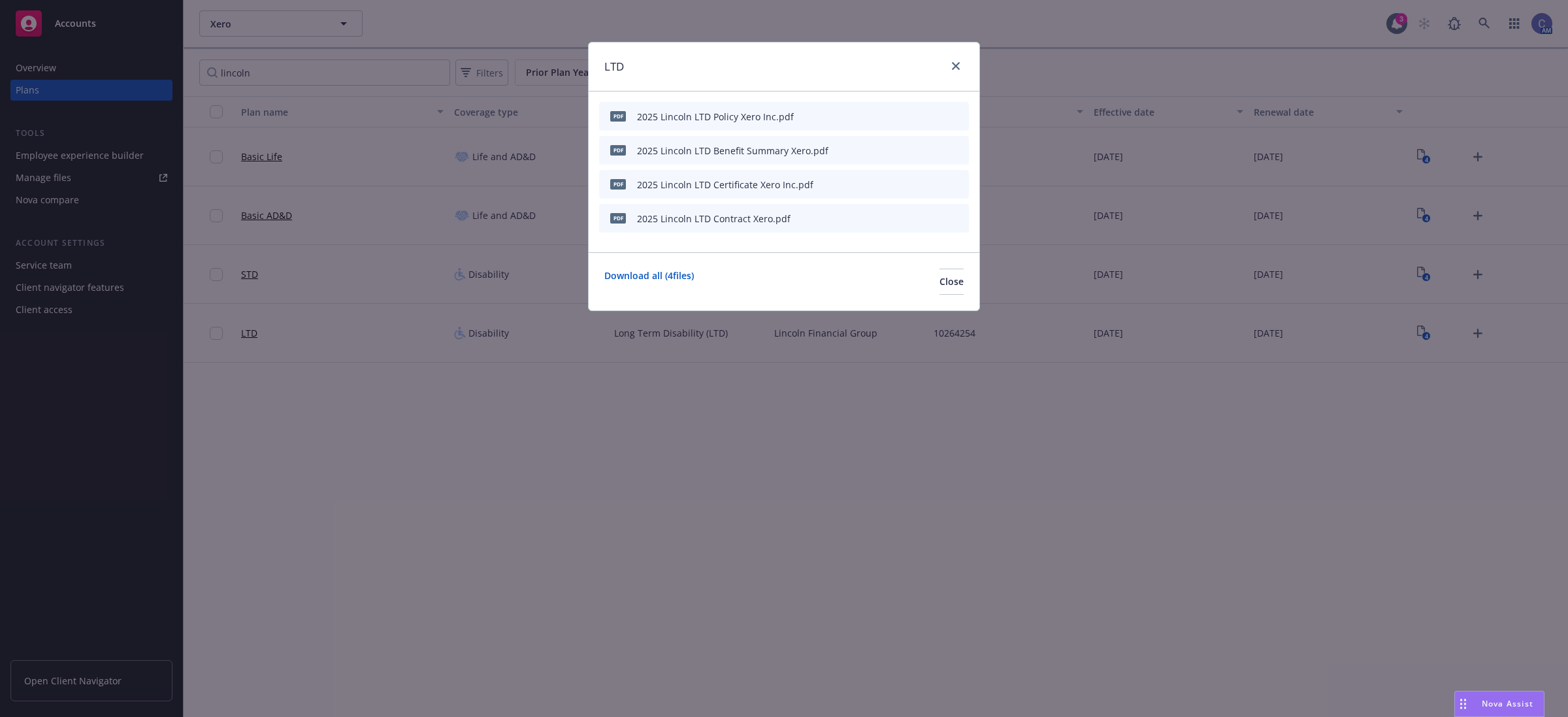
click at [935, 148] on icon "preview file" at bounding box center [936, 150] width 12 height 9
click at [940, 280] on span "Close" at bounding box center [952, 281] width 24 height 13
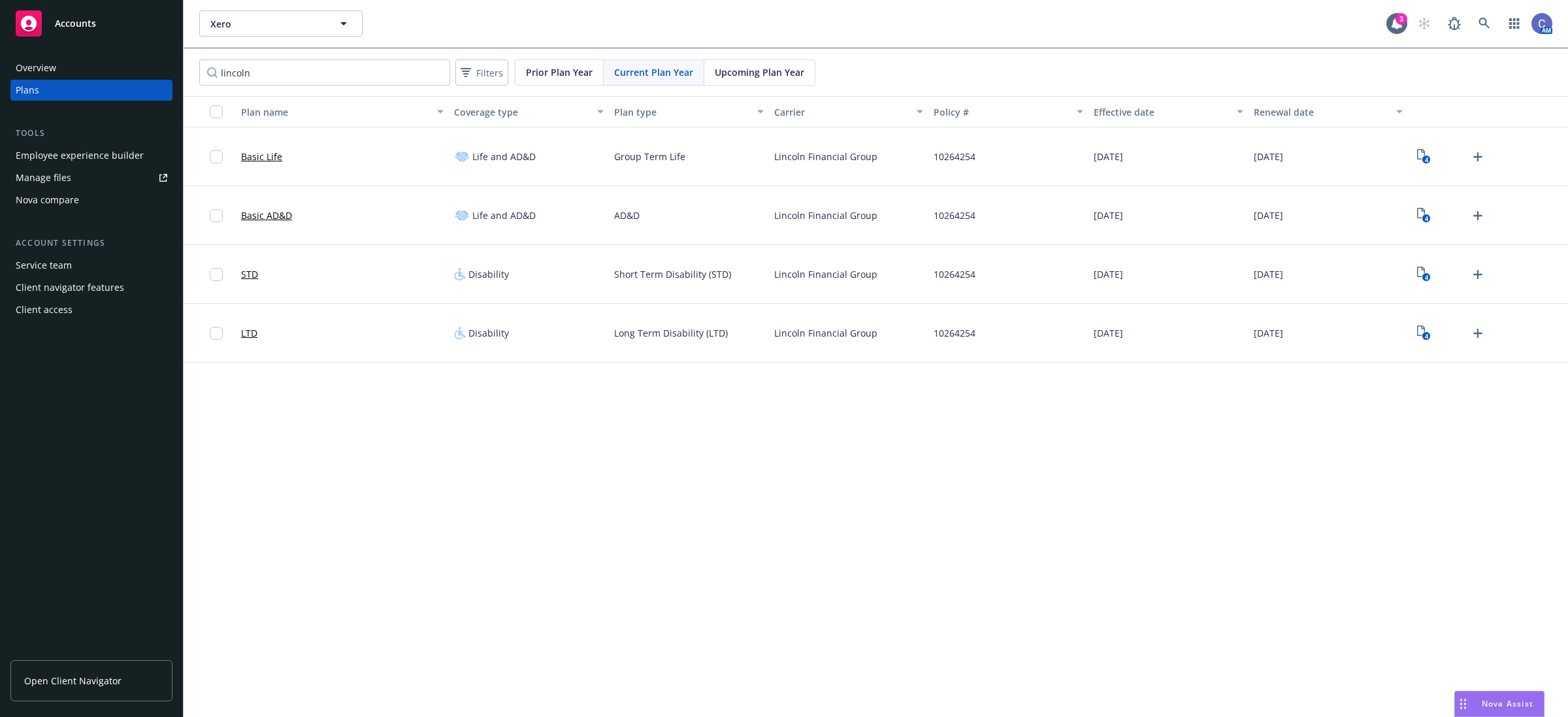
click at [90, 158] on div "Employee experience builder" at bounding box center [79, 156] width 128 height 21
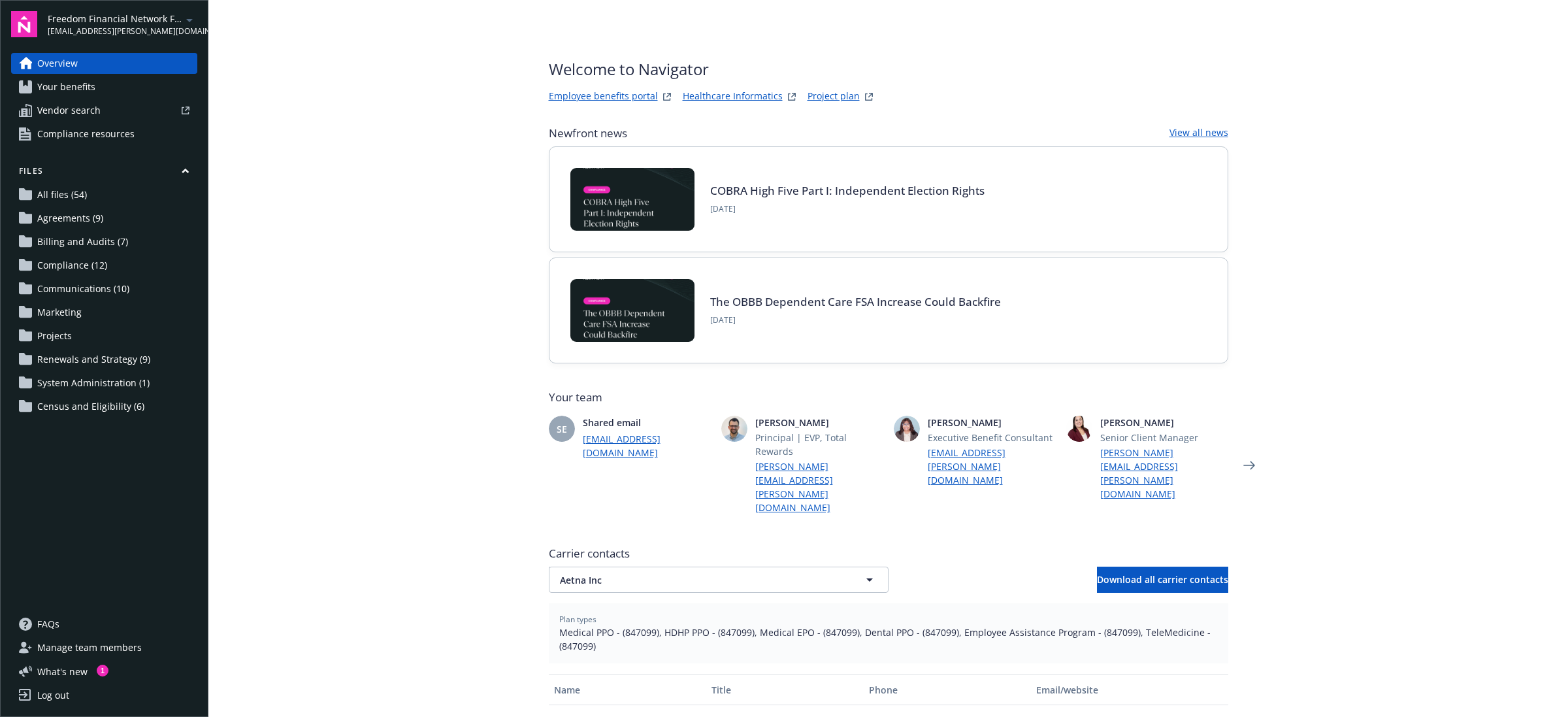
scroll to position [327, 0]
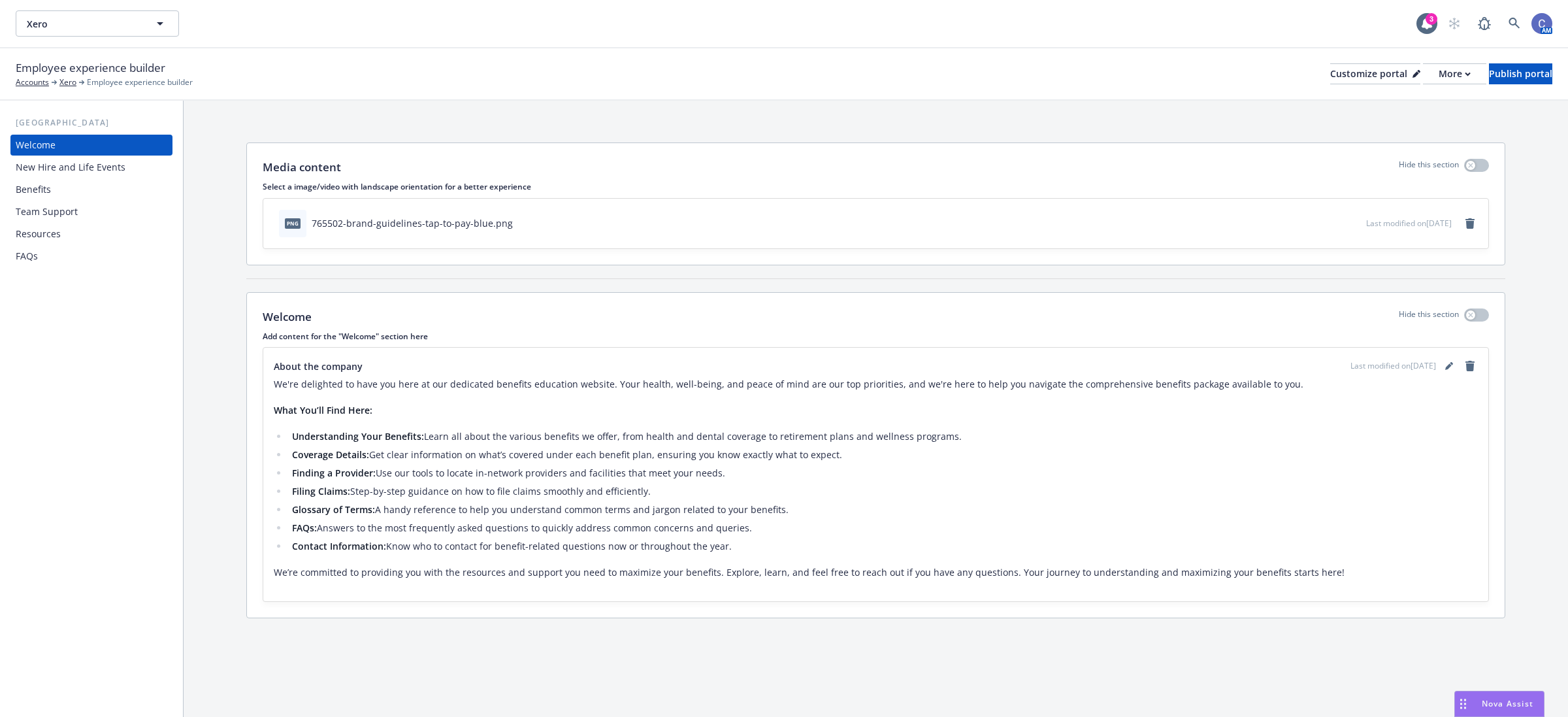
click at [105, 170] on div "New Hire and Life Events" at bounding box center [70, 167] width 110 height 21
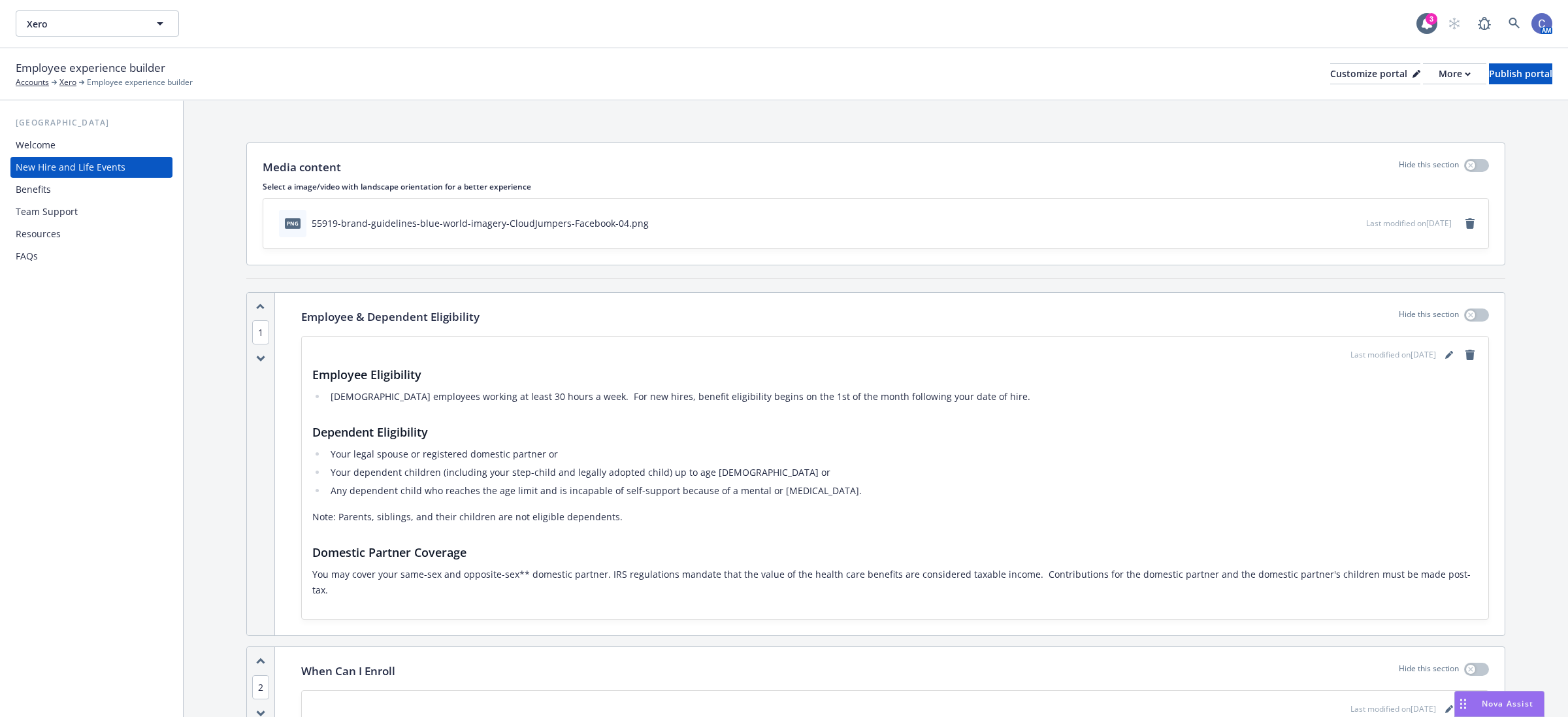
click at [64, 190] on div "Benefits" at bounding box center [91, 189] width 152 height 21
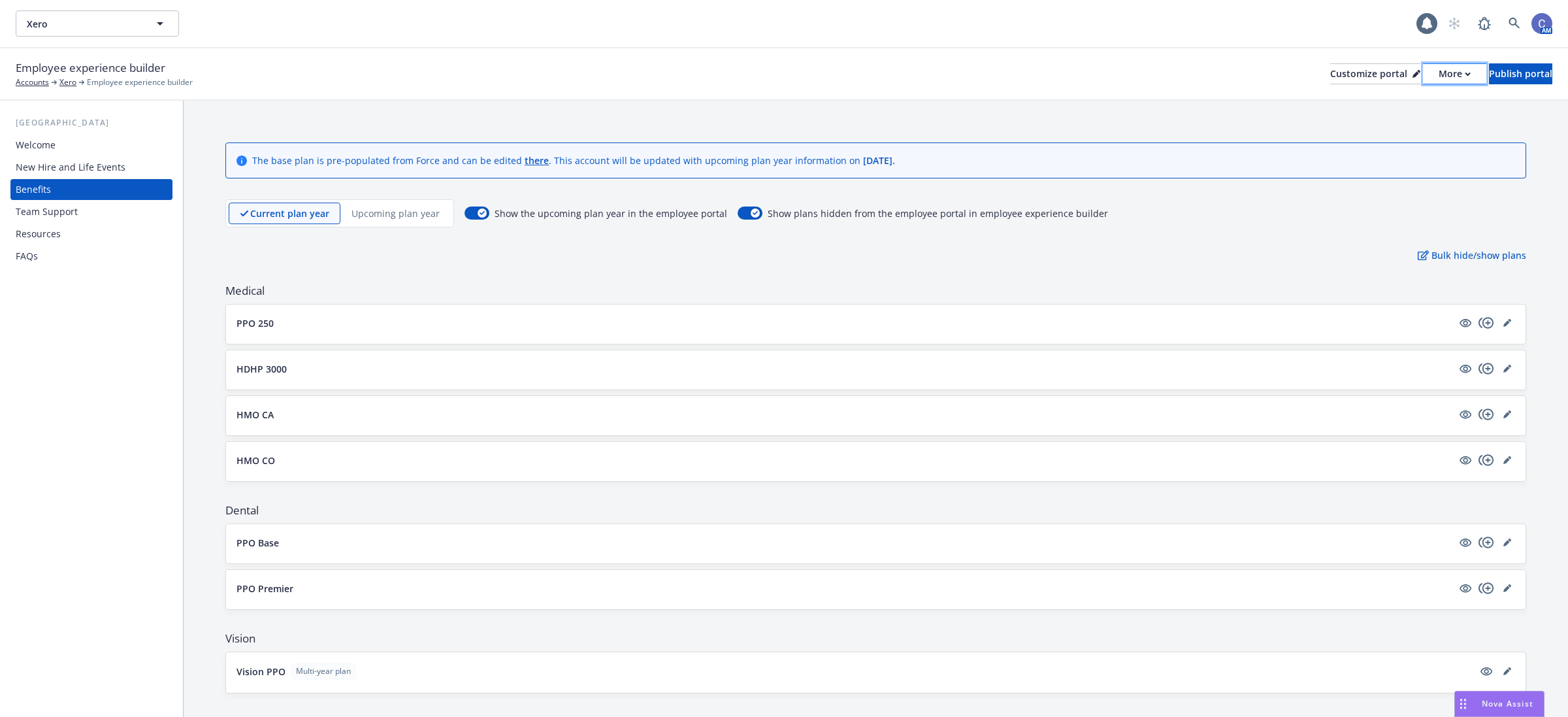
click at [1439, 80] on div "More" at bounding box center [1454, 74] width 32 height 19
click at [1402, 106] on link "Copy preview link" at bounding box center [1384, 102] width 119 height 26
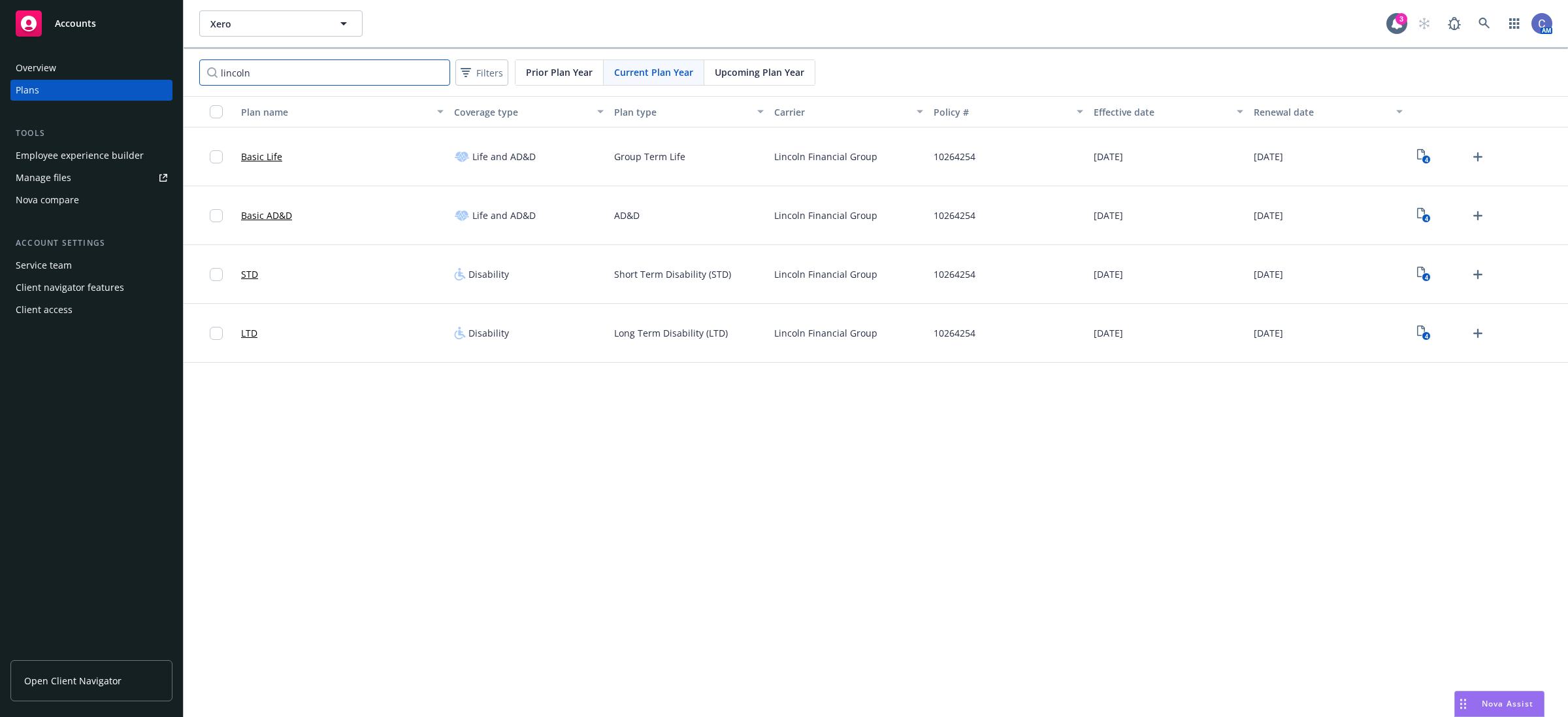
click at [286, 80] on input "lincoln" at bounding box center [325, 73] width 251 height 26
drag, startPoint x: 286, startPoint y: 76, endPoint x: 173, endPoint y: 67, distance: 113.4
click at [173, 67] on div "Accounts Overview Plans Tools Employee experience builder Manage files Nova com…" at bounding box center [784, 358] width 1568 height 717
type input "cigna"
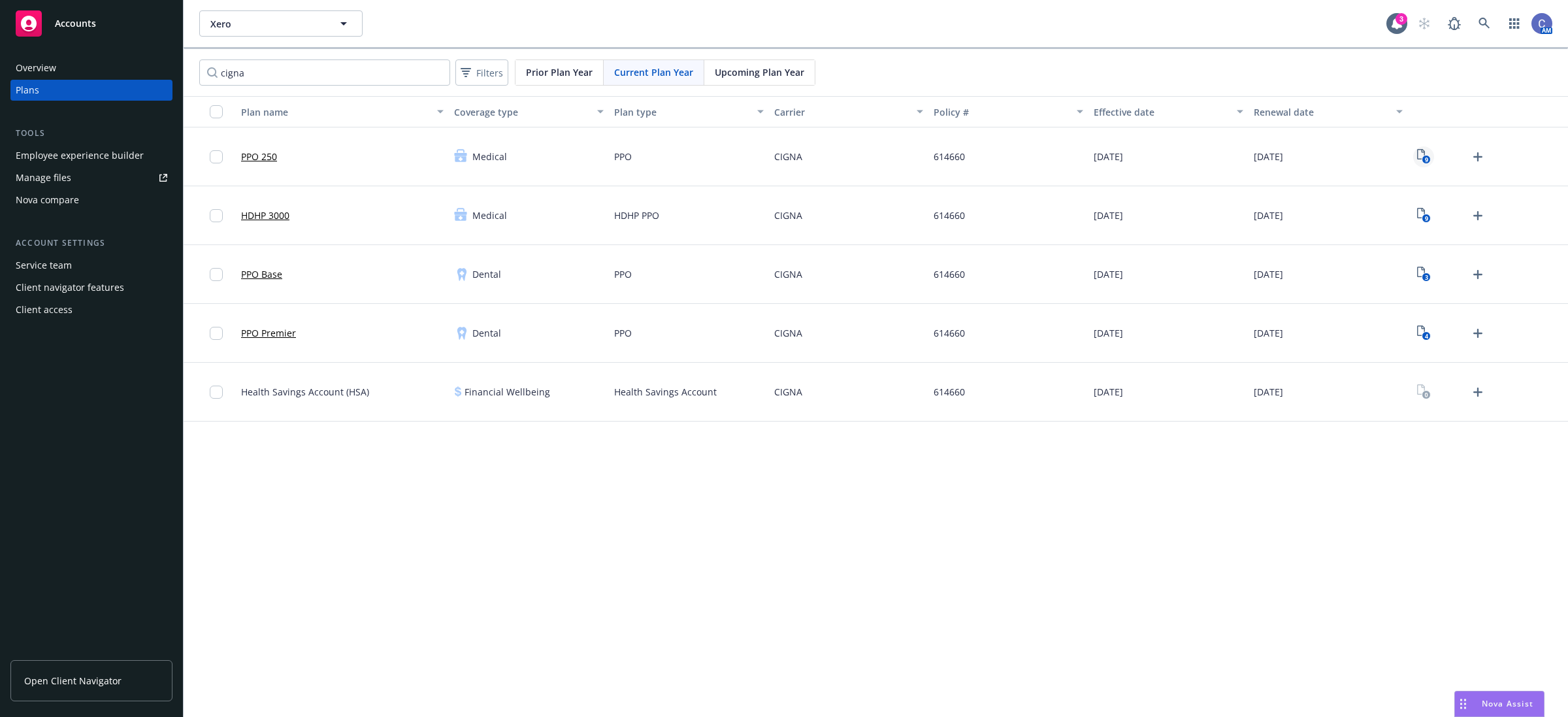
click at [1423, 158] on rect "View Plan Documents" at bounding box center [1426, 159] width 8 height 8
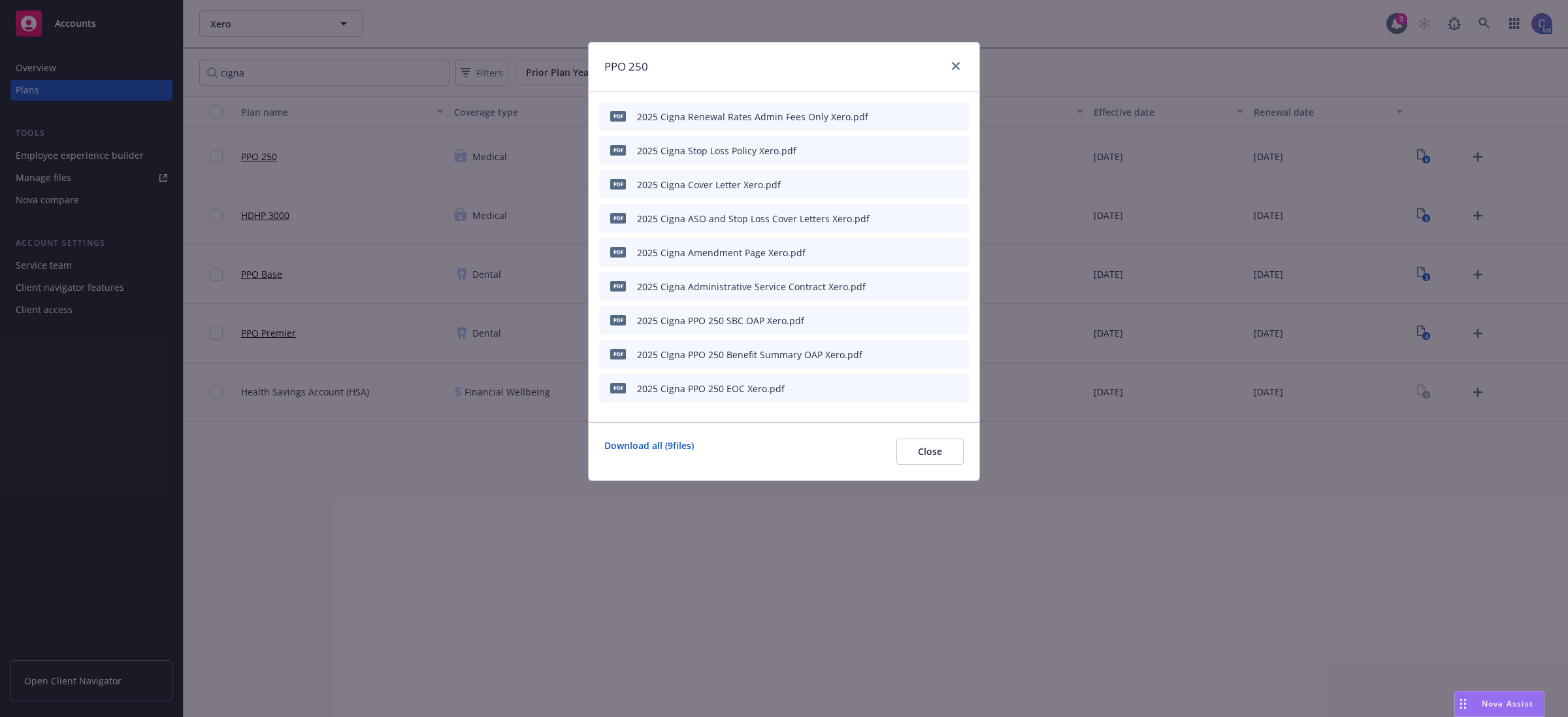
click at [938, 322] on icon "preview file" at bounding box center [936, 319] width 12 height 9
click at [936, 461] on button "Close" at bounding box center [930, 451] width 67 height 26
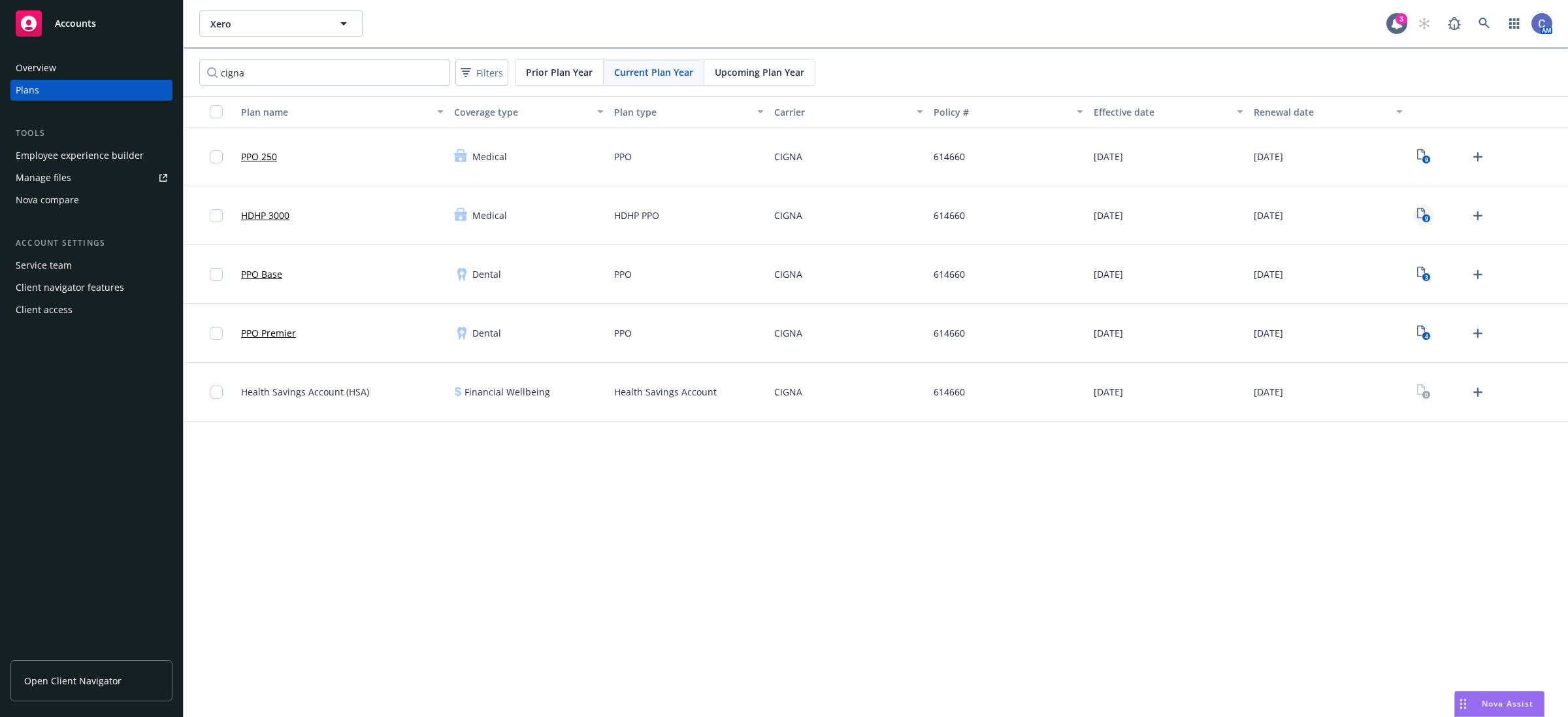
click at [1419, 212] on icon "9" at bounding box center [1424, 215] width 13 height 15
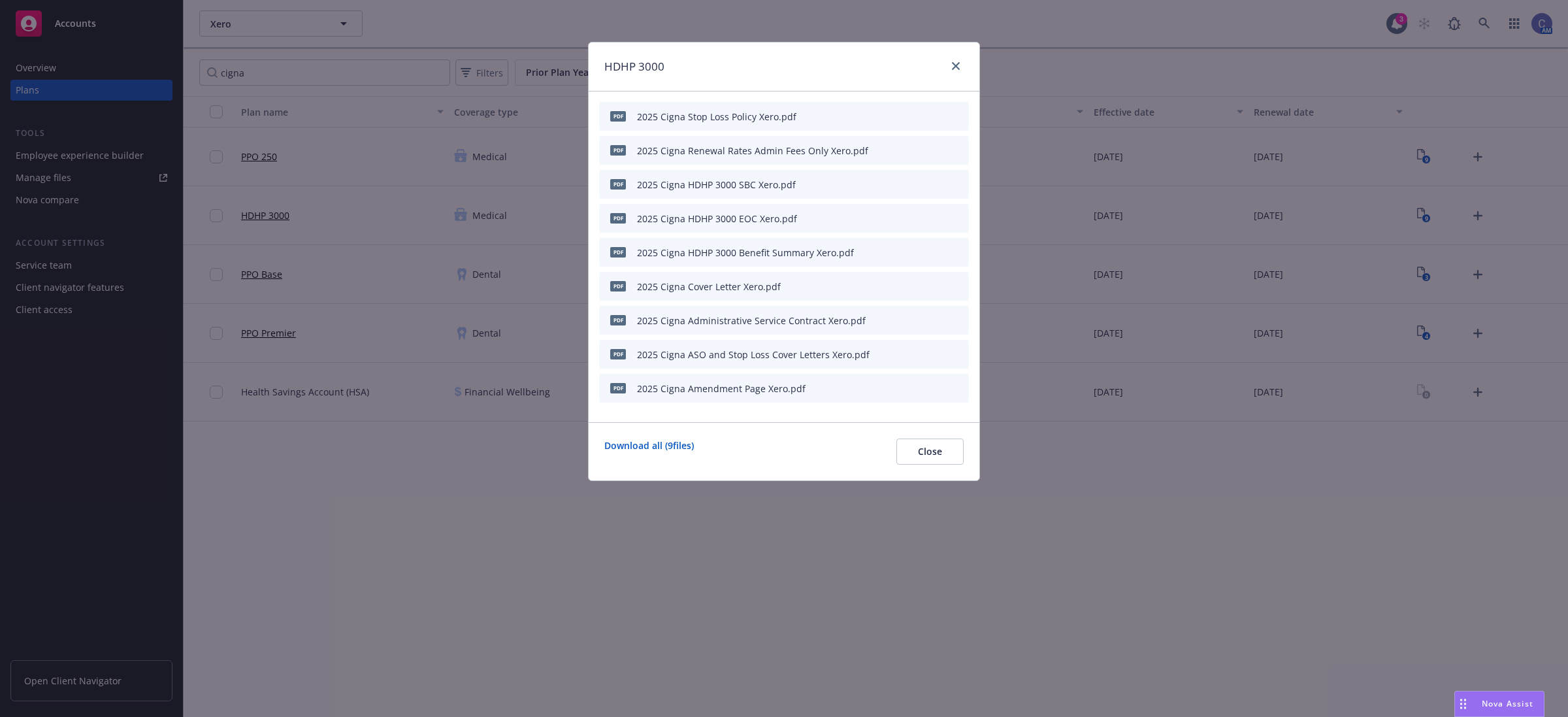
click at [936, 182] on icon "preview file" at bounding box center [936, 183] width 12 height 9
click at [915, 449] on button "Close" at bounding box center [930, 451] width 67 height 26
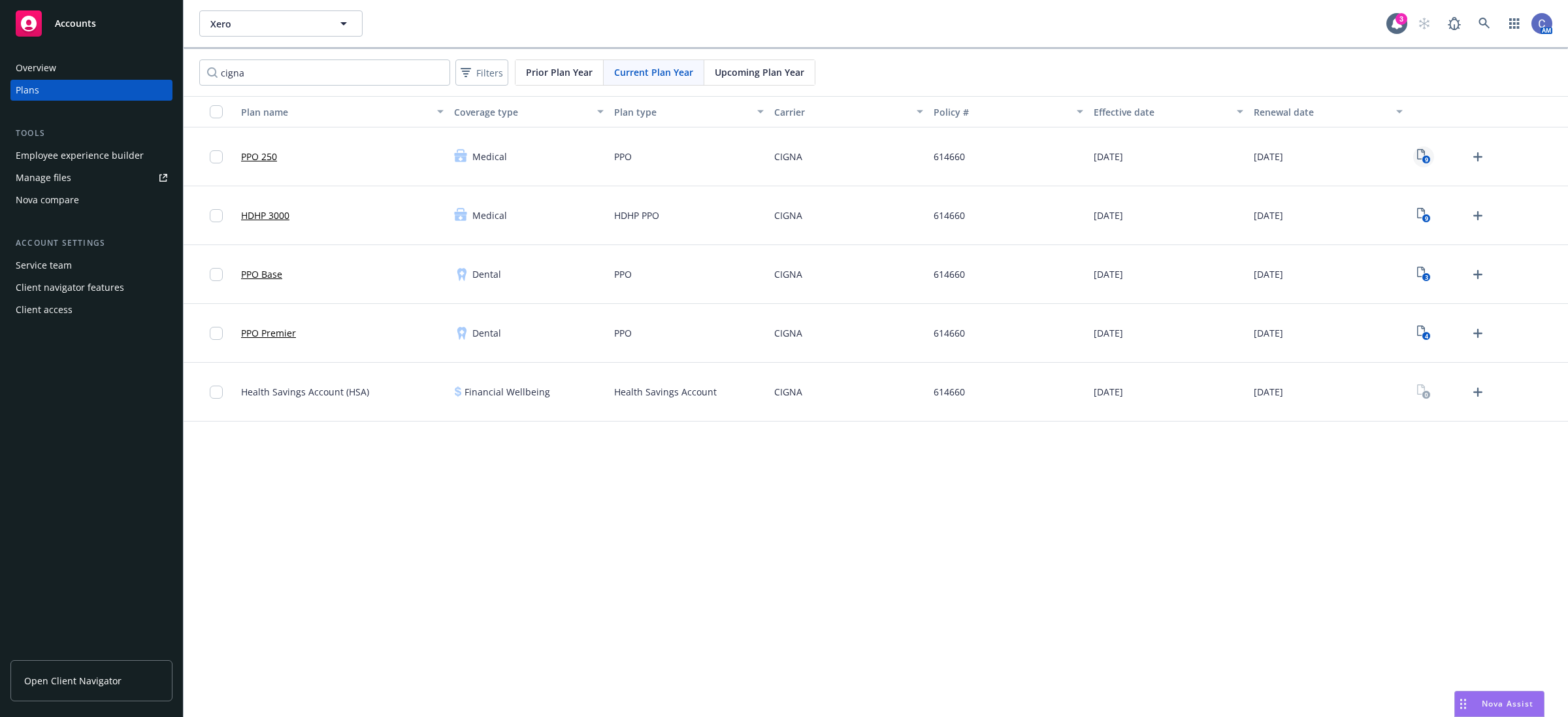
click at [1432, 157] on link "9" at bounding box center [1424, 157] width 21 height 21
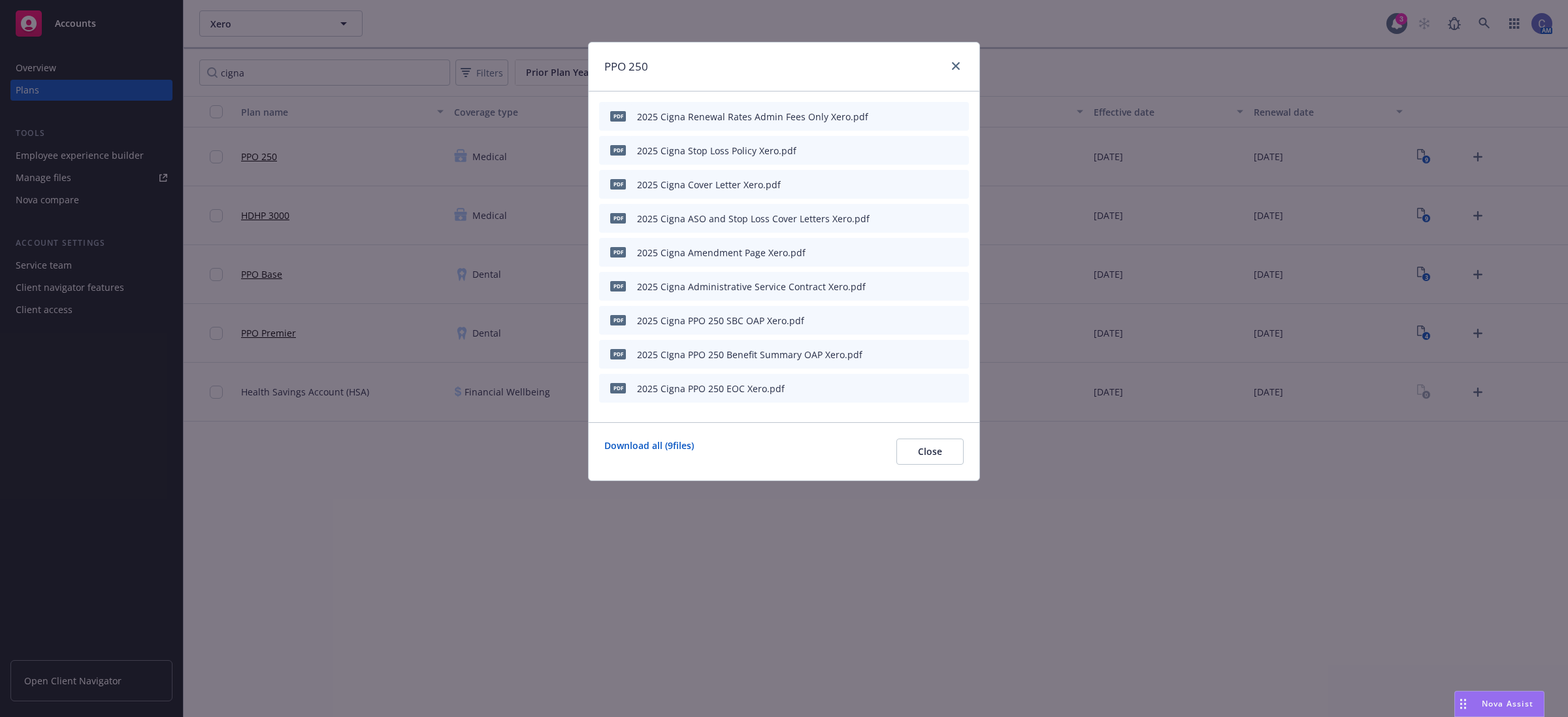
click at [902, 387] on div at bounding box center [928, 388] width 72 height 13
click at [893, 387] on icon "button" at bounding box center [894, 388] width 7 height 7
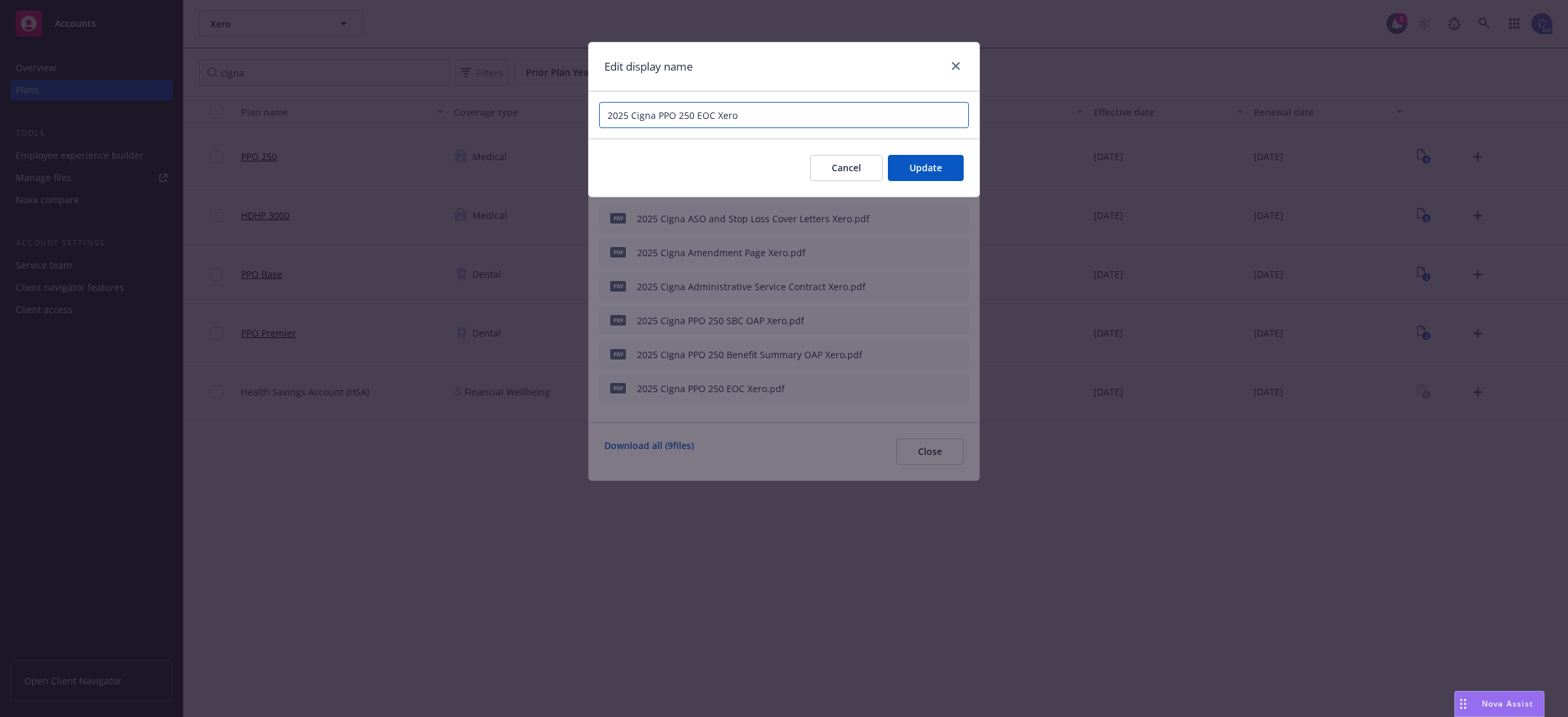
click at [674, 115] on input "2025 Cigna PPO 250 EOC Xero" at bounding box center [784, 114] width 370 height 26
click at [661, 113] on input "2025 Cigna PPO 250 EOC Xero" at bounding box center [784, 114] width 370 height 26
click at [666, 115] on input "2025 Cigna OAP 250 EOC Xero" at bounding box center [784, 114] width 370 height 26
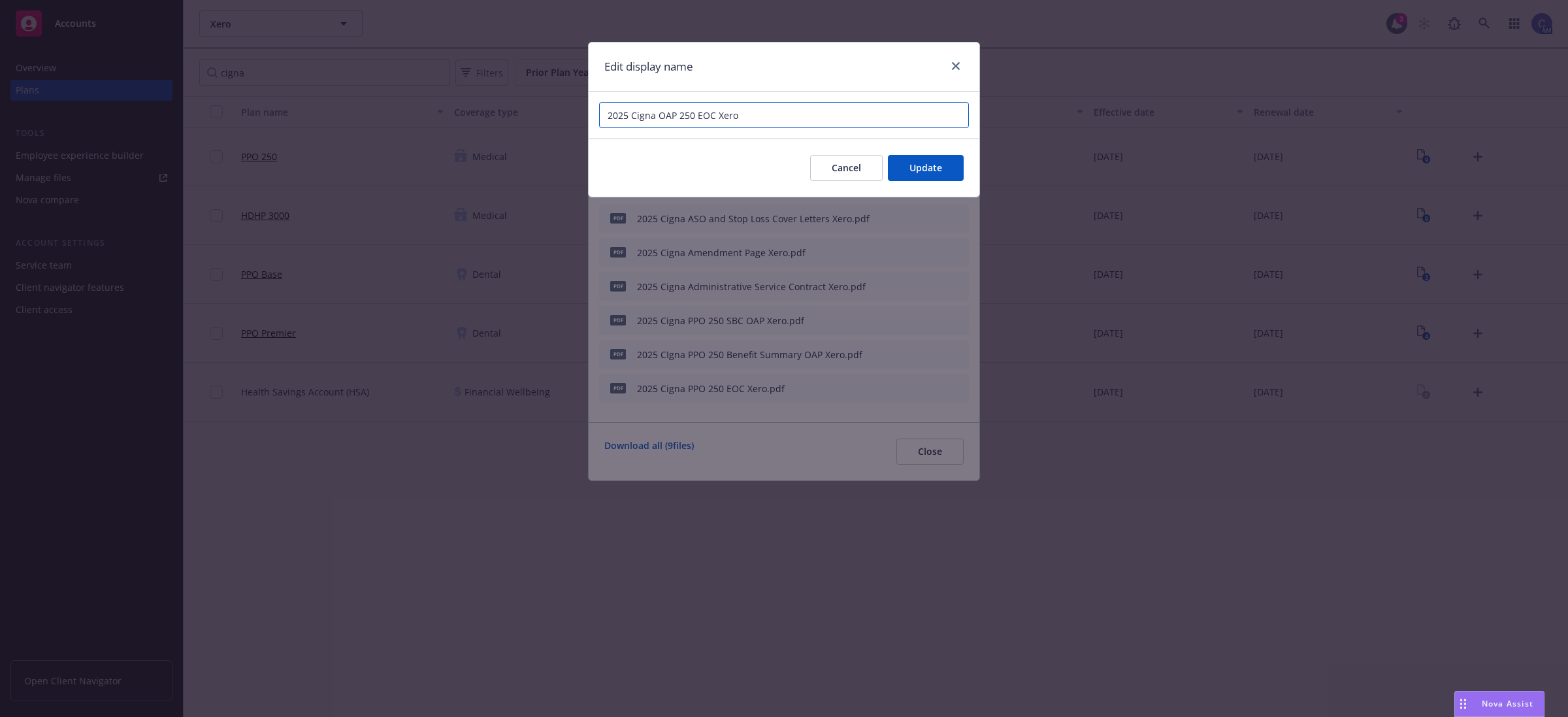
click at [666, 115] on input "2025 Cigna OAP 250 EOC Xero" at bounding box center [784, 114] width 370 height 26
type input "2025 Cigna OAP 250 EOC Xero"
click at [940, 167] on span "Update" at bounding box center [926, 167] width 33 height 13
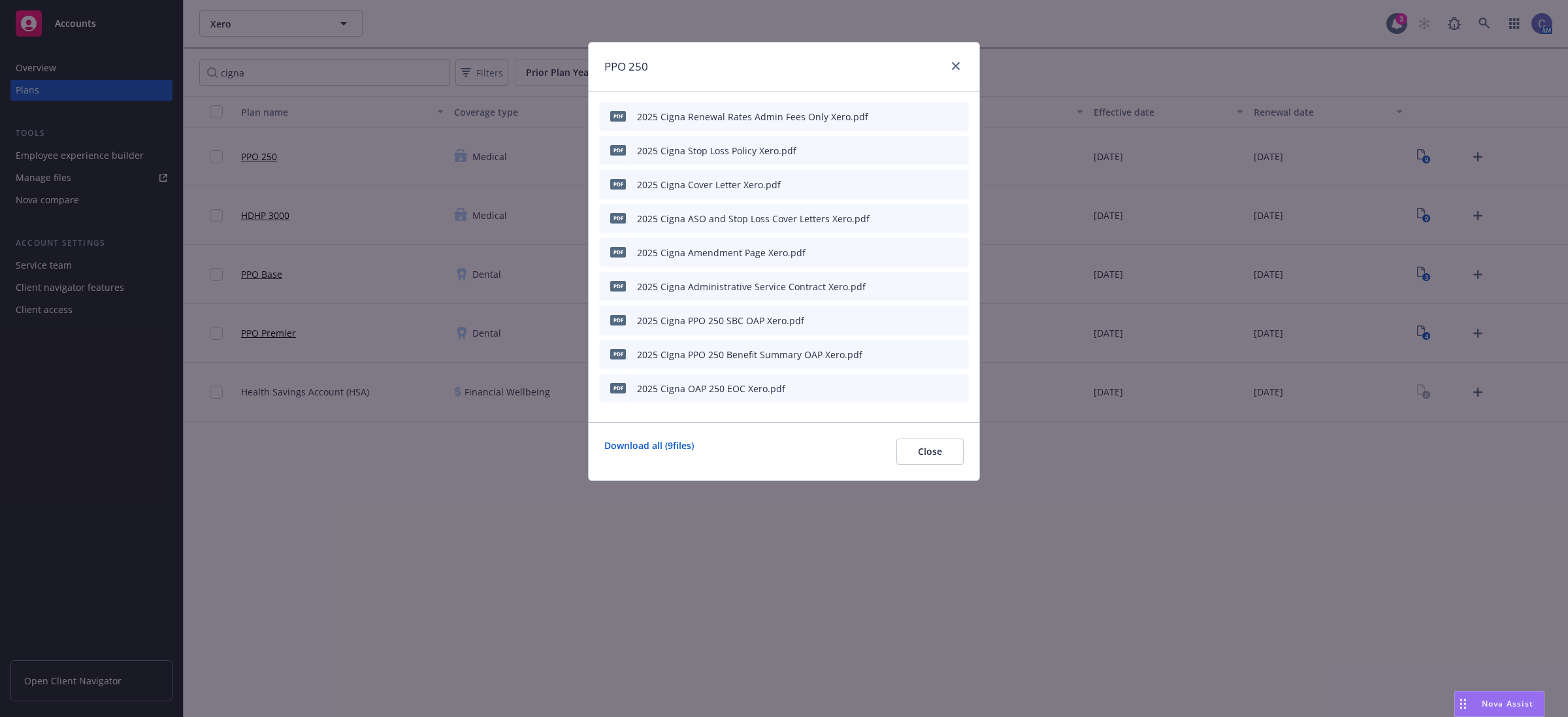
click at [899, 353] on icon "button" at bounding box center [894, 354] width 7 height 7
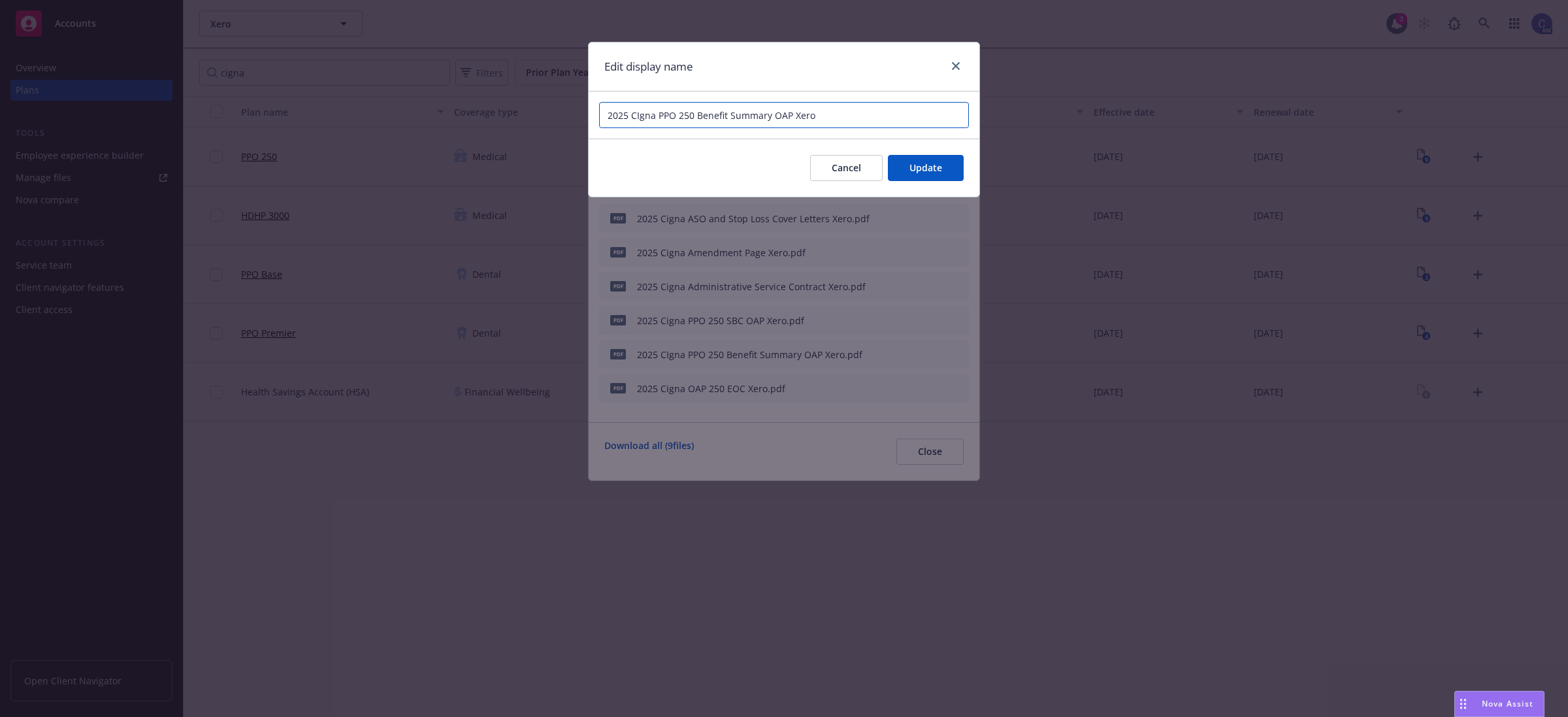
click at [685, 112] on input "2025 CIgna PPO 250 Benefit Summary OAP Xero" at bounding box center [784, 114] width 370 height 26
paste input "OAP"
type input "2025 CIgna PPO OAP Benefit Summary OAP Xero"
click at [923, 158] on button "Update" at bounding box center [926, 167] width 76 height 26
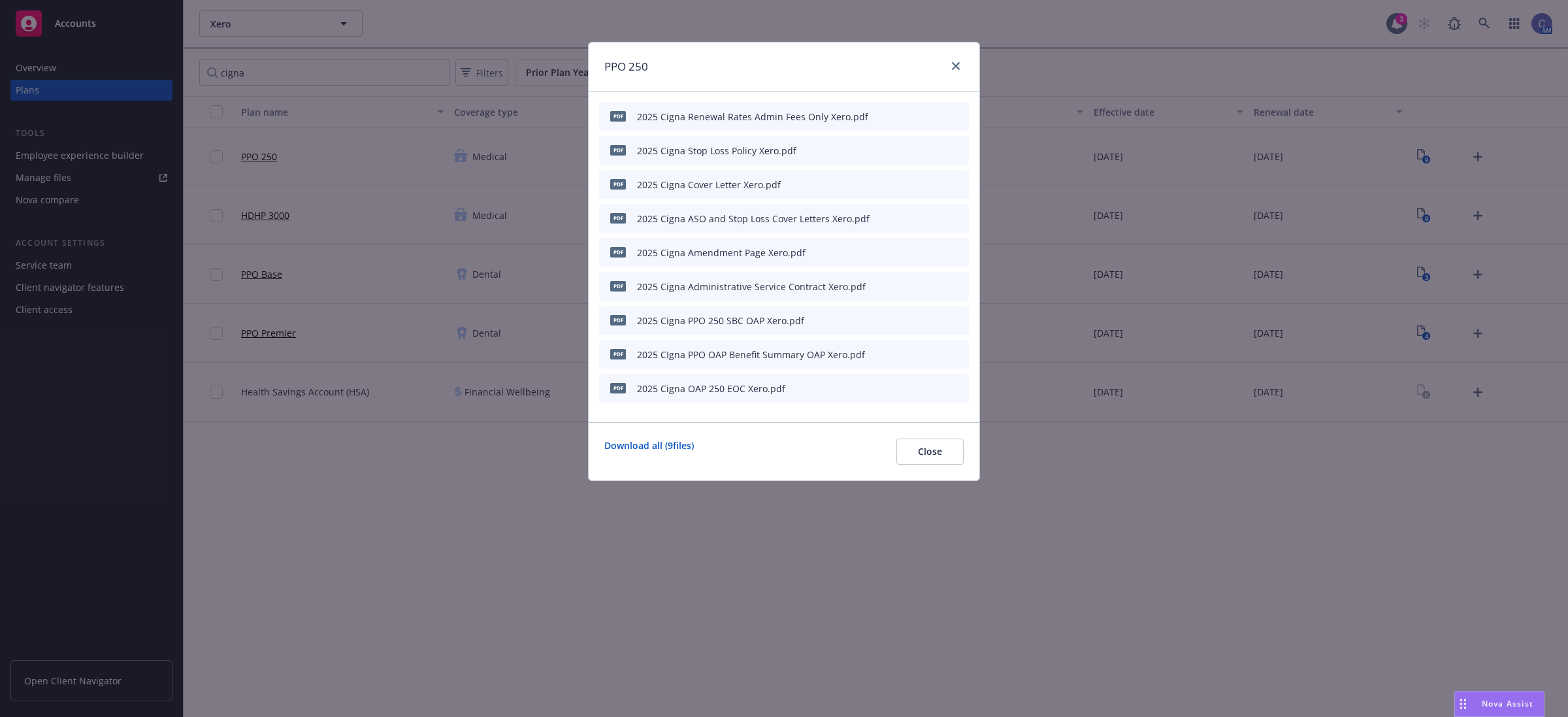
click at [896, 316] on icon "button" at bounding box center [894, 320] width 7 height 7
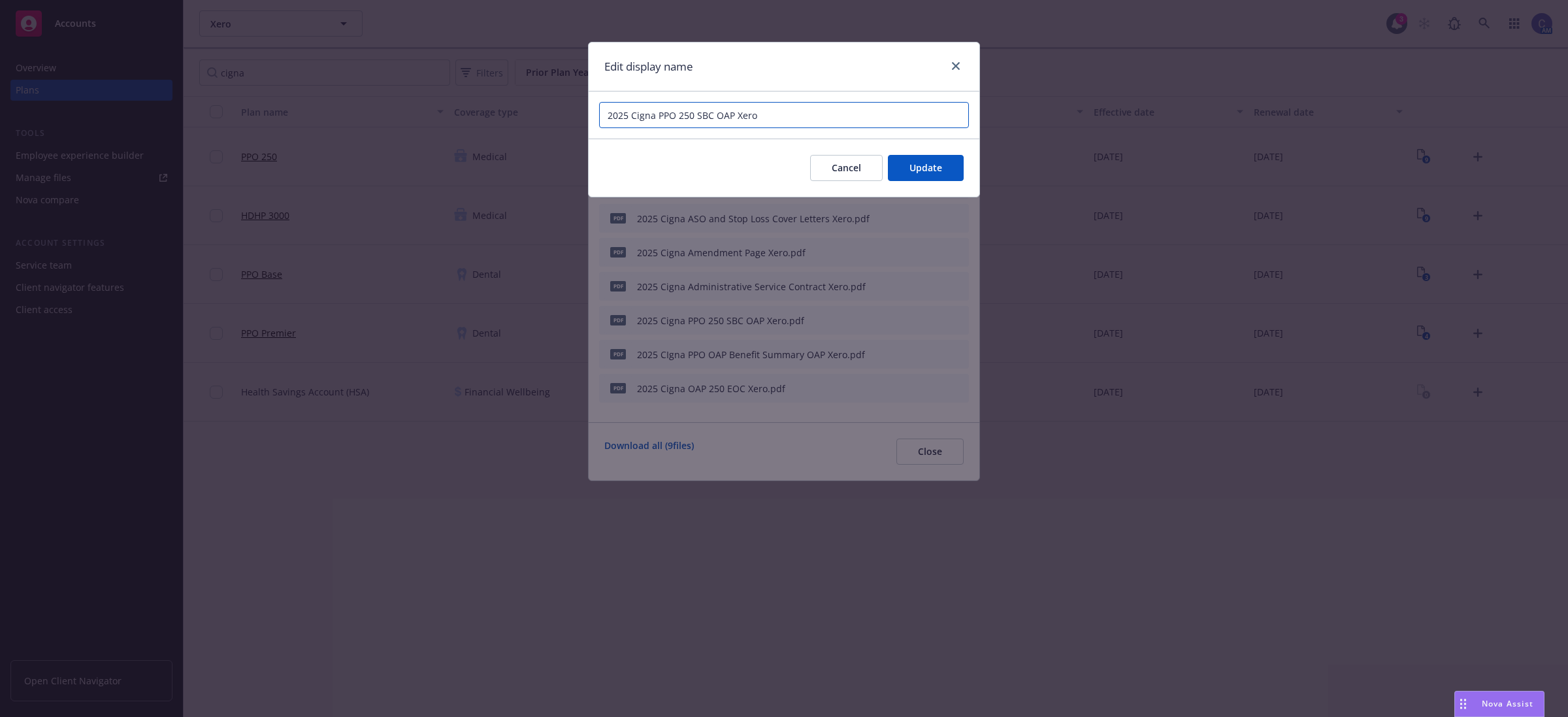
click at [684, 114] on input "2025 Cigna PPO 250 SBC OAP Xero" at bounding box center [784, 114] width 370 height 26
paste input "OAP"
type input "2025 Cigna PPO OAP SBC OAP Xero"
click at [929, 167] on span "Update" at bounding box center [926, 167] width 33 height 13
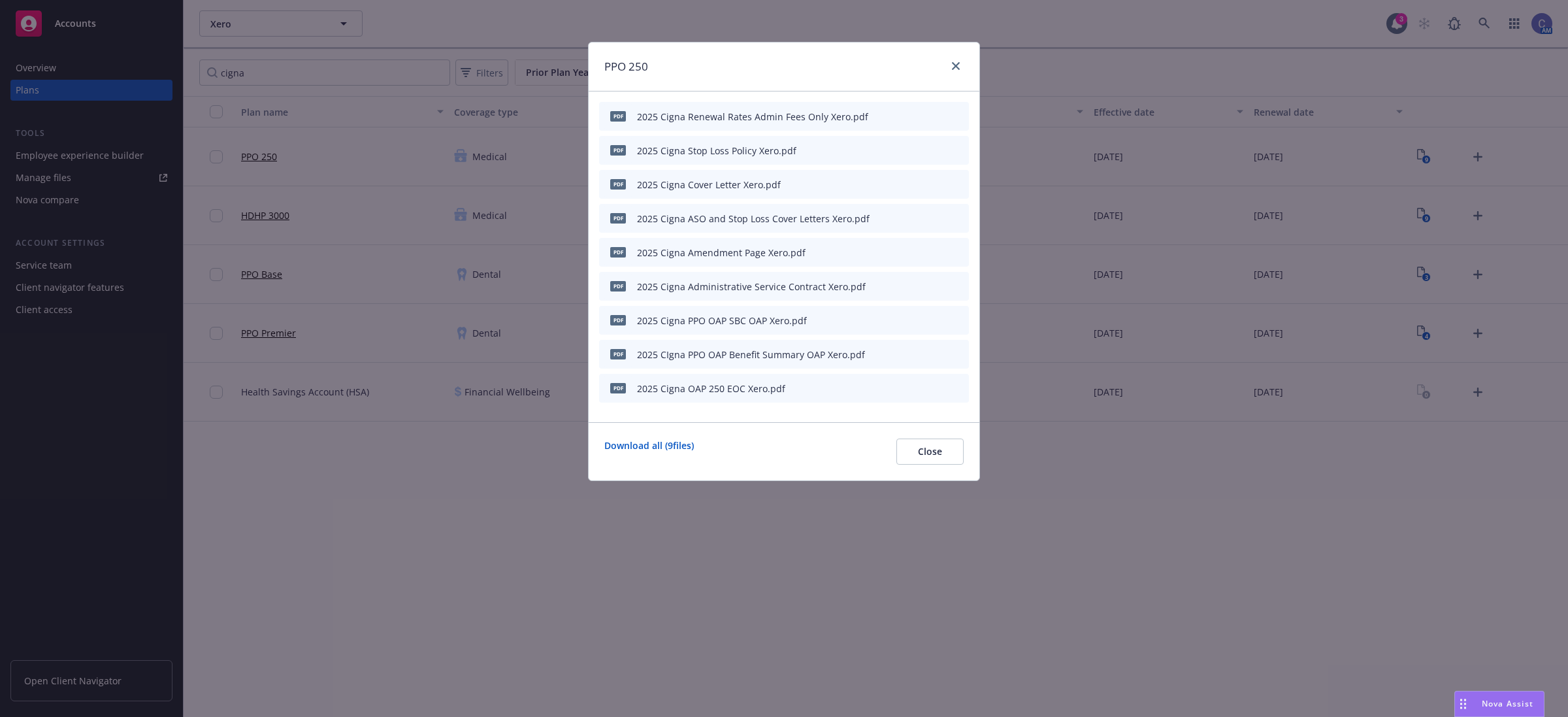
click at [920, 426] on div "Download all ( 9 files) Close" at bounding box center [784, 452] width 391 height 58
click at [929, 449] on span "Close" at bounding box center [930, 451] width 24 height 13
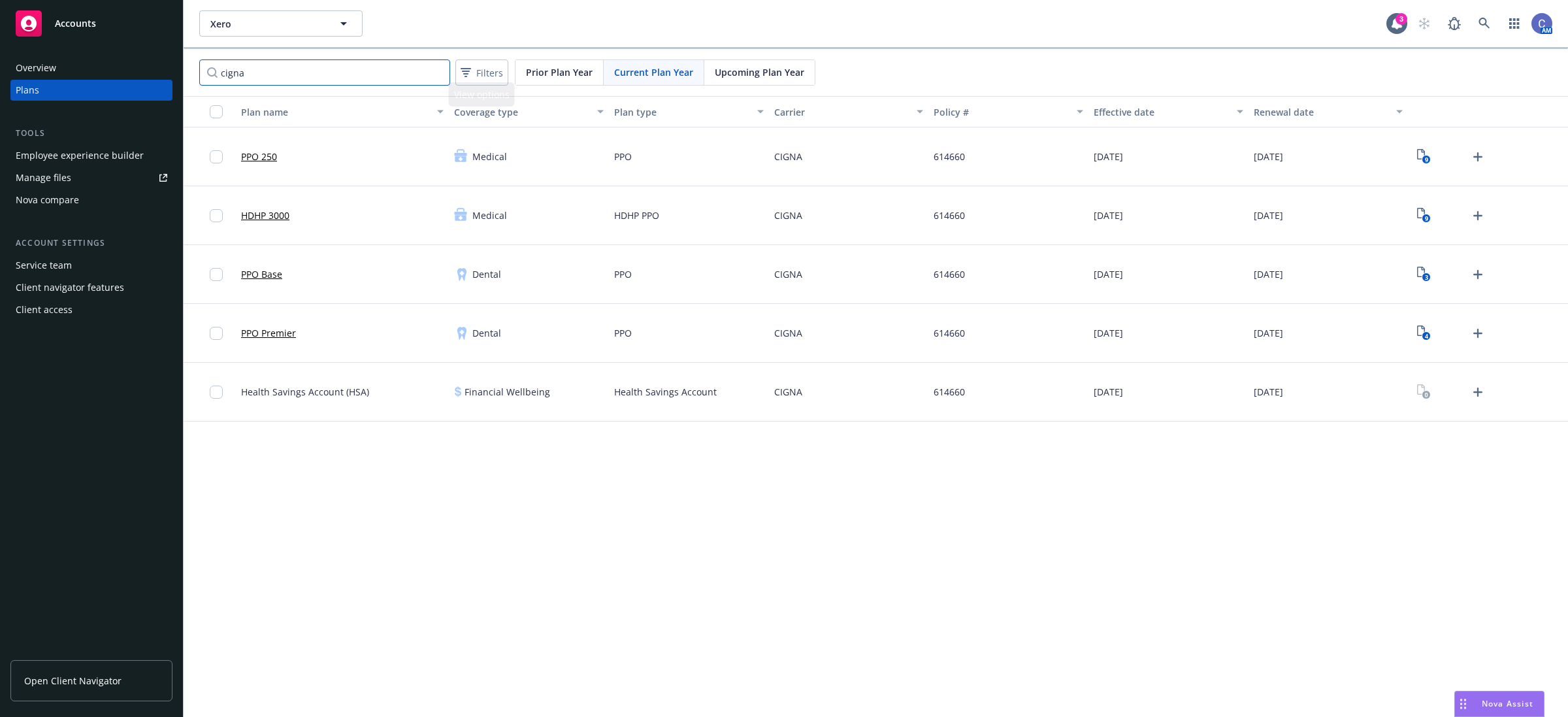
drag, startPoint x: 330, startPoint y: 77, endPoint x: 88, endPoint y: 60, distance: 242.6
click at [87, 58] on div "Accounts Overview Plans Tools Employee experience builder Manage files Nova com…" at bounding box center [784, 358] width 1568 height 717
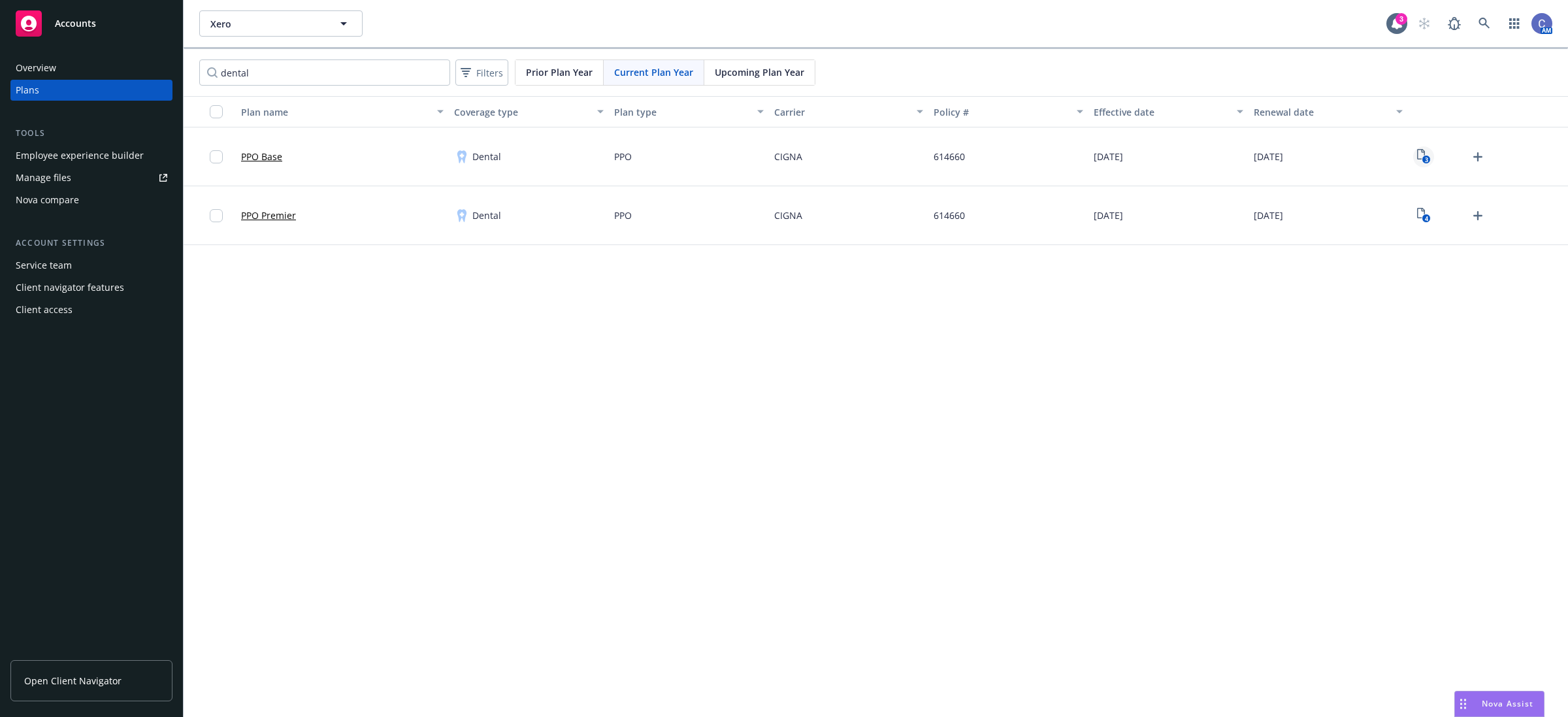
click at [1419, 154] on icon "3" at bounding box center [1424, 156] width 13 height 15
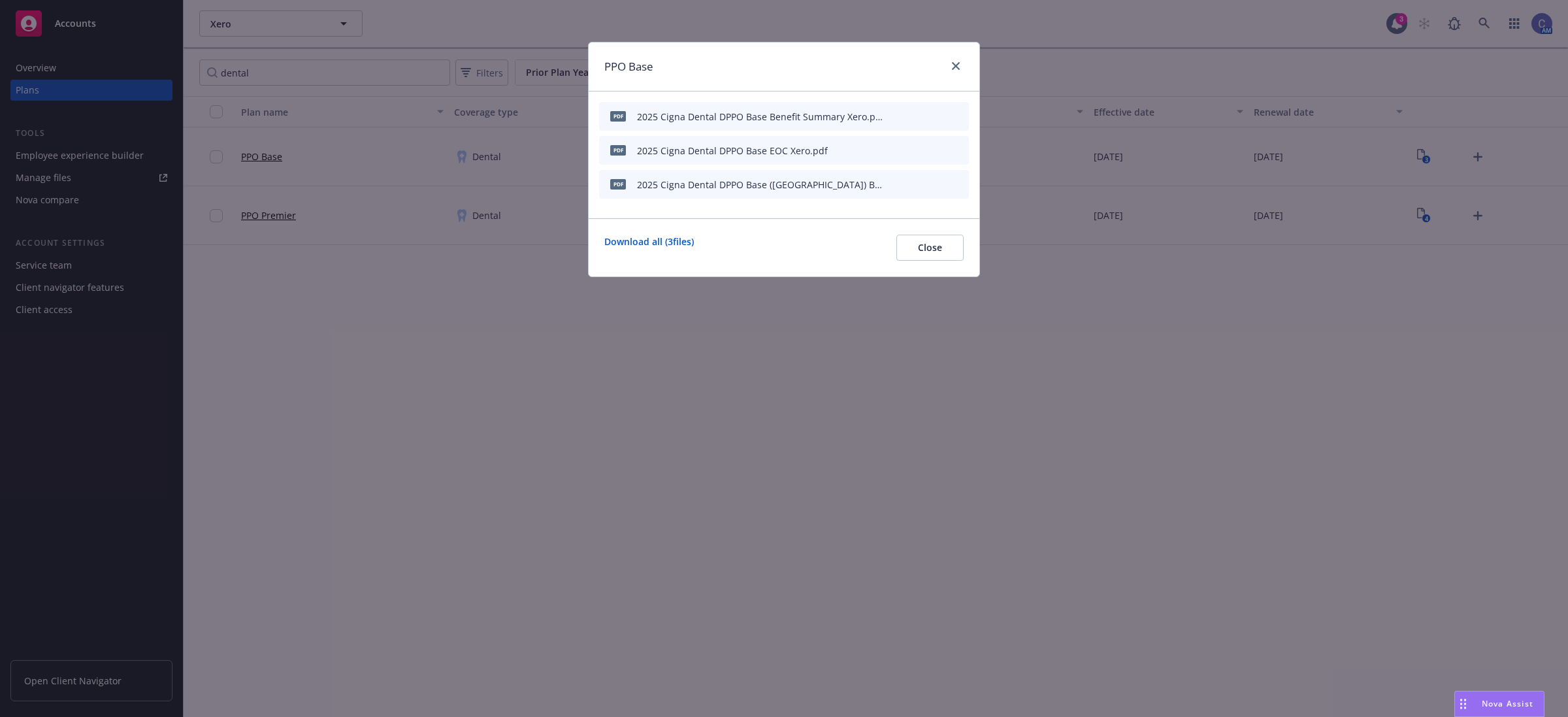
click at [938, 111] on icon "preview file" at bounding box center [936, 116] width 12 height 9
click at [954, 250] on button "Close" at bounding box center [930, 247] width 67 height 26
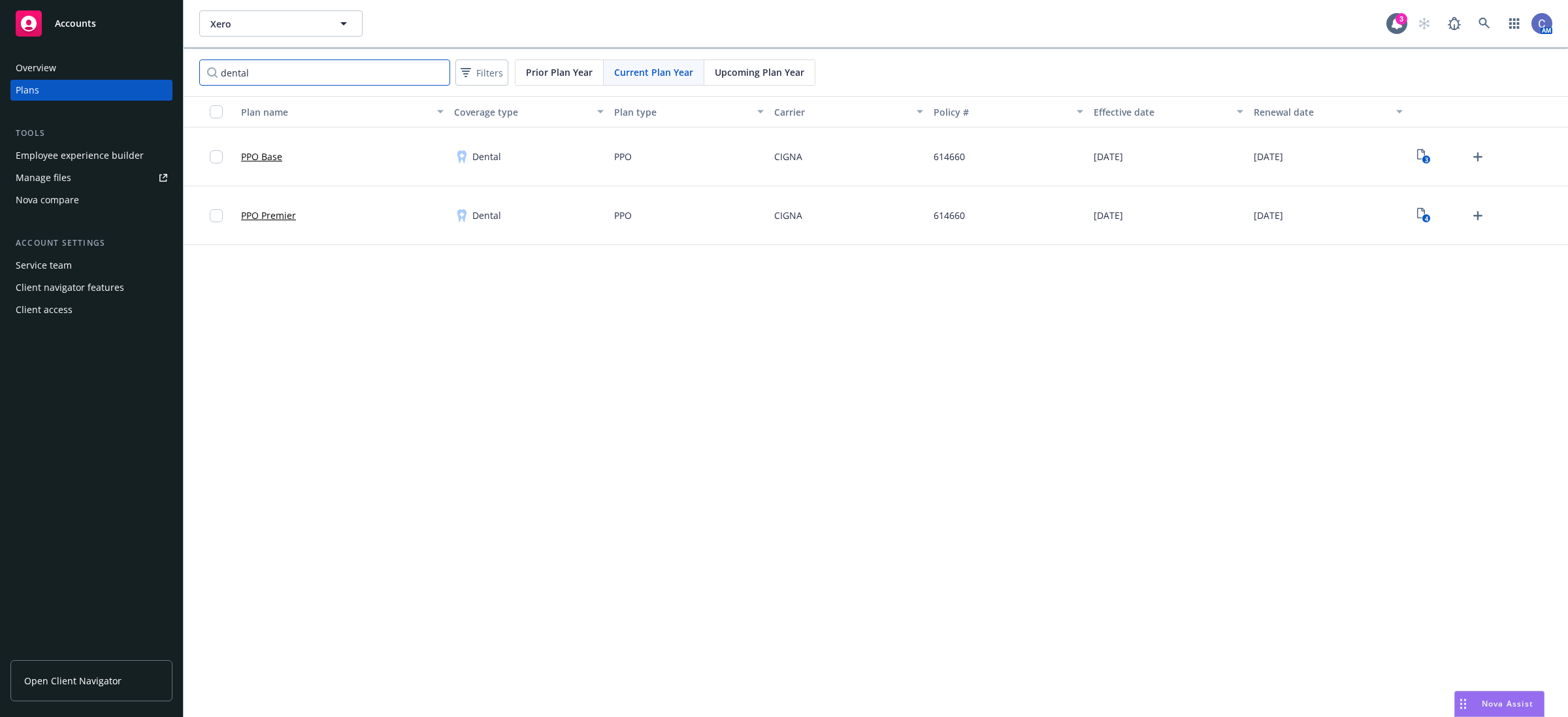
drag, startPoint x: 298, startPoint y: 70, endPoint x: 103, endPoint y: 66, distance: 195.0
click at [103, 61] on div "Accounts Overview Plans Tools Employee experience builder Manage files Nova com…" at bounding box center [784, 358] width 1568 height 717
type input "vision"
click at [1427, 163] on text "1" at bounding box center [1426, 159] width 3 height 8
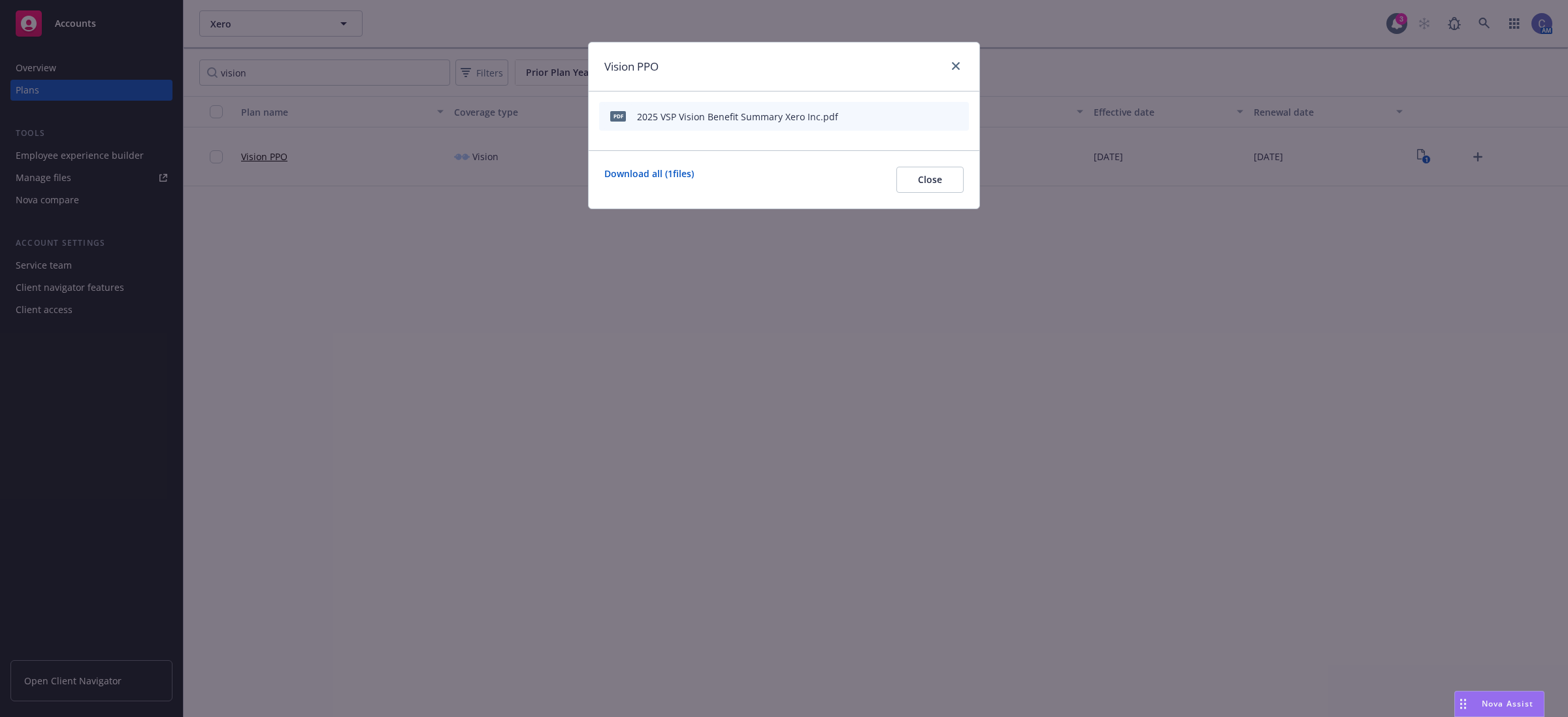
click at [941, 114] on icon "preview file" at bounding box center [936, 116] width 12 height 9
